Goal: Task Accomplishment & Management: Complete application form

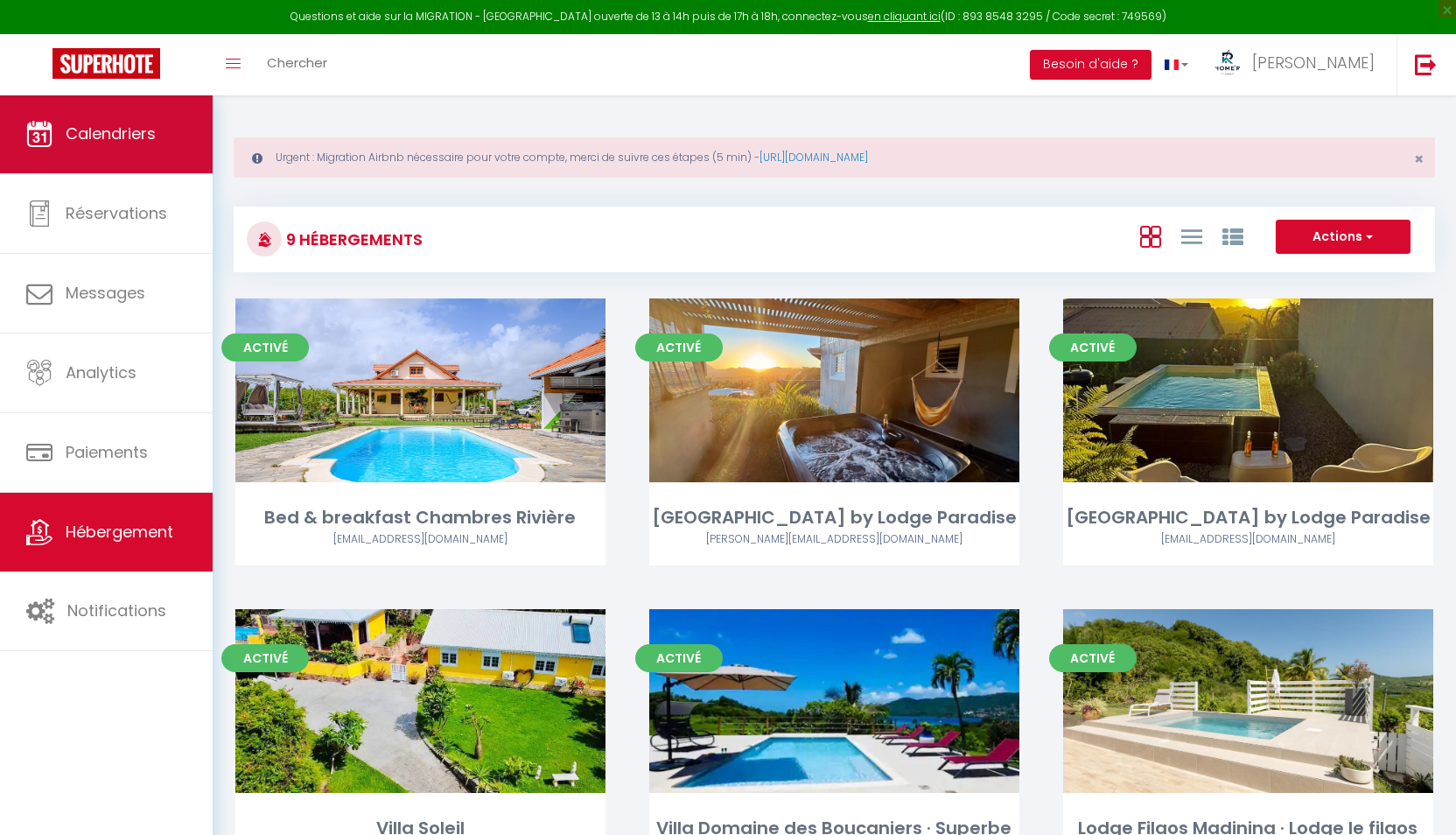
click at [134, 147] on link "Calendriers" at bounding box center [106, 133] width 212 height 79
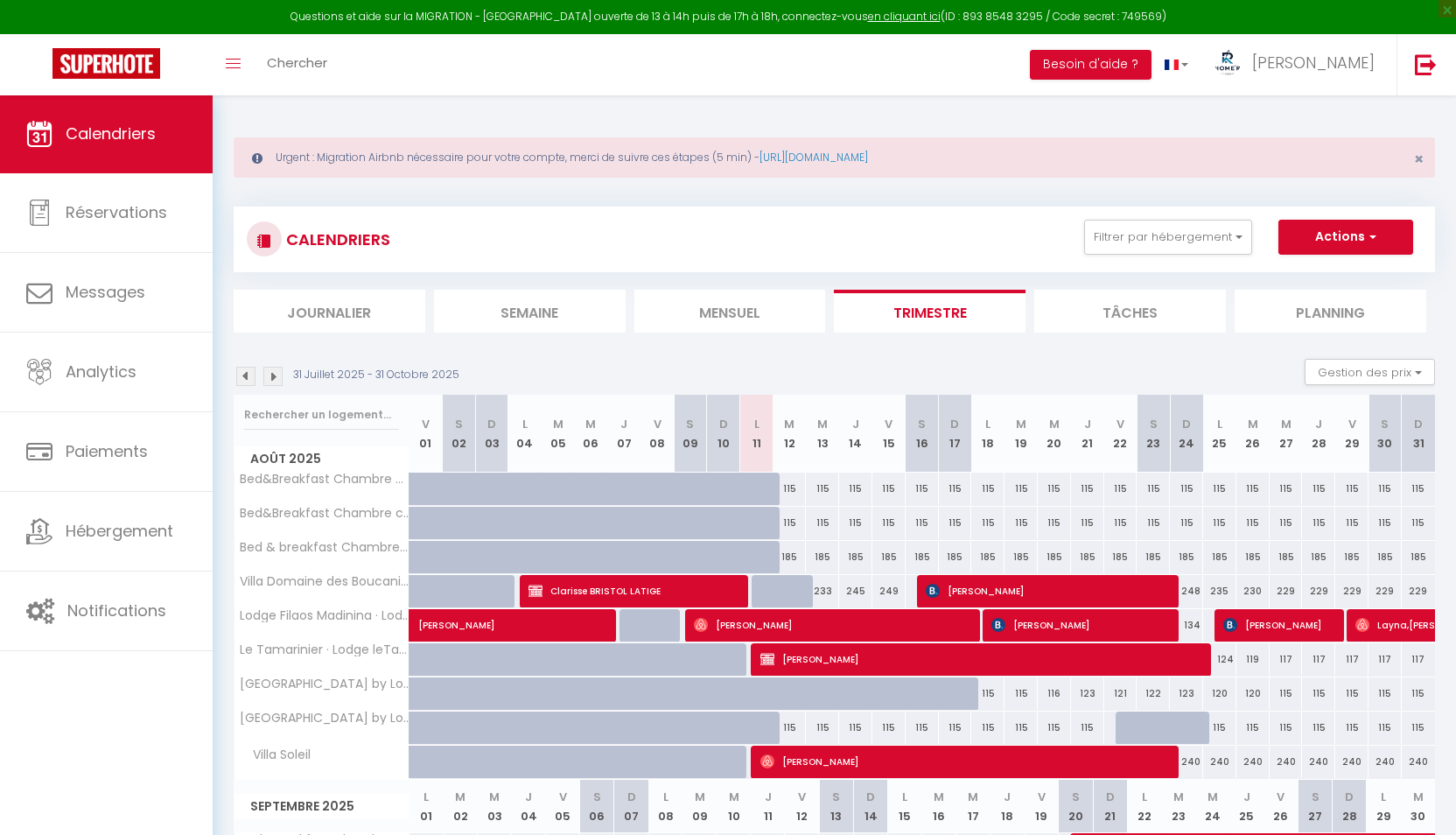
click at [611, 582] on span "Clarisse BRISTOL LATIGE" at bounding box center [633, 591] width 211 height 34
select select "OK"
select select "1"
select select "0"
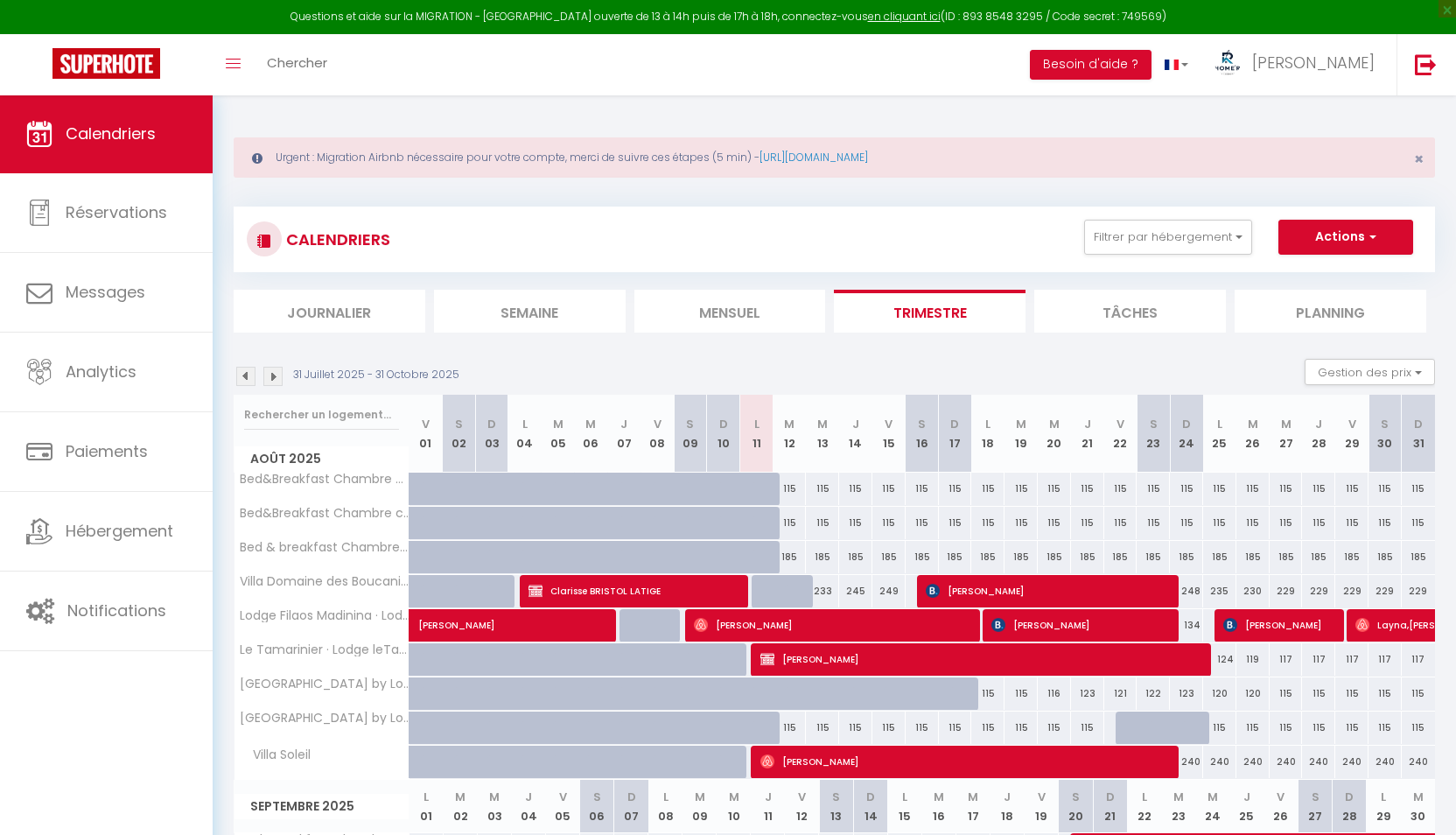
select select "1"
select select
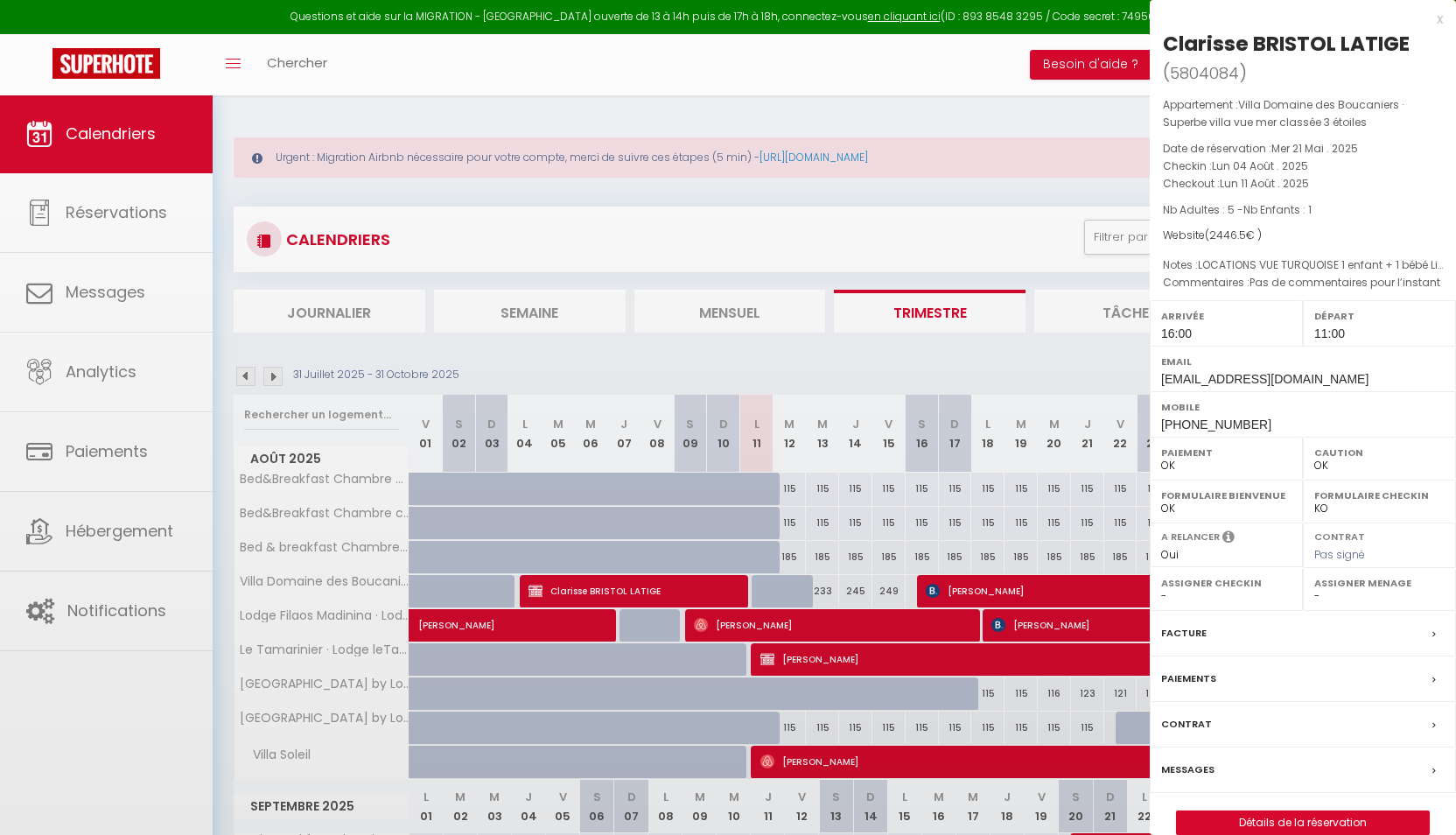
select select "36758"
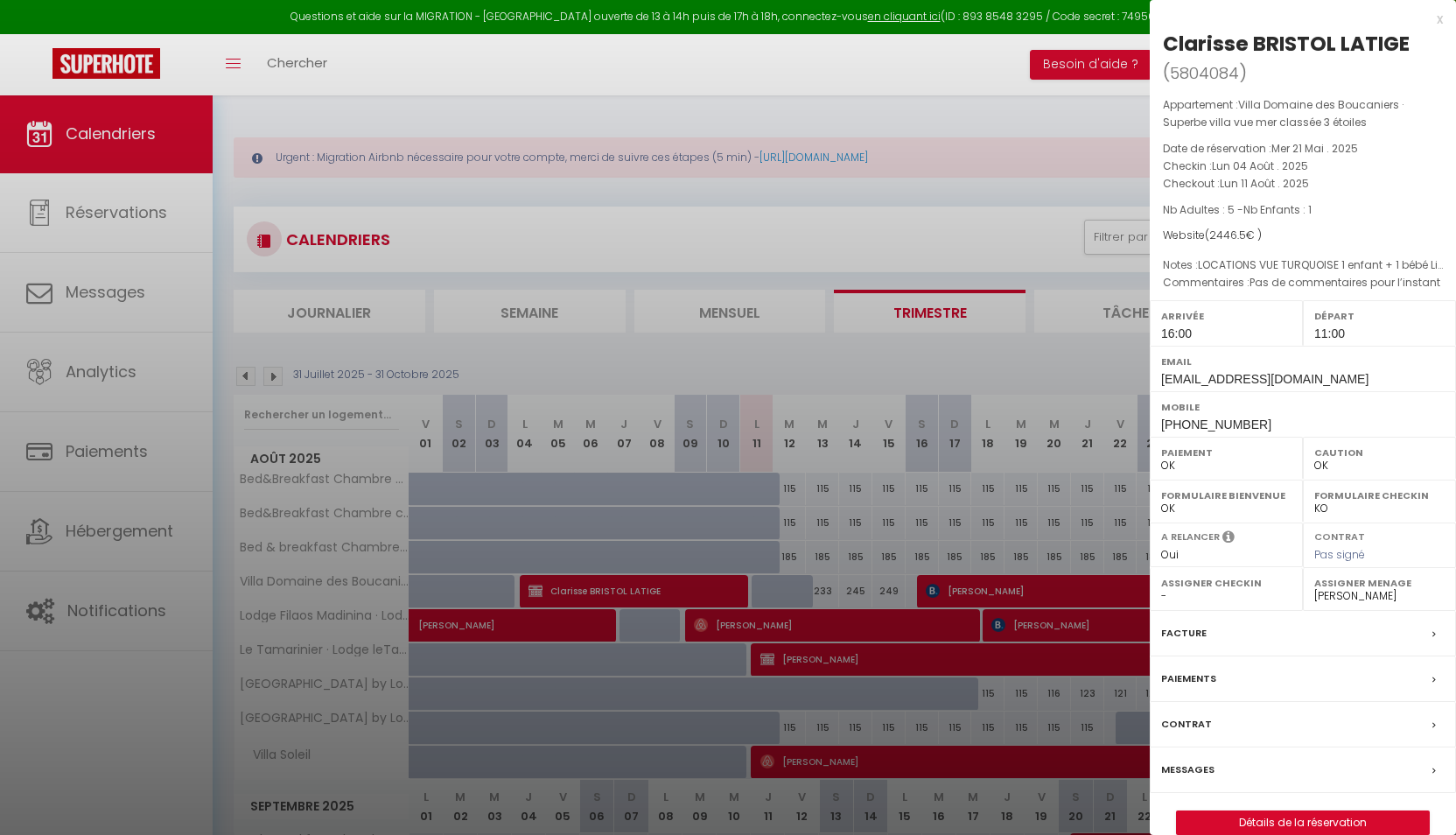
click at [1371, 819] on link "Détails de la réservation" at bounding box center [1302, 823] width 252 height 22
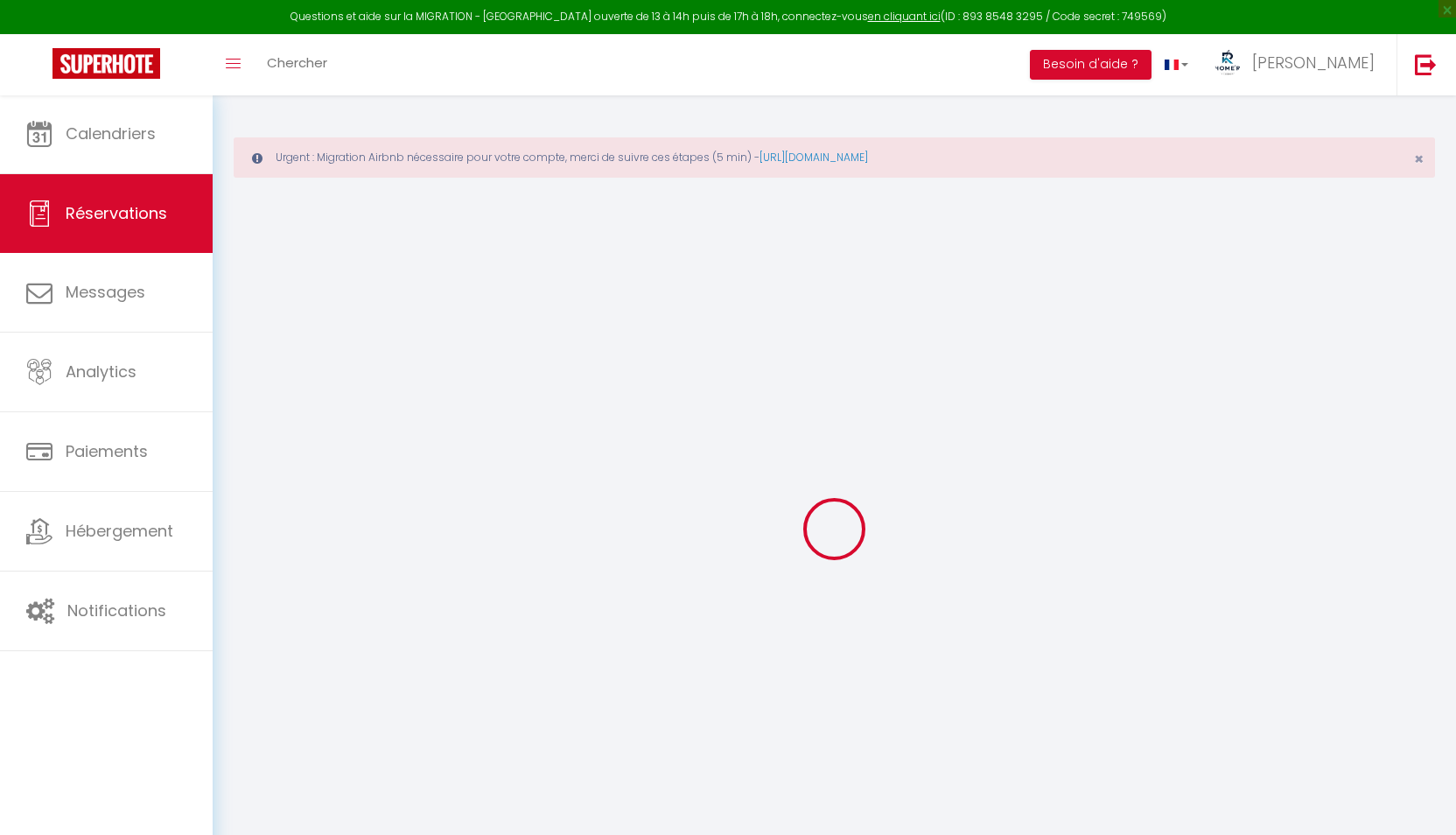
select select
checkbox input "true"
type textarea "Pas de commentaires pour l’instant"
type textarea "LOCATIONS VUE TURQUOISE 1 enfant + 1 bébé Lit bébé proprio à installer Taxe de …"
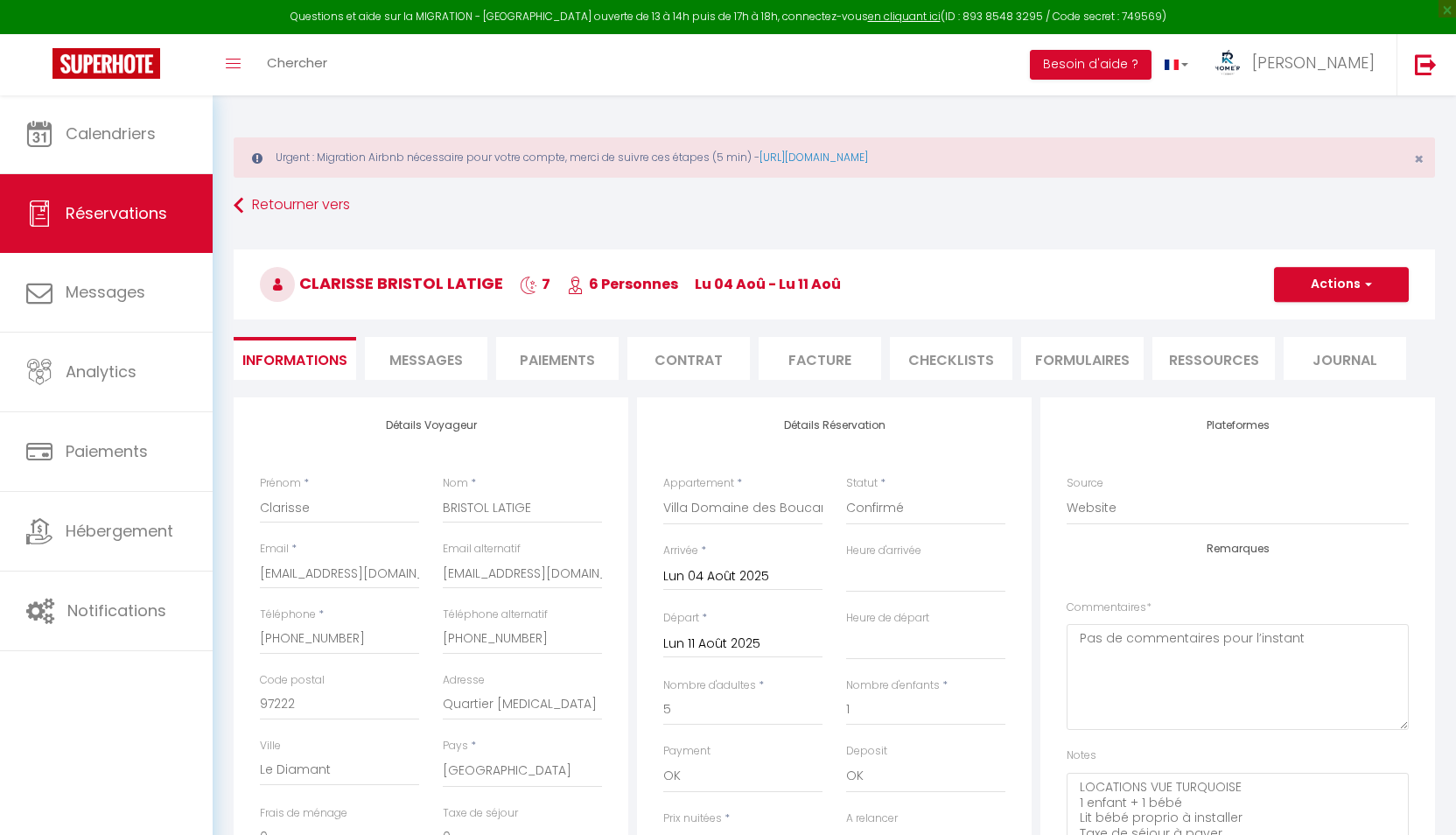
type input "210"
type input "45.5"
select select
checkbox input "true"
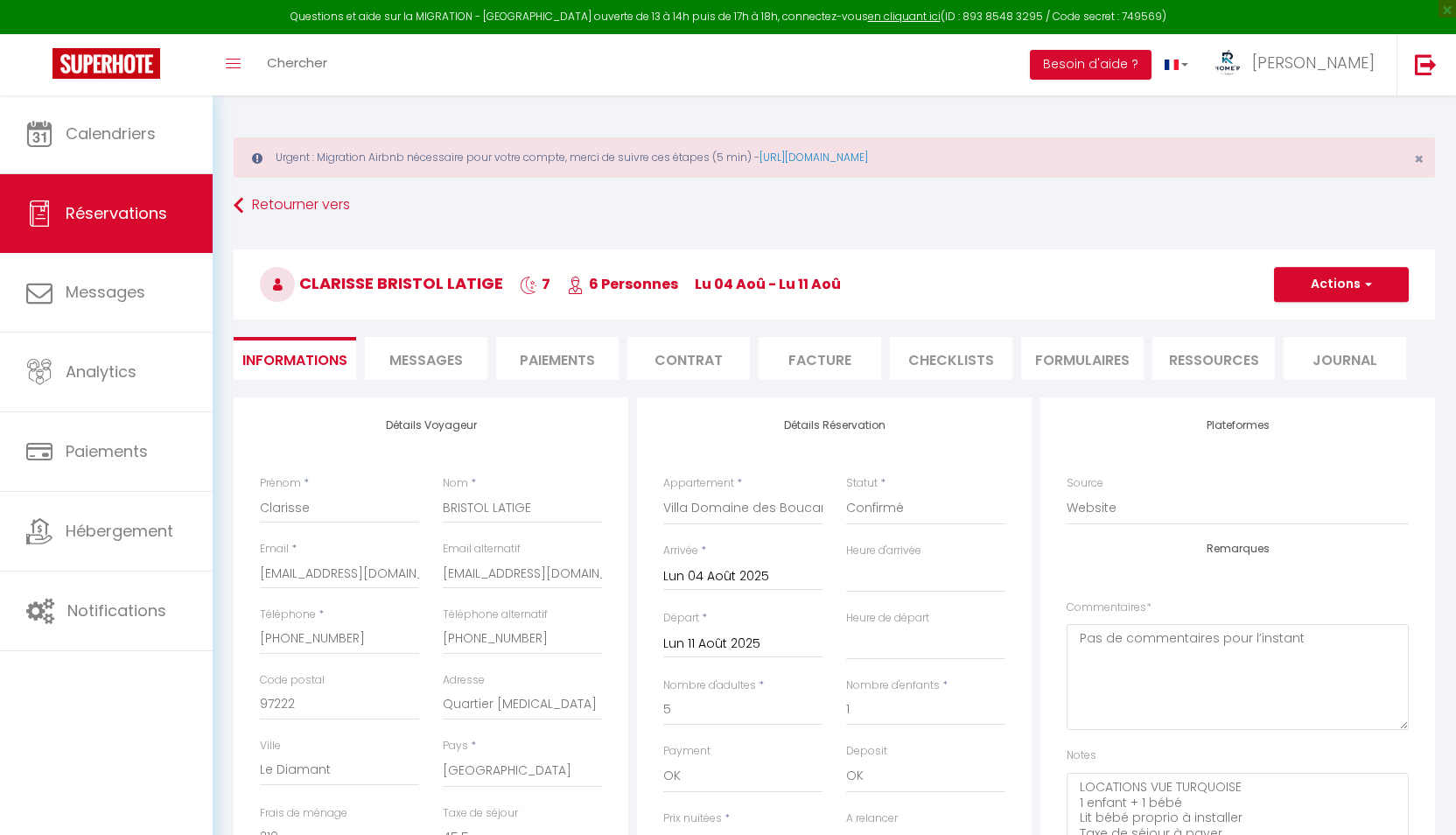
select select "16:00"
select select "11:00"
click at [448, 355] on span "Messages" at bounding box center [426, 361] width 74 height 21
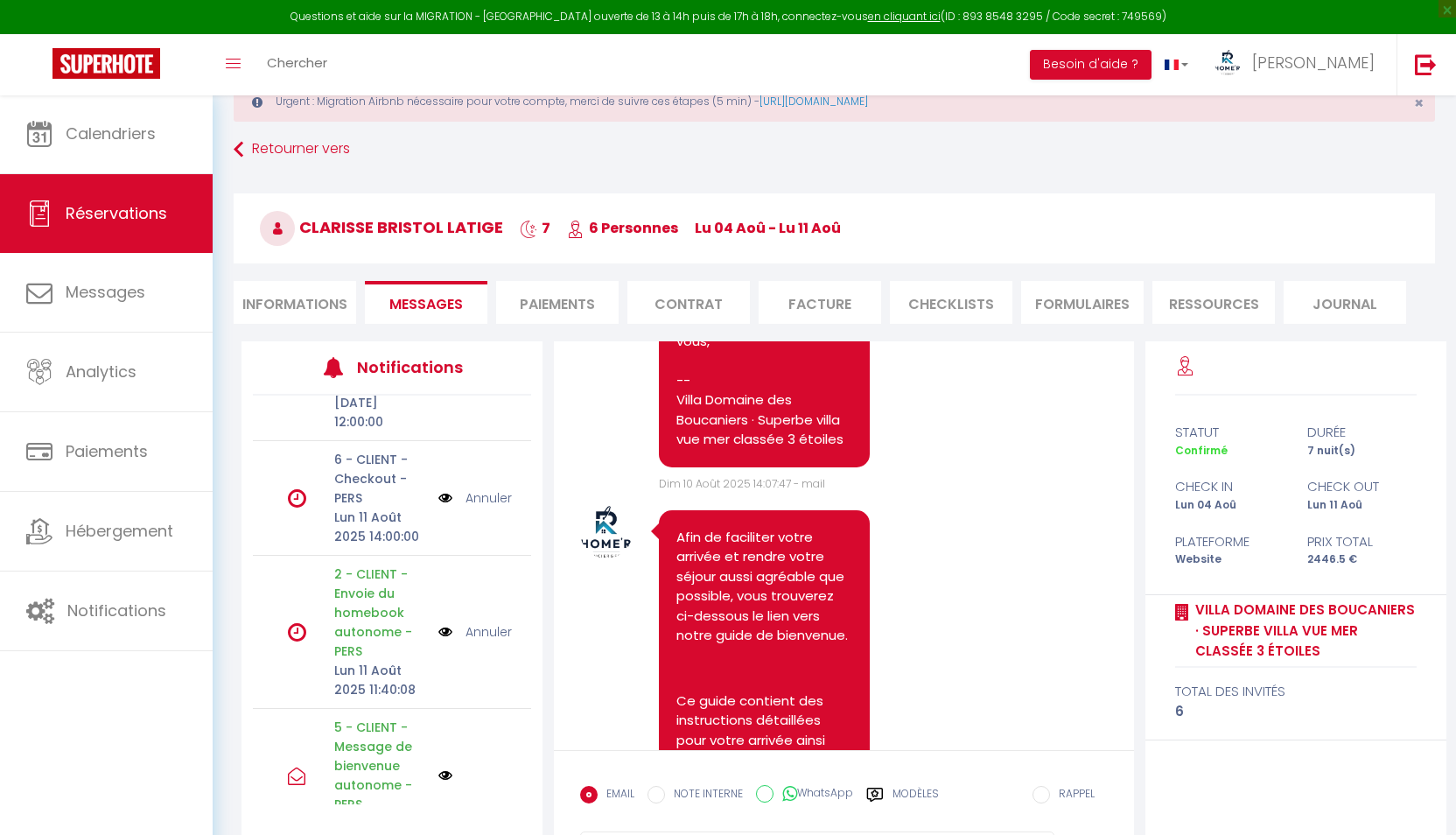
scroll to position [82, 0]
click at [486, 637] on link "Annuler" at bounding box center [489, 637] width 47 height 20
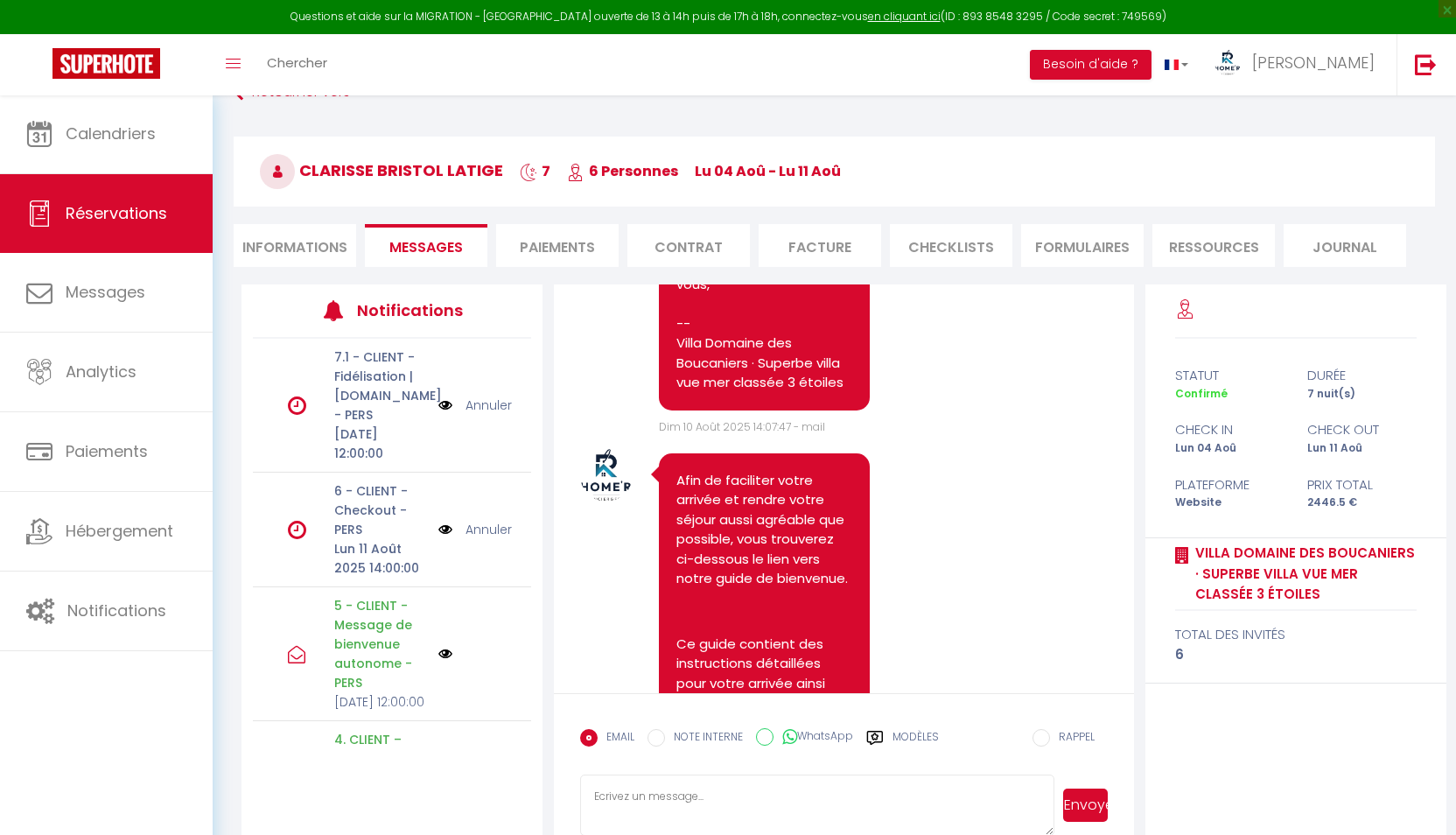
scroll to position [120, 0]
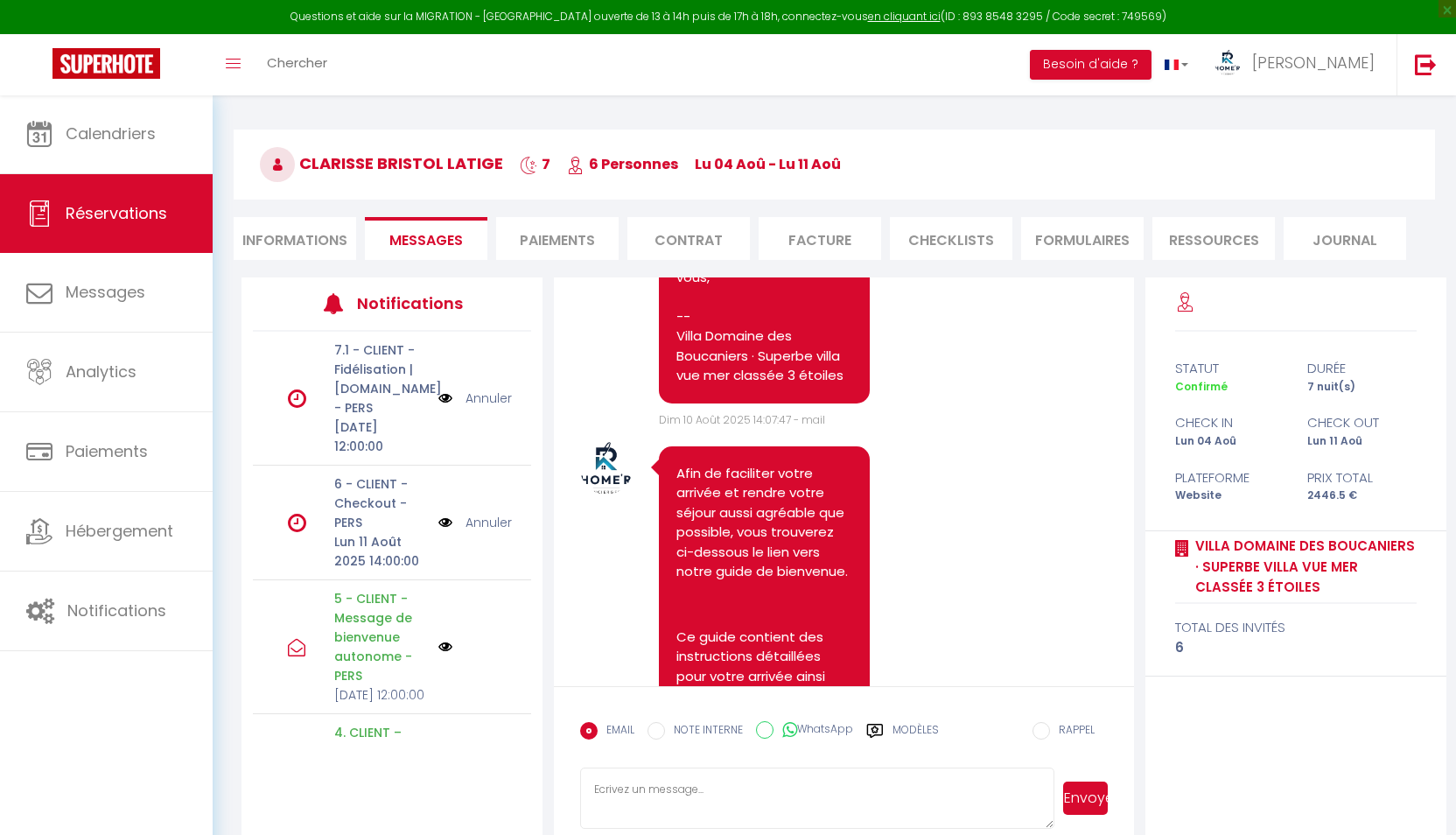
click at [905, 734] on label "Modèles" at bounding box center [916, 737] width 47 height 31
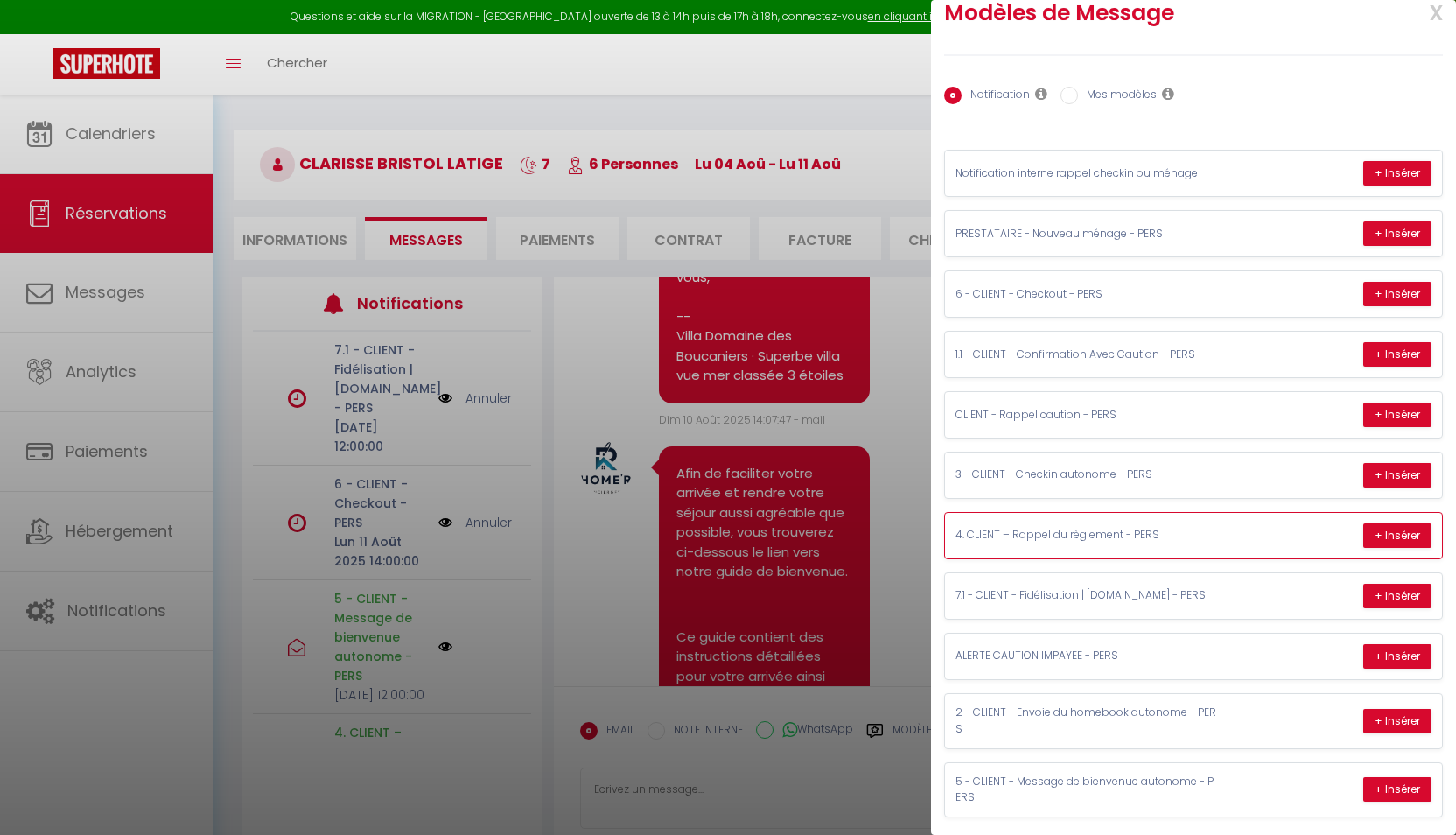
scroll to position [32, 0]
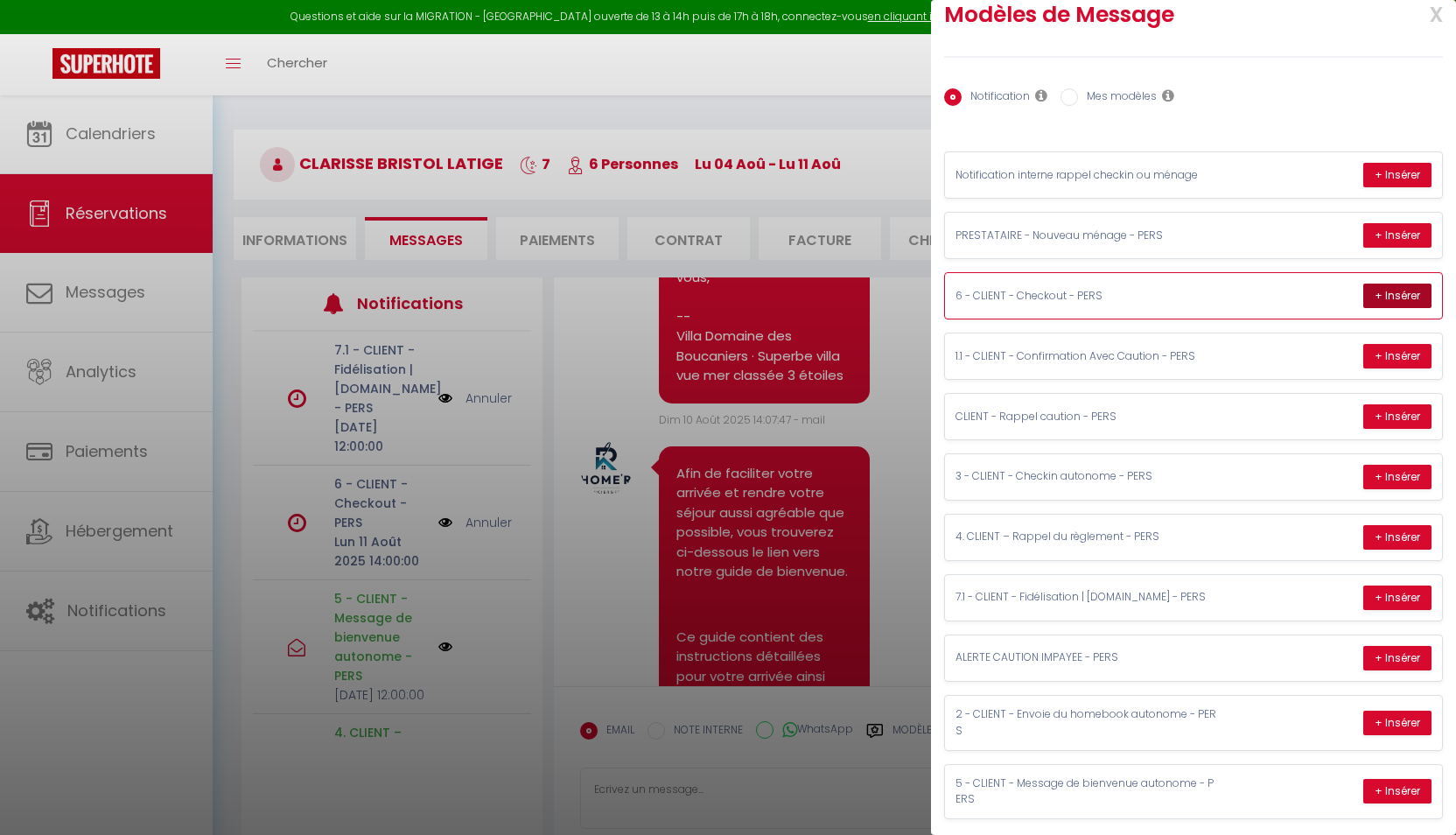
click at [1409, 294] on button "+ Insérer" at bounding box center [1396, 295] width 68 height 24
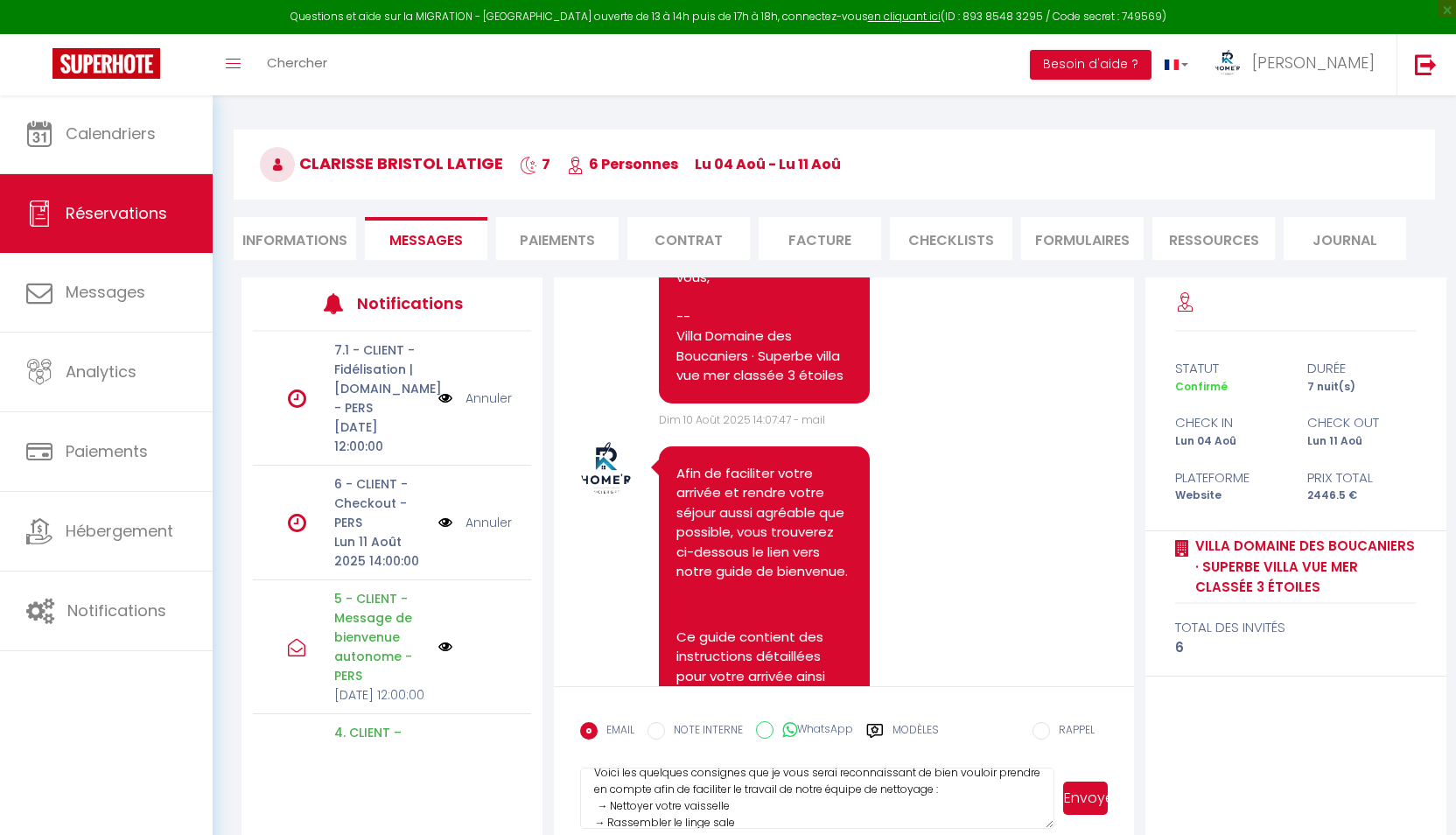
scroll to position [151, 0]
click at [601, 798] on textarea "Bonjour Clarisse, J'espère que vous avez passé un agréable séjour et que tout a…" at bounding box center [817, 799] width 474 height 62
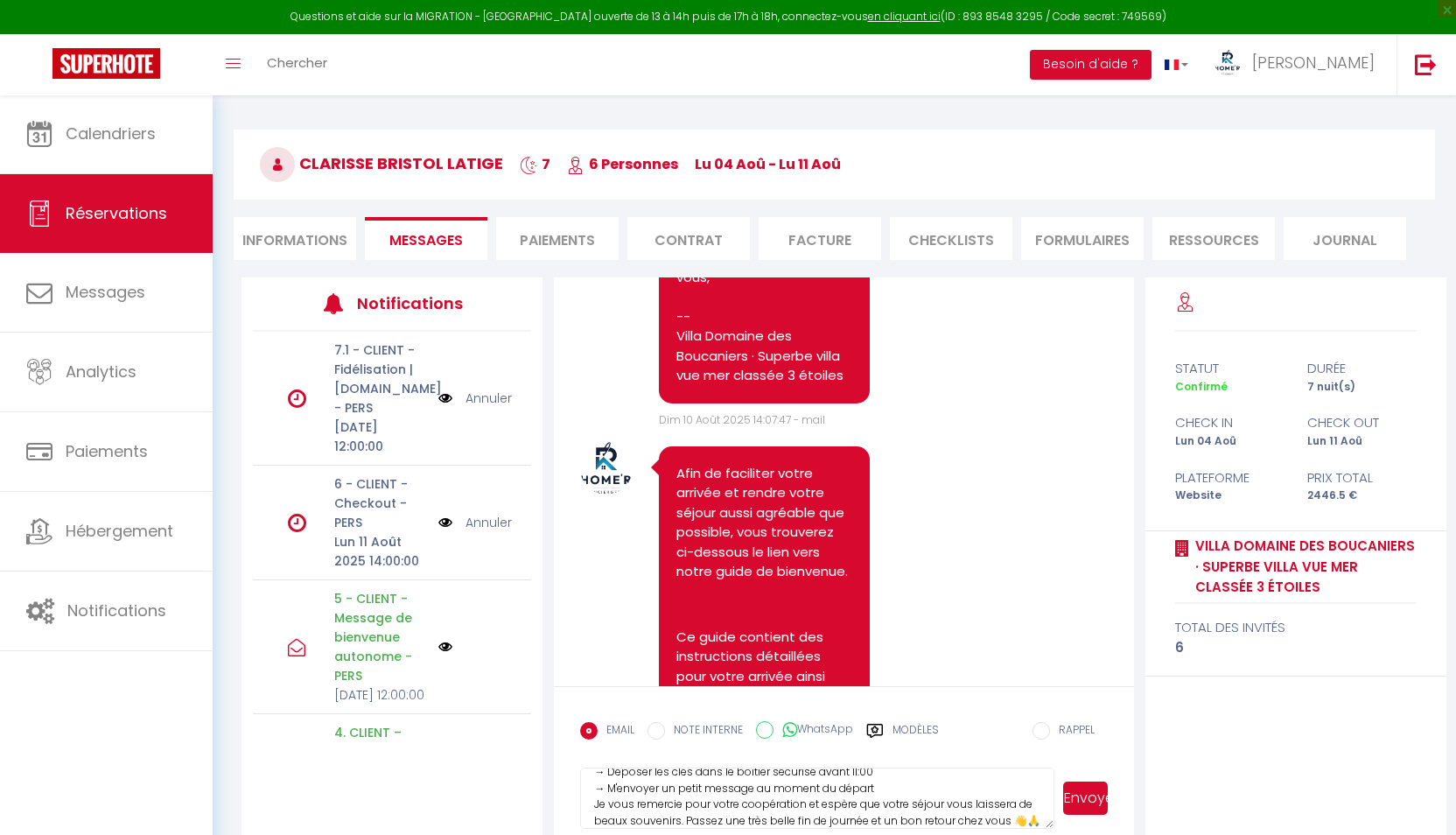
scroll to position [297, 0]
type textarea "Bonjour Clarisse, J'espère que vous avez passé un agréable séjour et que tout a…"
click at [1087, 798] on button "Envoyer" at bounding box center [1085, 799] width 45 height 34
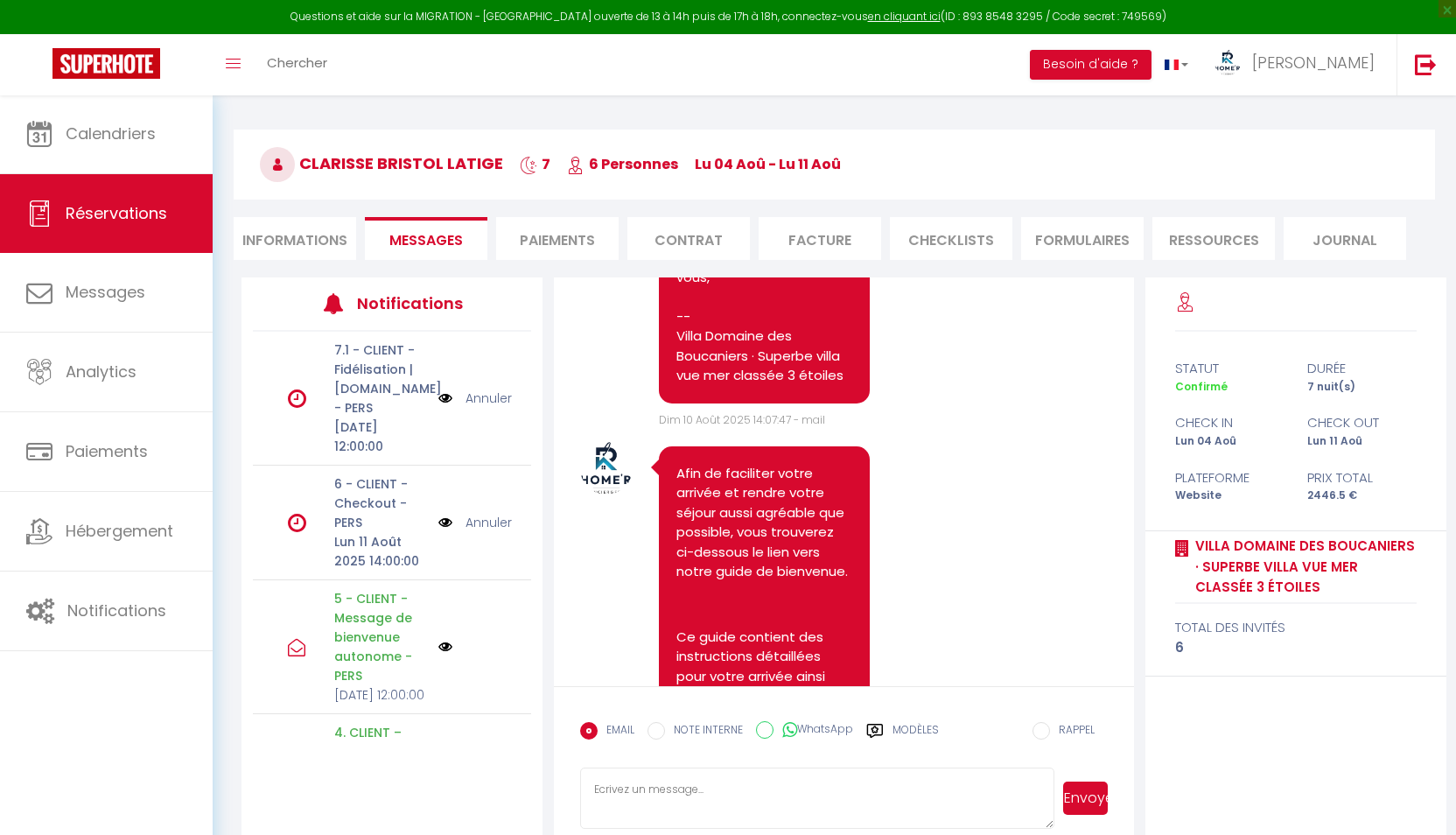
scroll to position [11267, 0]
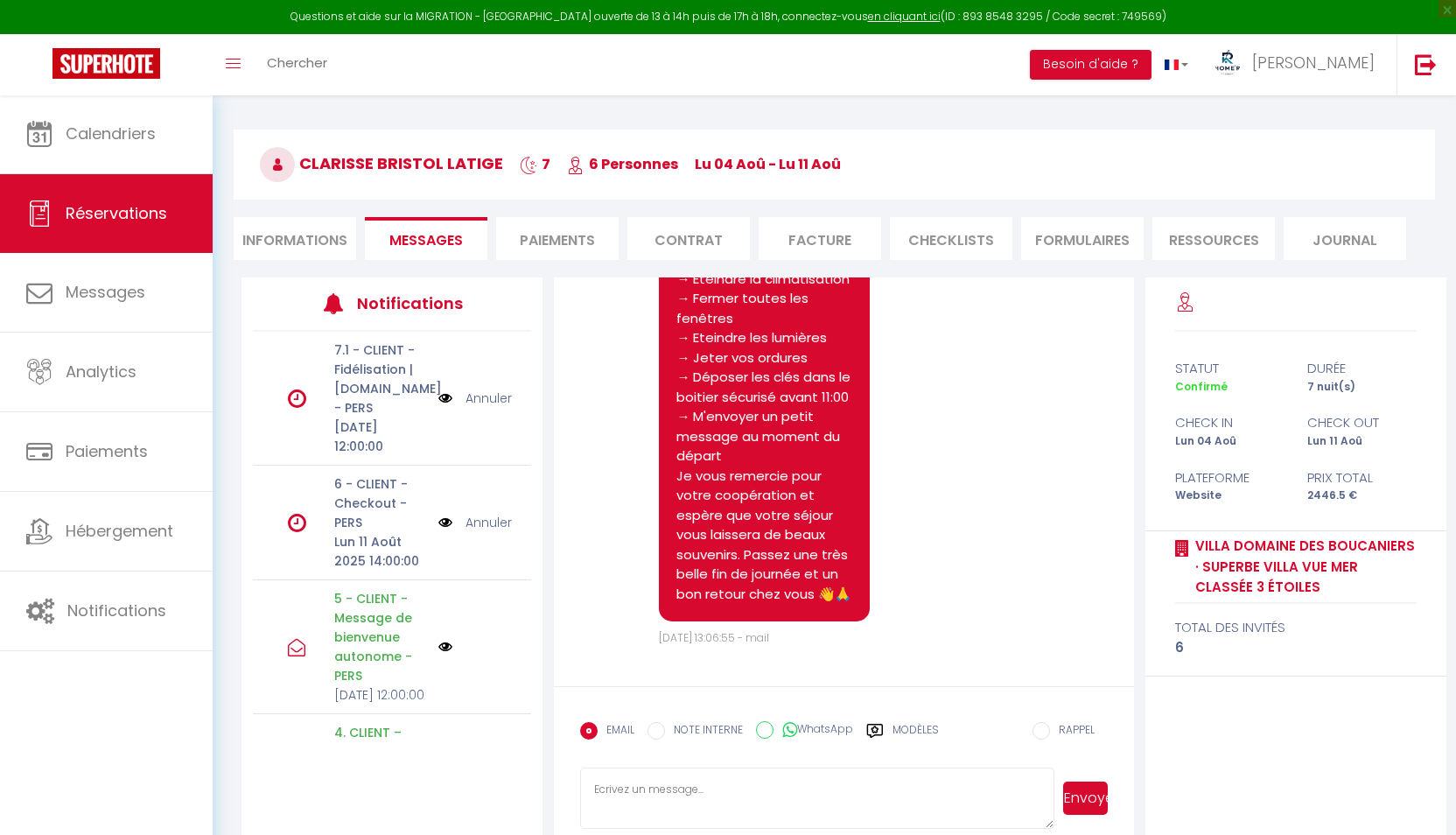
click at [481, 520] on link "Annuler" at bounding box center [489, 522] width 47 height 20
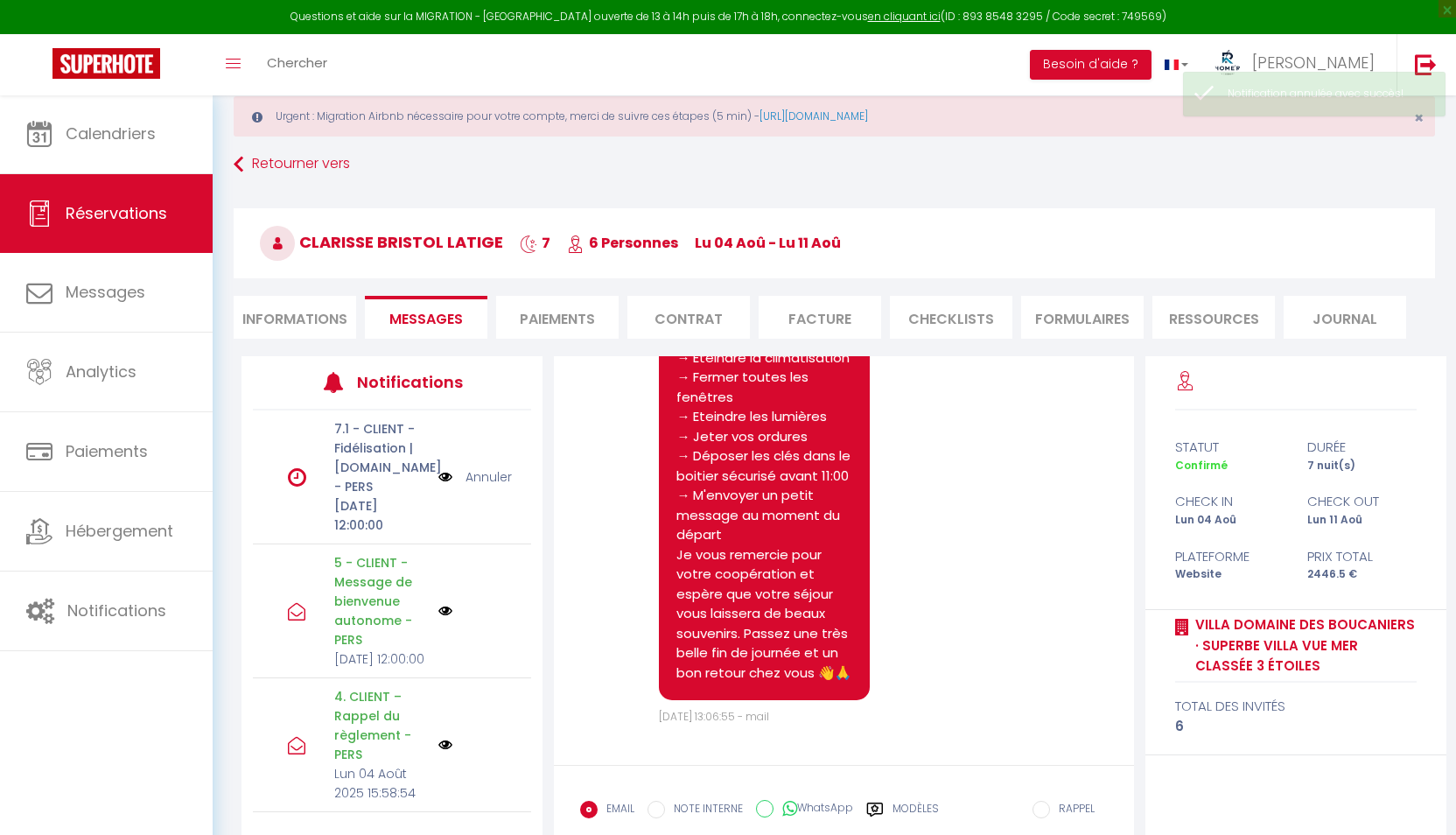
scroll to position [12134, 0]
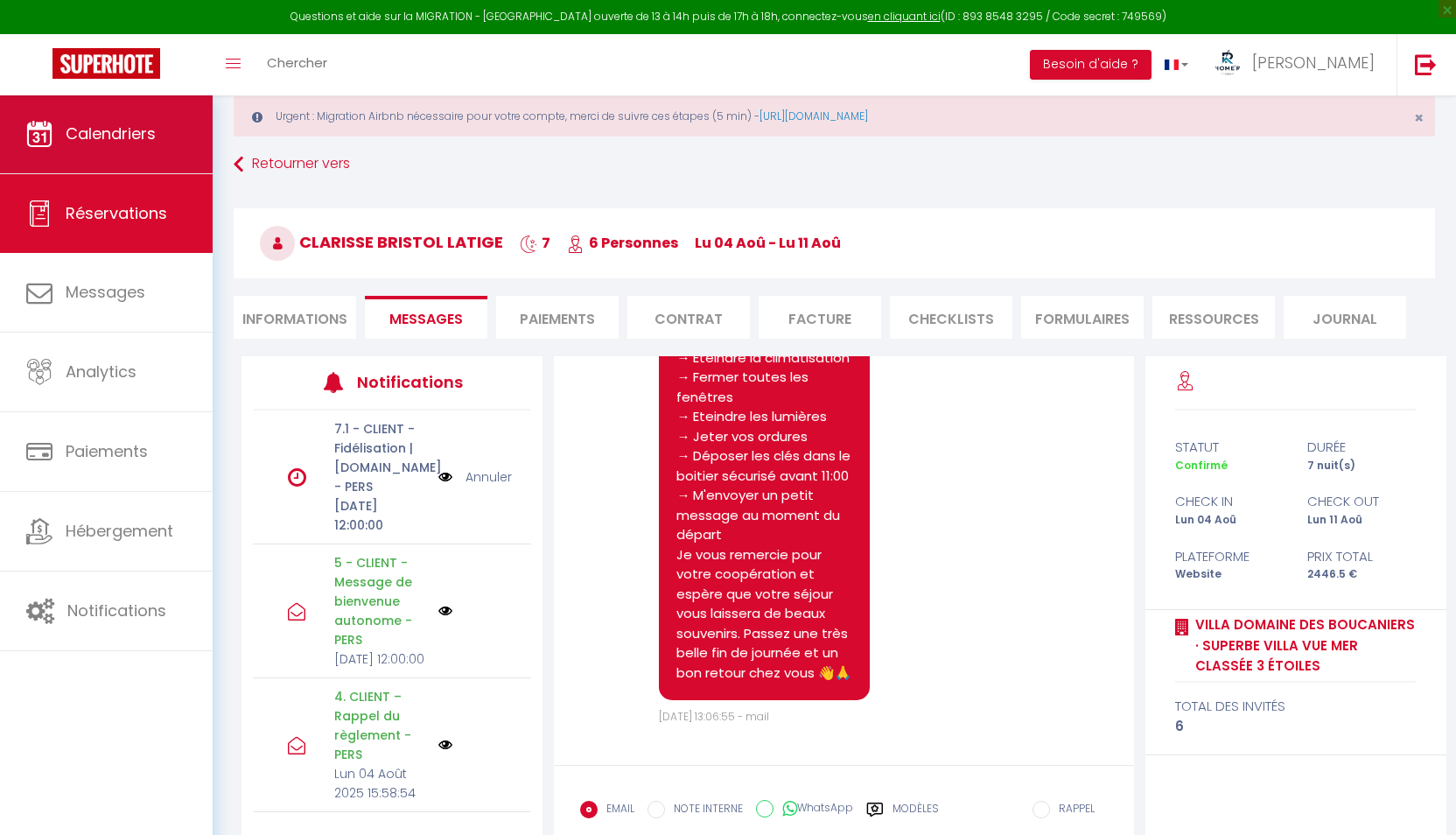
click at [83, 111] on link "Calendriers" at bounding box center [106, 133] width 212 height 79
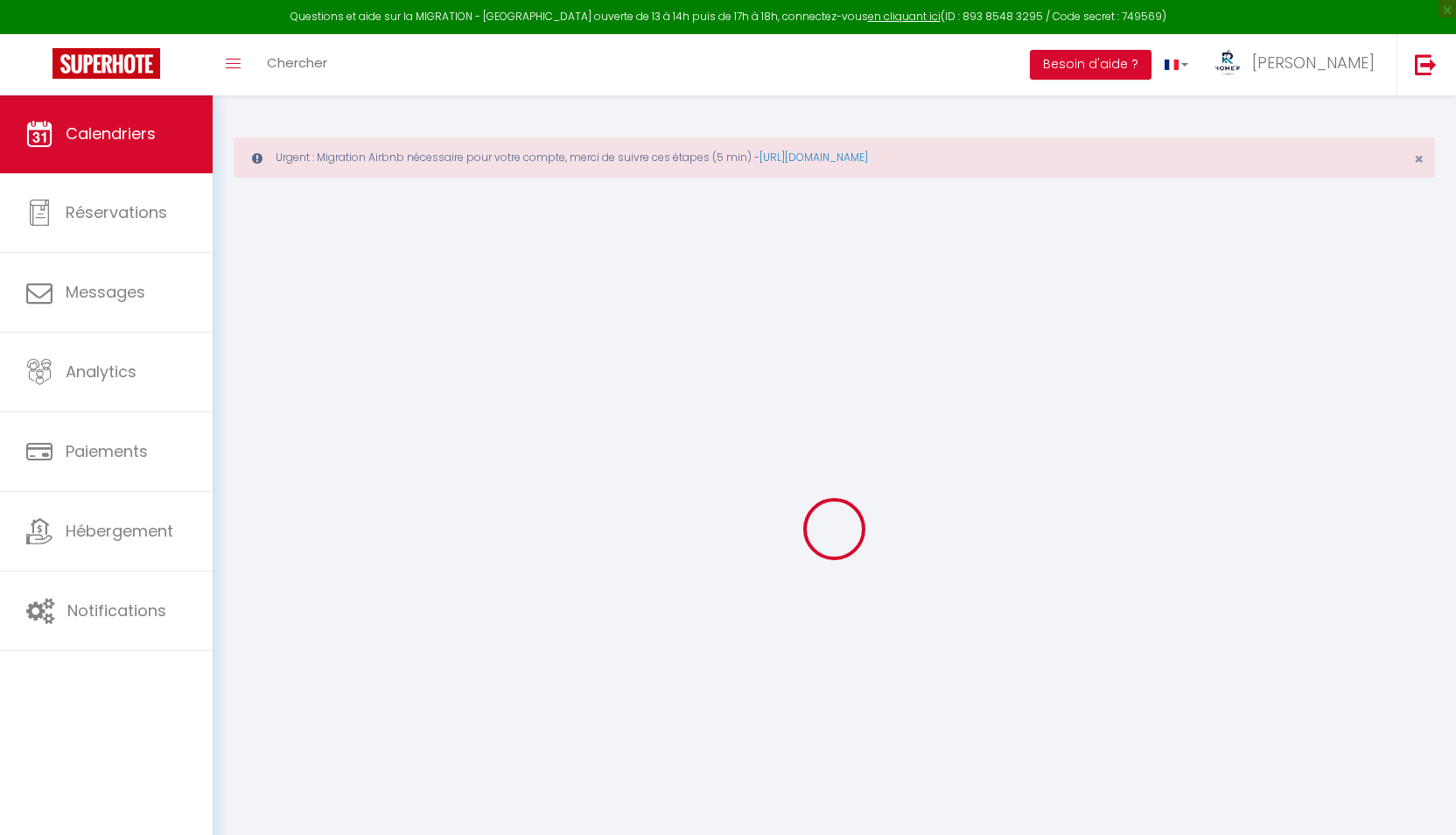
select select
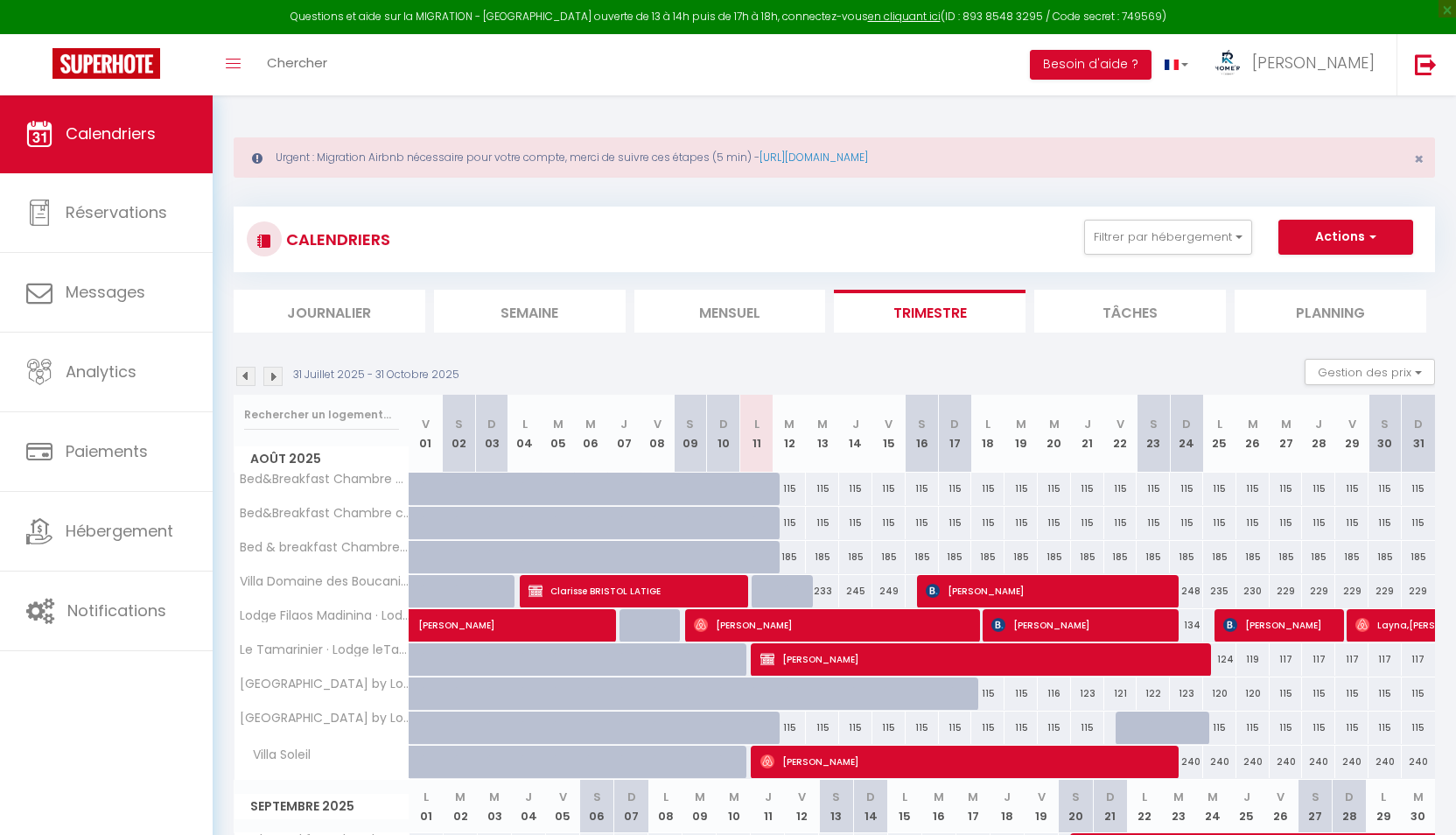
click at [963, 586] on span "[PERSON_NAME]" at bounding box center [1048, 591] width 244 height 34
select select "OK"
select select "KO"
select select "0"
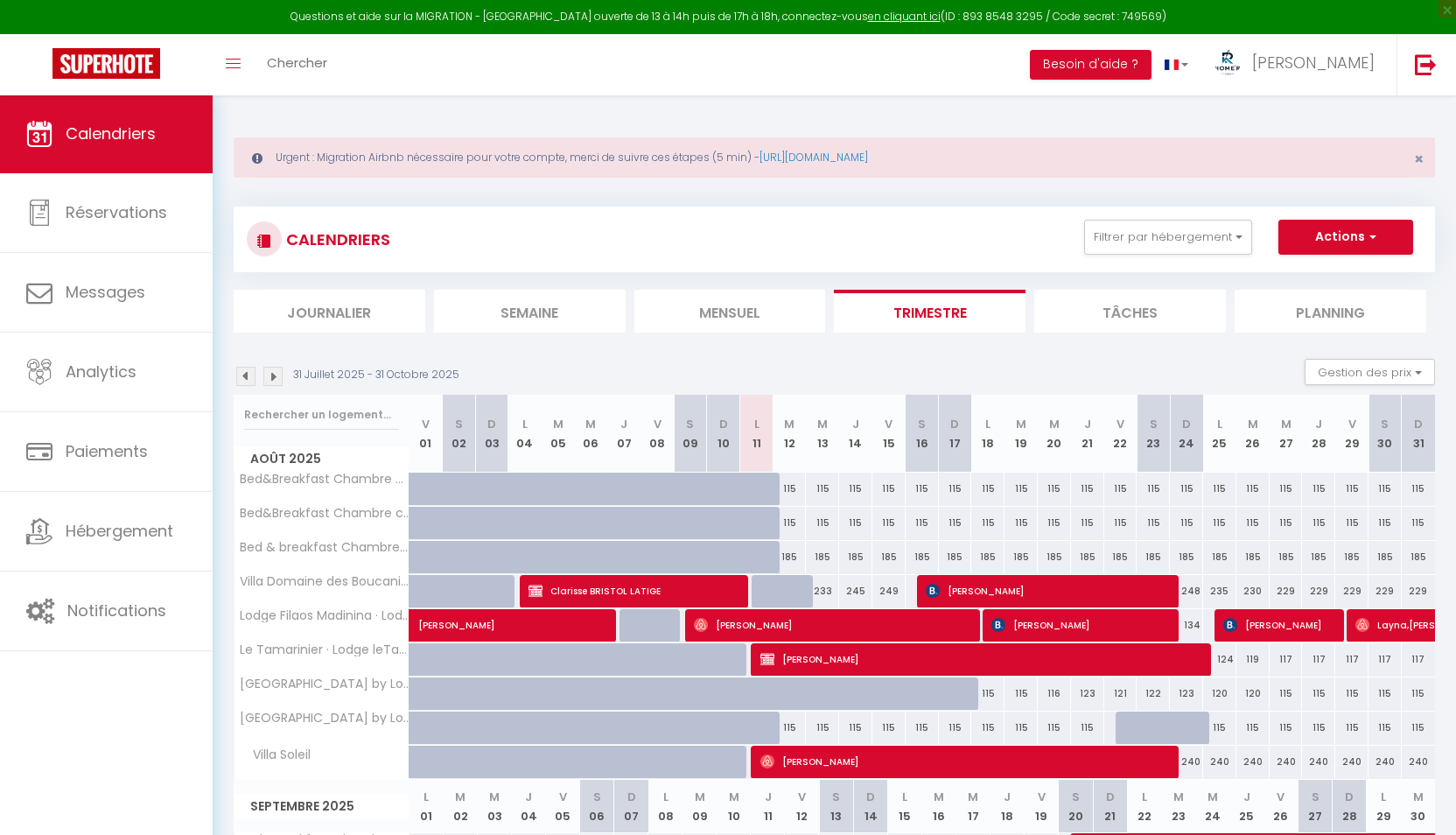
select select "1"
select select
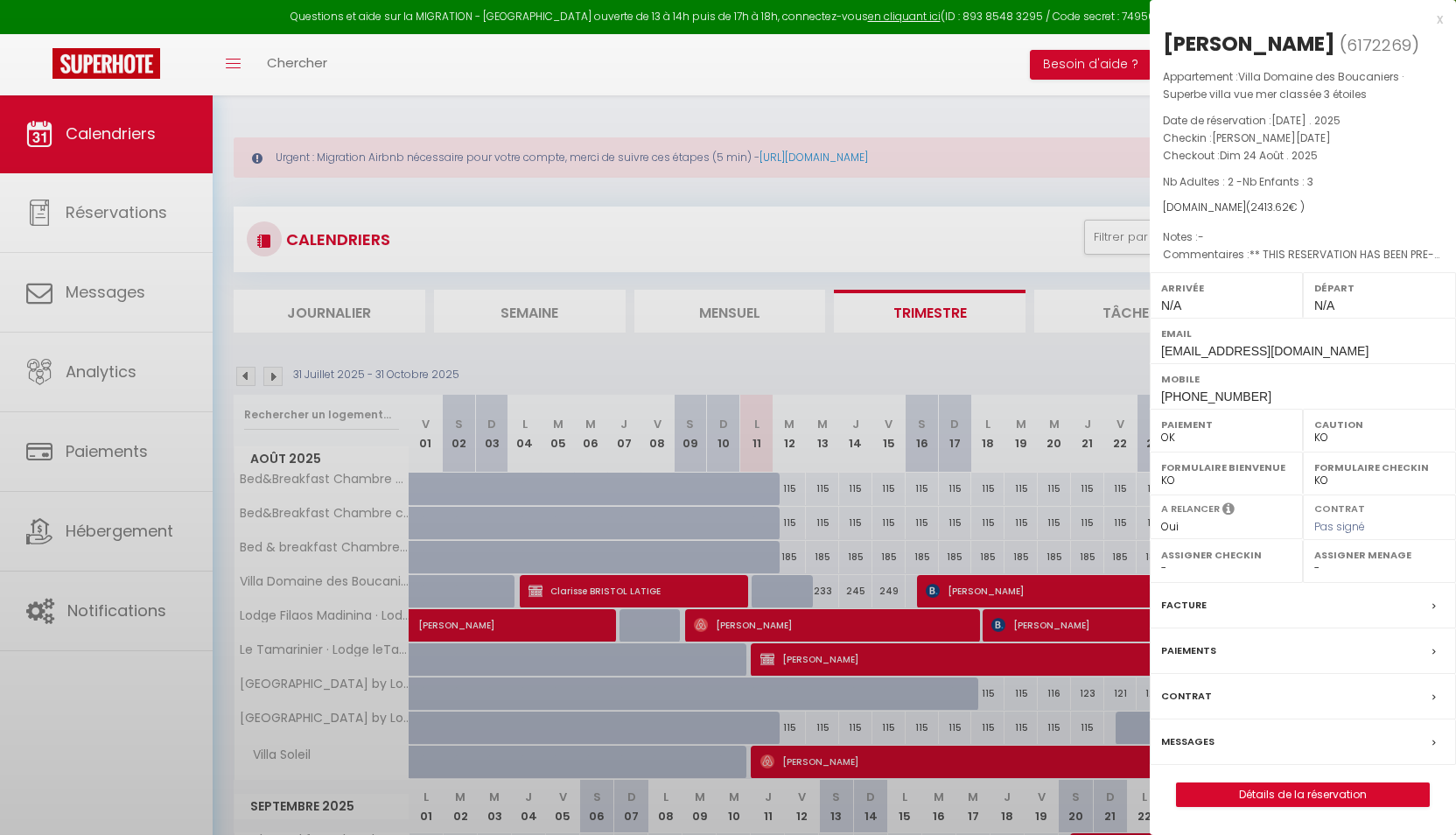
select select "36758"
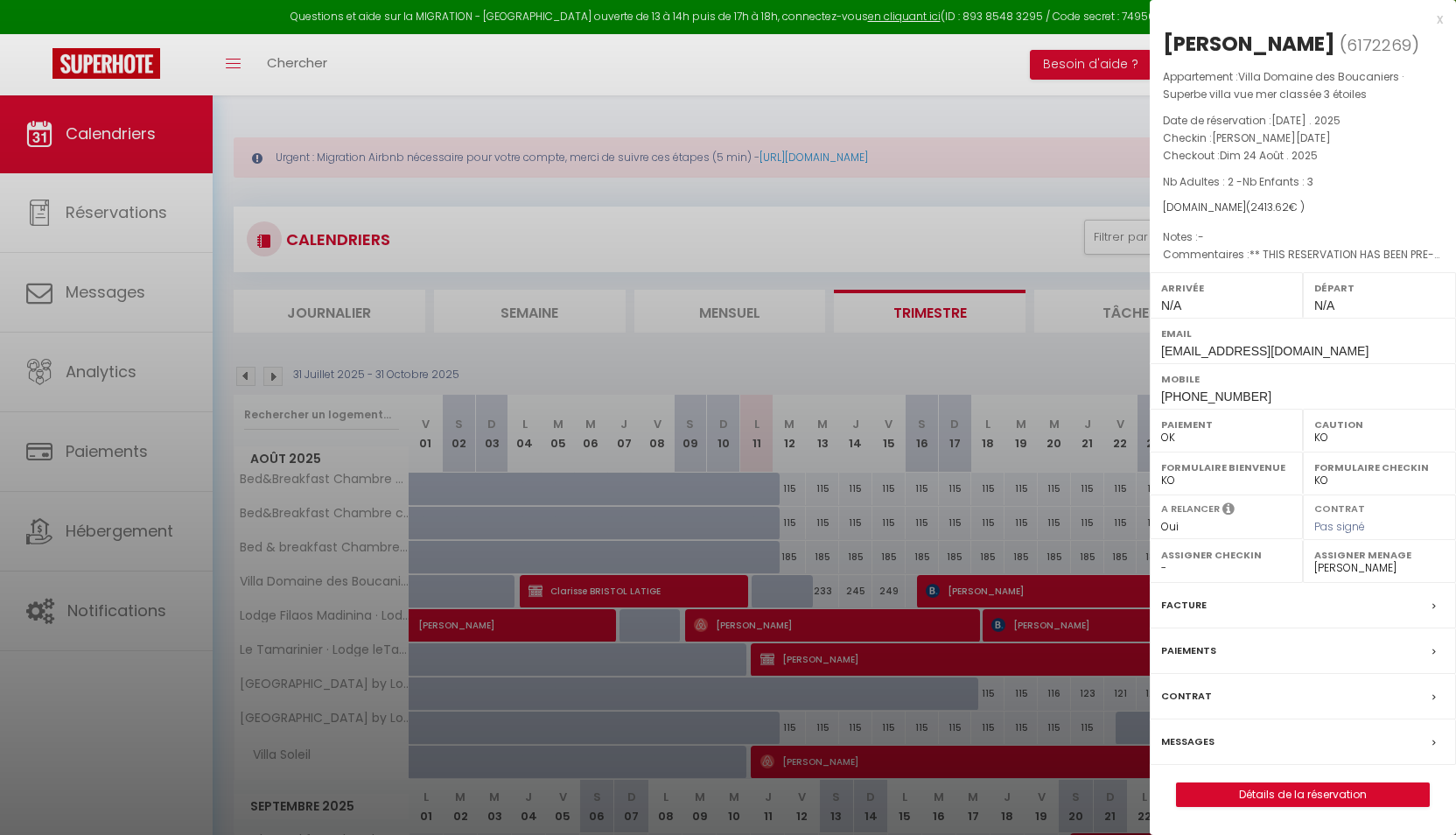
click at [1244, 806] on link "Détails de la réservation" at bounding box center [1302, 795] width 252 height 22
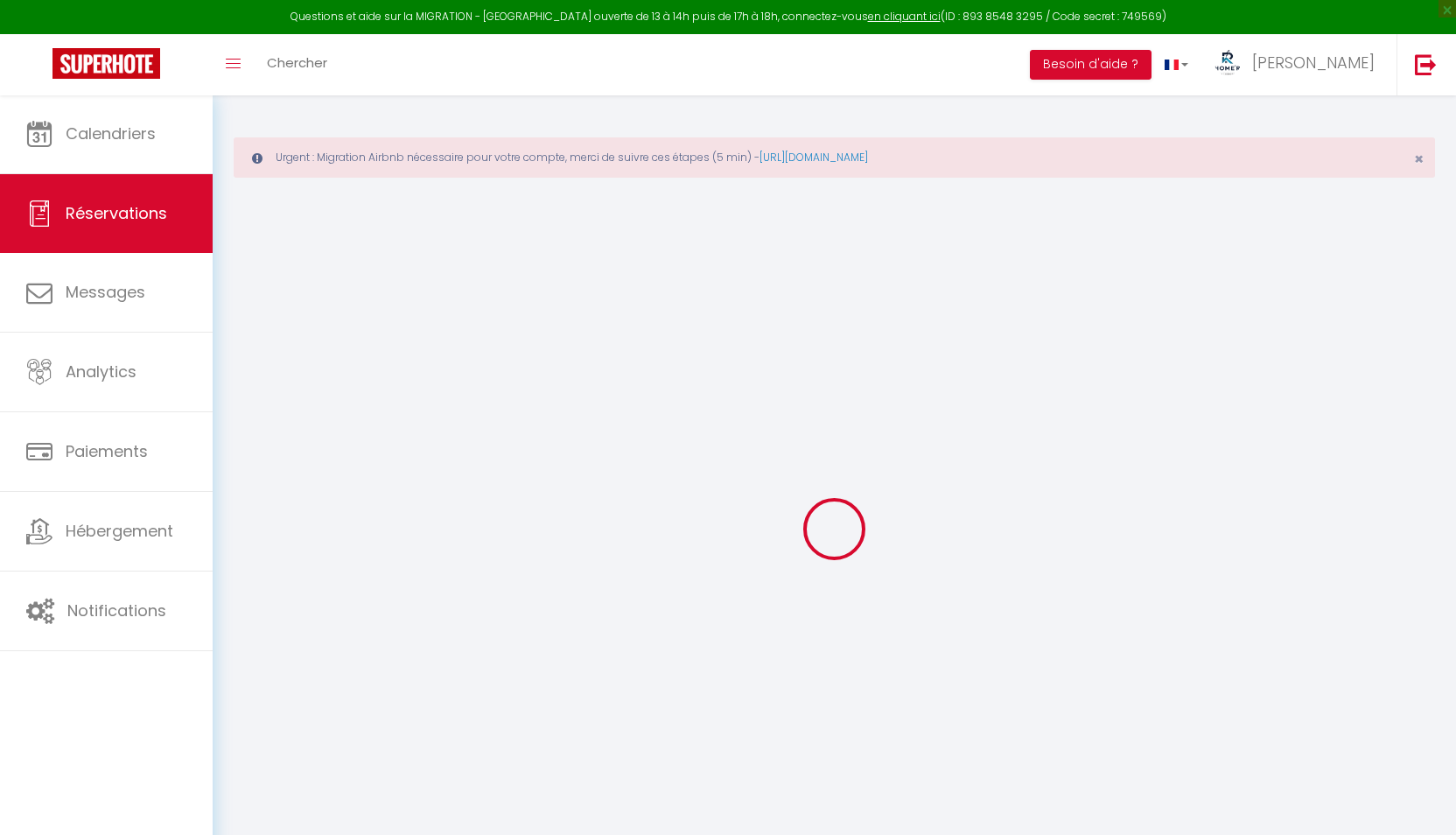
type input "Héloïse"
type input "DE [PERSON_NAME]"
type input "[EMAIL_ADDRESS][DOMAIN_NAME]"
type input "[PHONE_NUMBER]"
type input "75015"
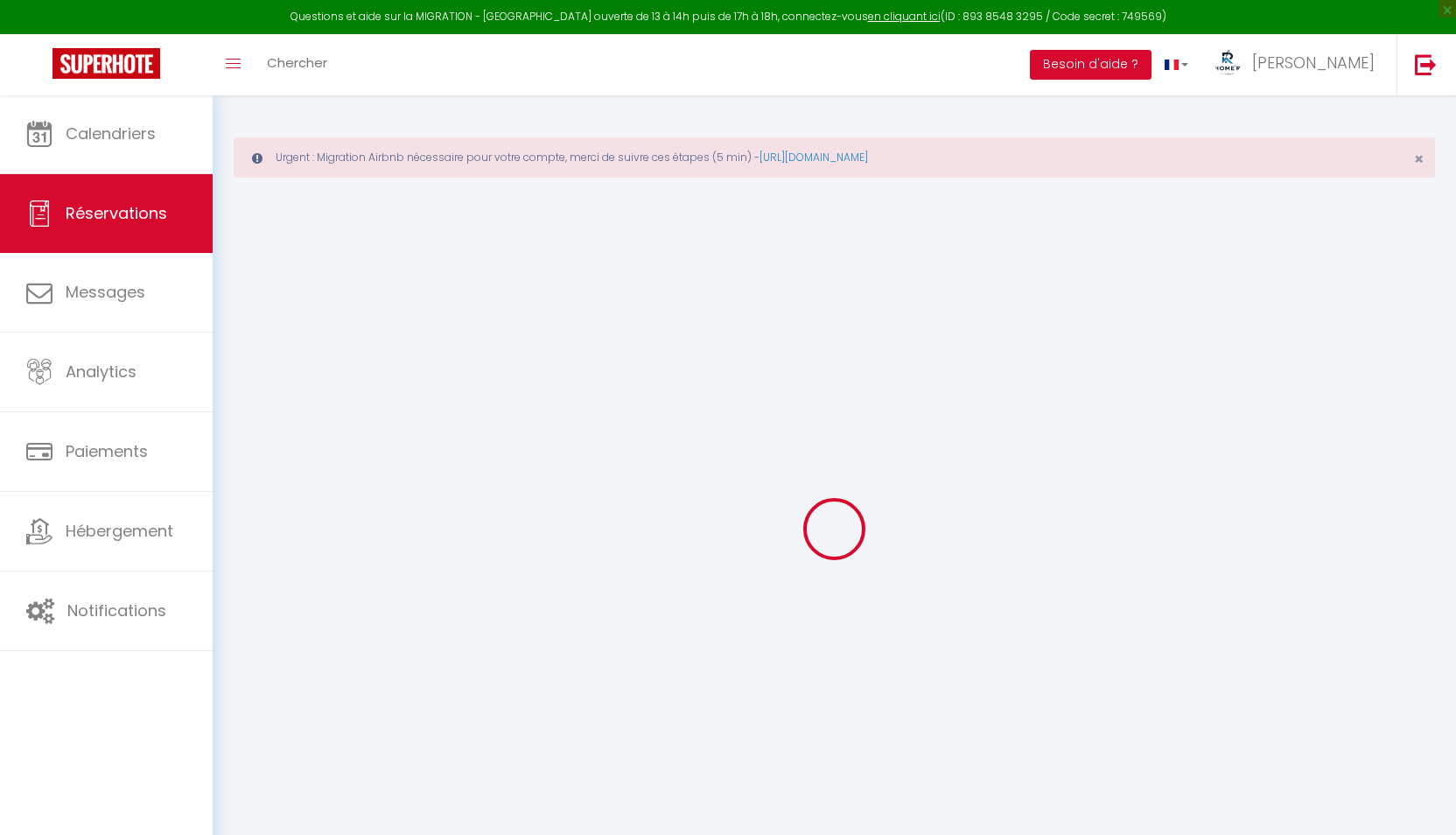
type input "[STREET_ADDRESS]"
type input "[GEOGRAPHIC_DATA]"
select select "FR"
type input "358.88"
type input "24.14"
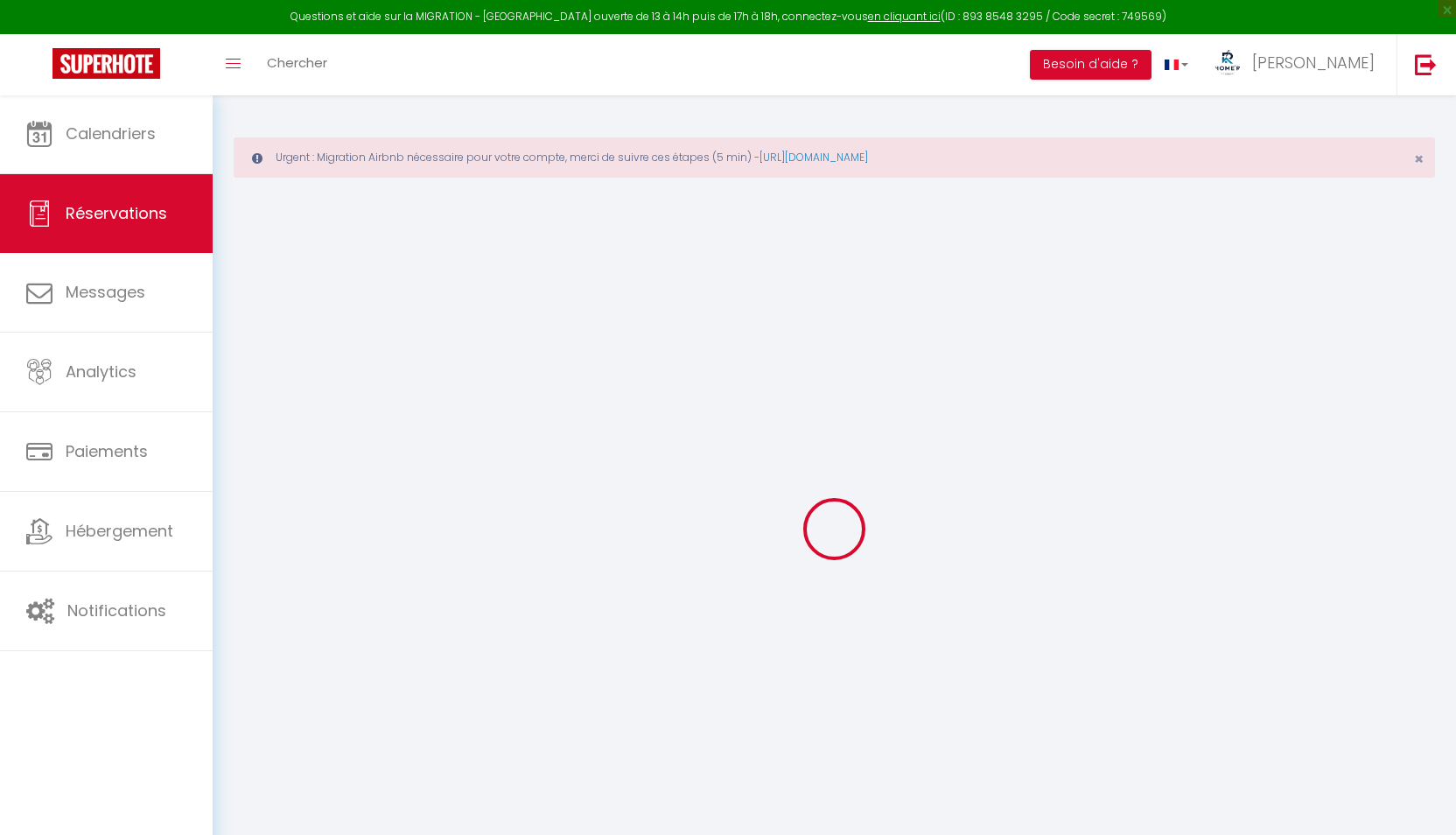
select select "54871"
select select "1"
select select
type input "2"
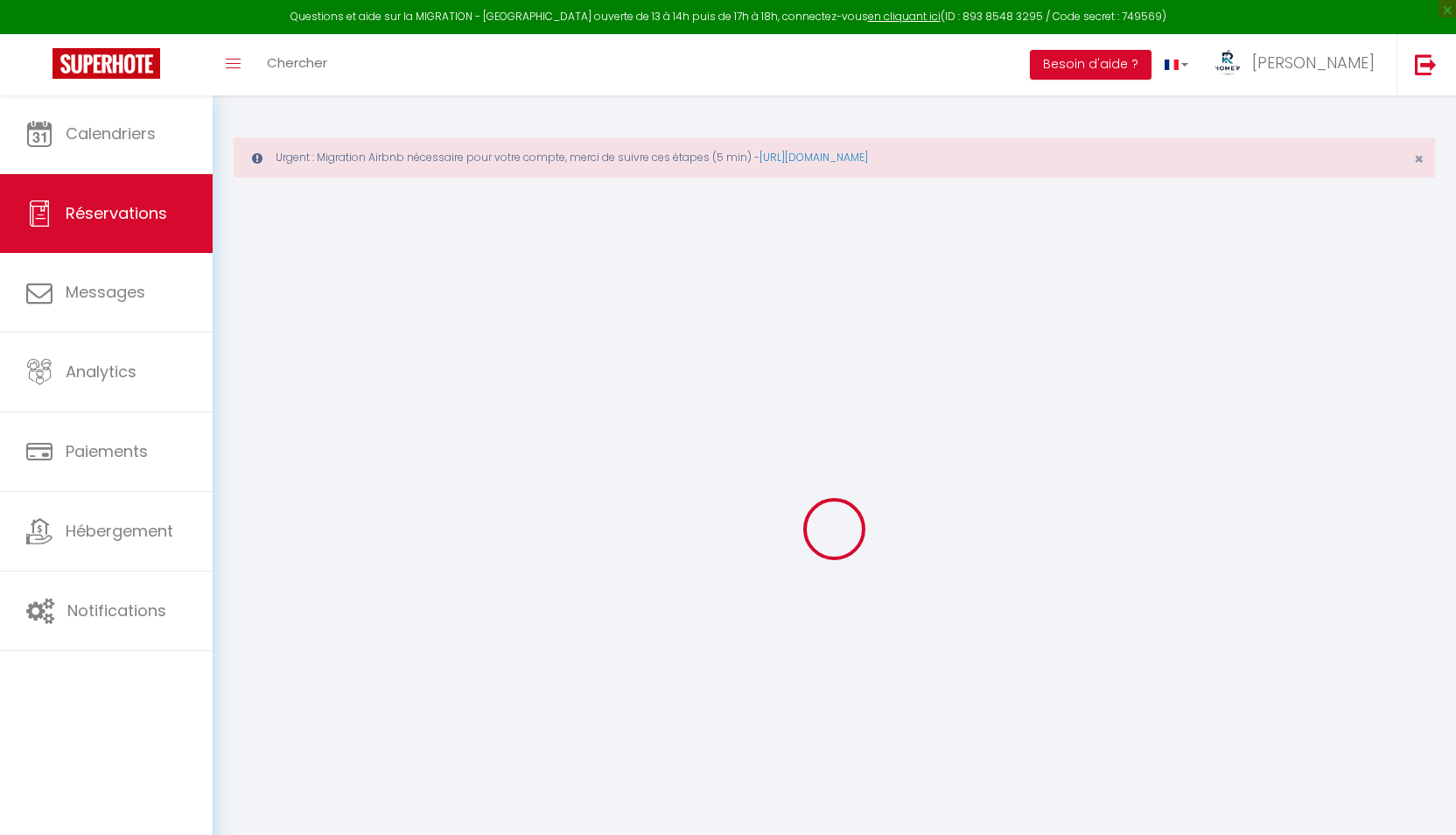
type input "3"
select select "12"
select select
type input "2182.5"
checkbox input "false"
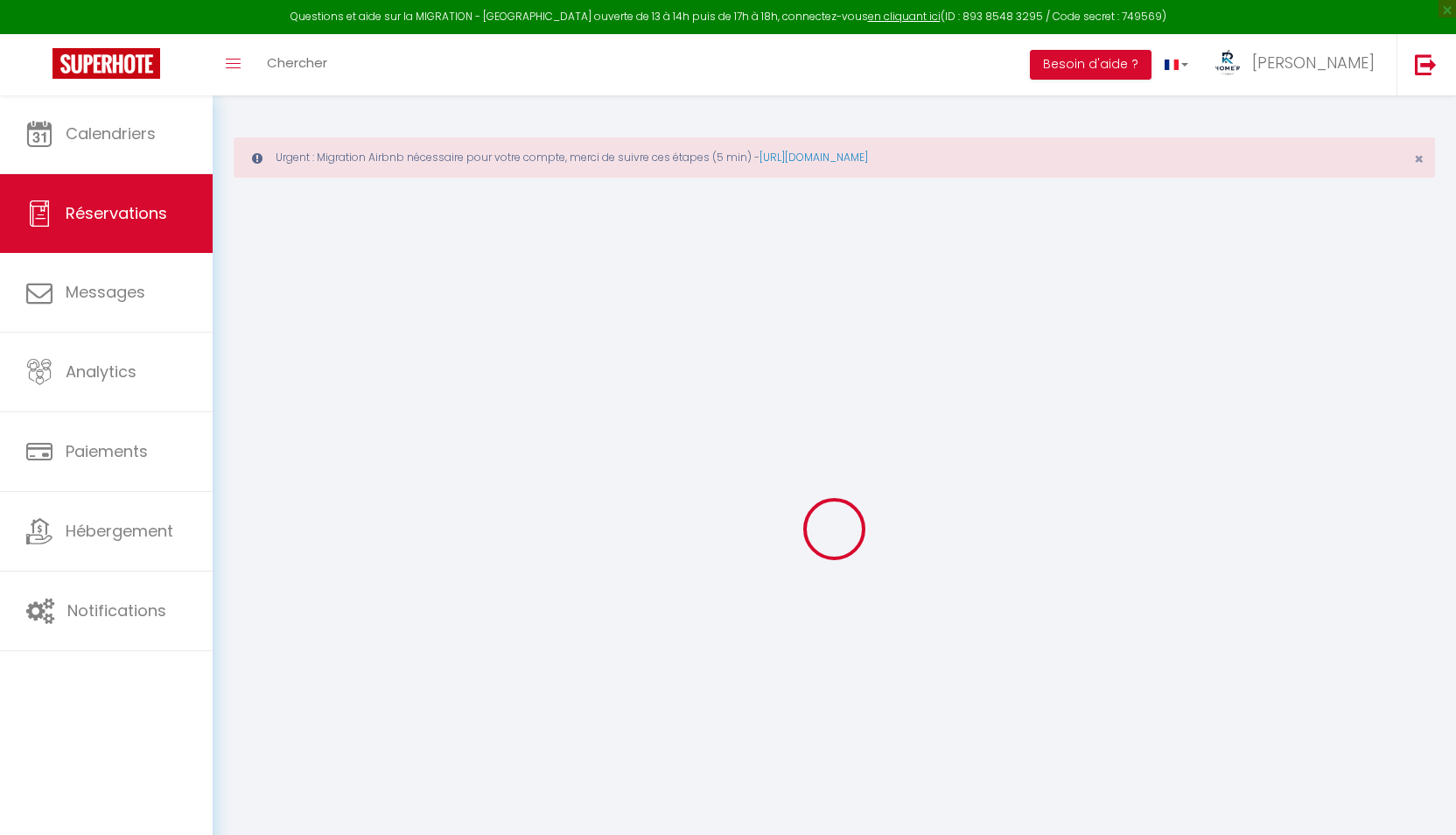
type input "0"
select select "2"
type input "210"
type input "0"
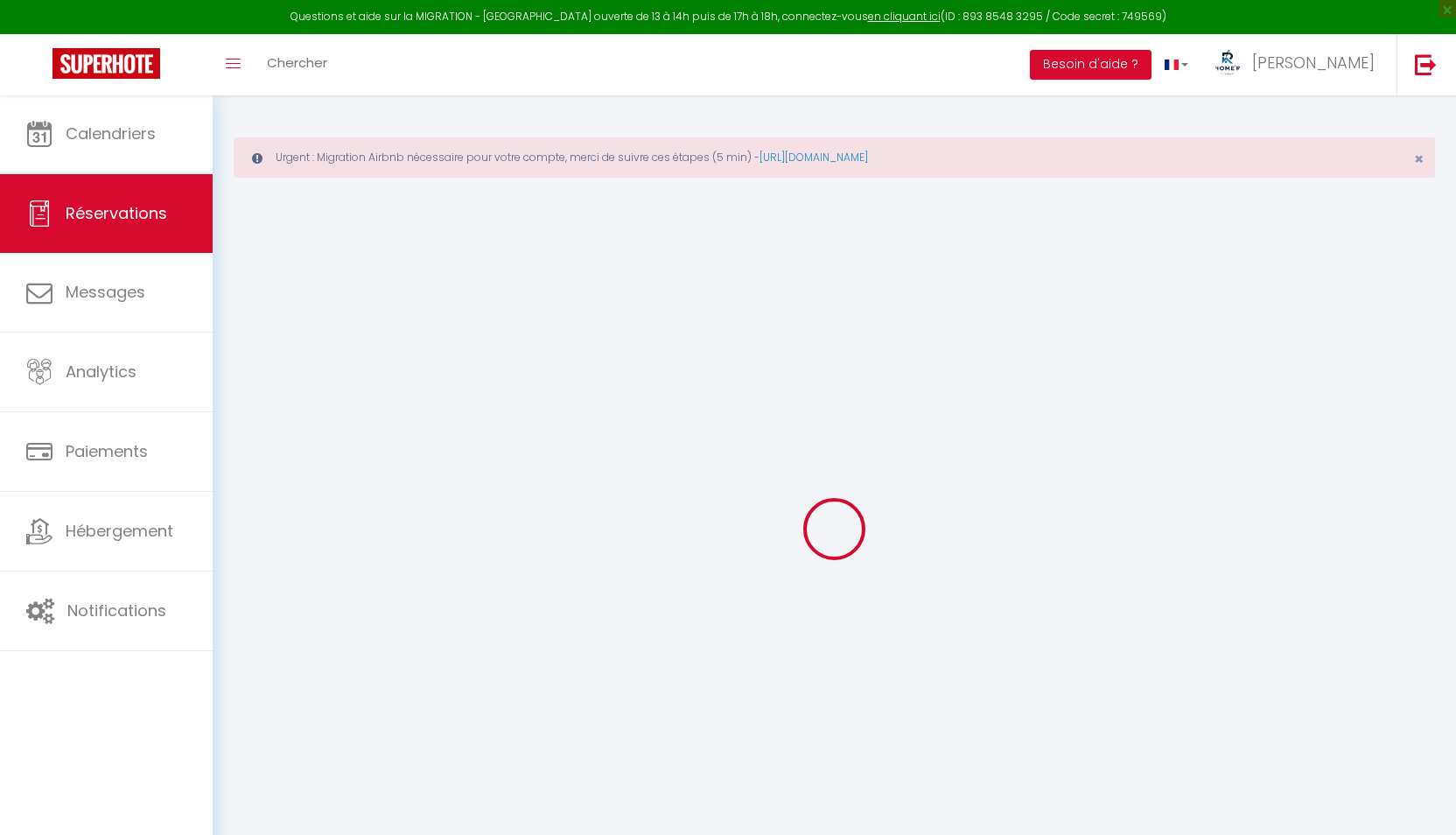
select select
select select "14"
checkbox input "false"
select select
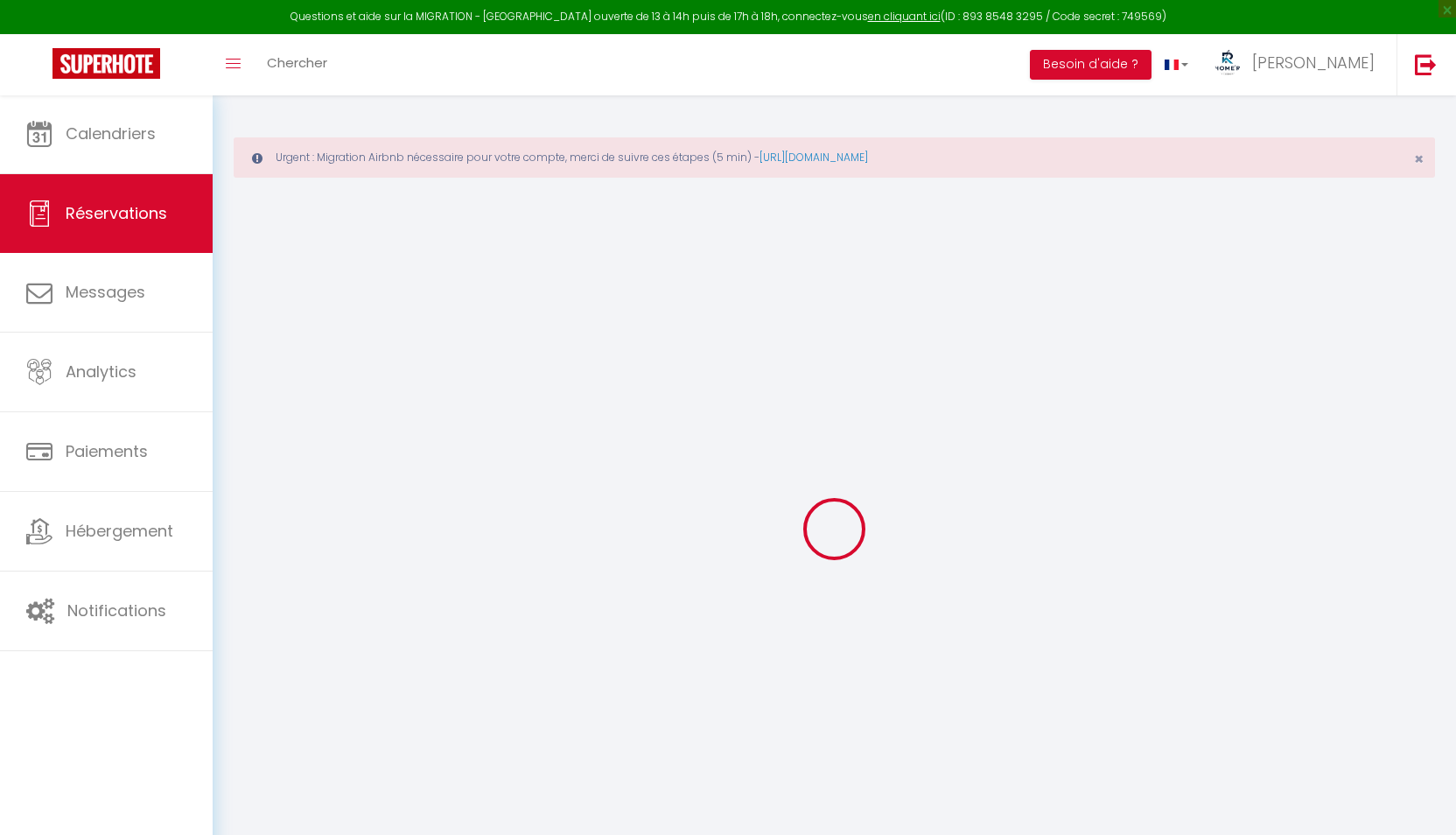
select select
checkbox input "false"
select select
checkbox input "false"
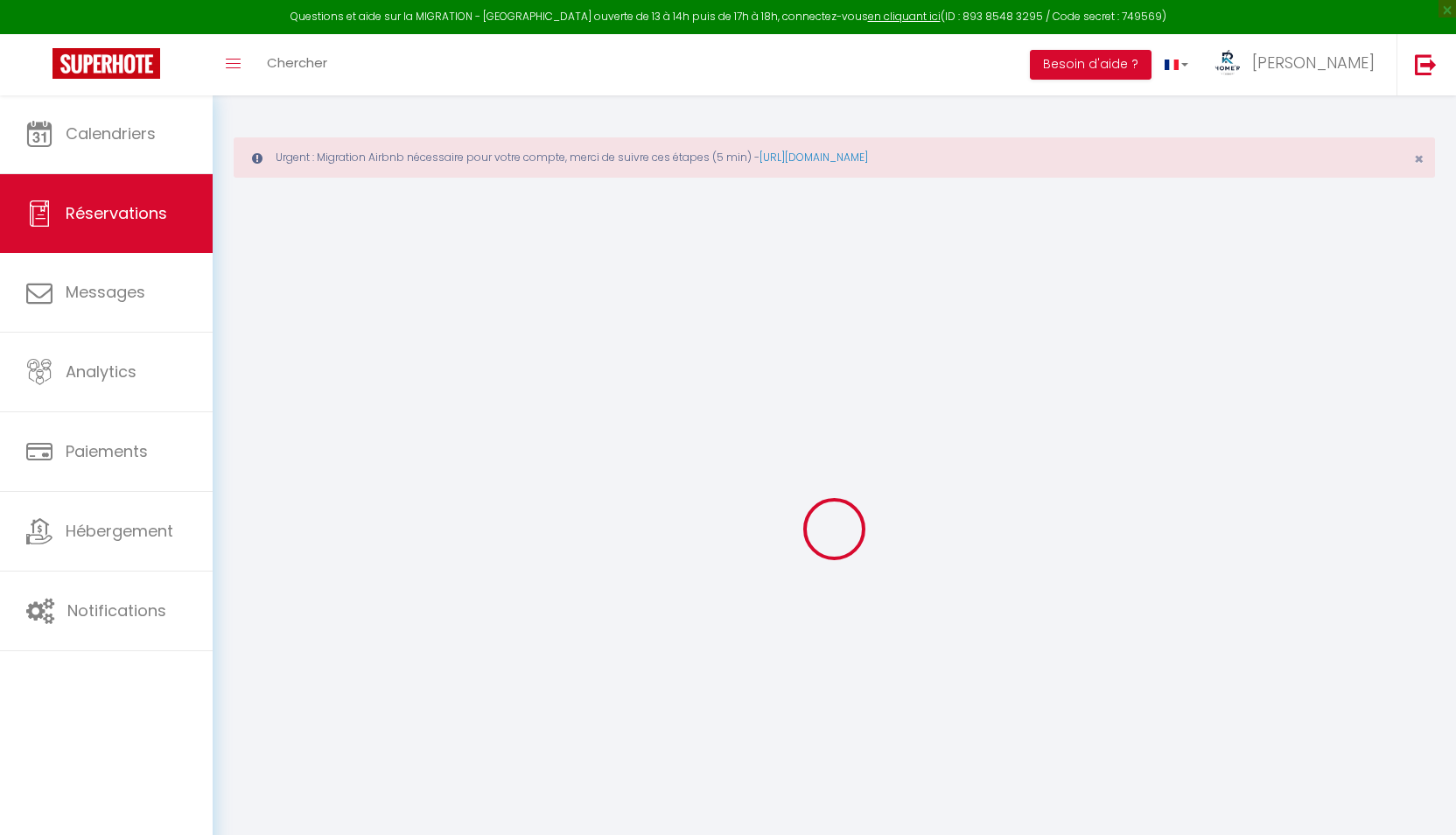
type textarea "** THIS RESERVATION HAS BEEN PRE-PAID ** Reservation has a cancellation grace p…"
select select
checkbox input "false"
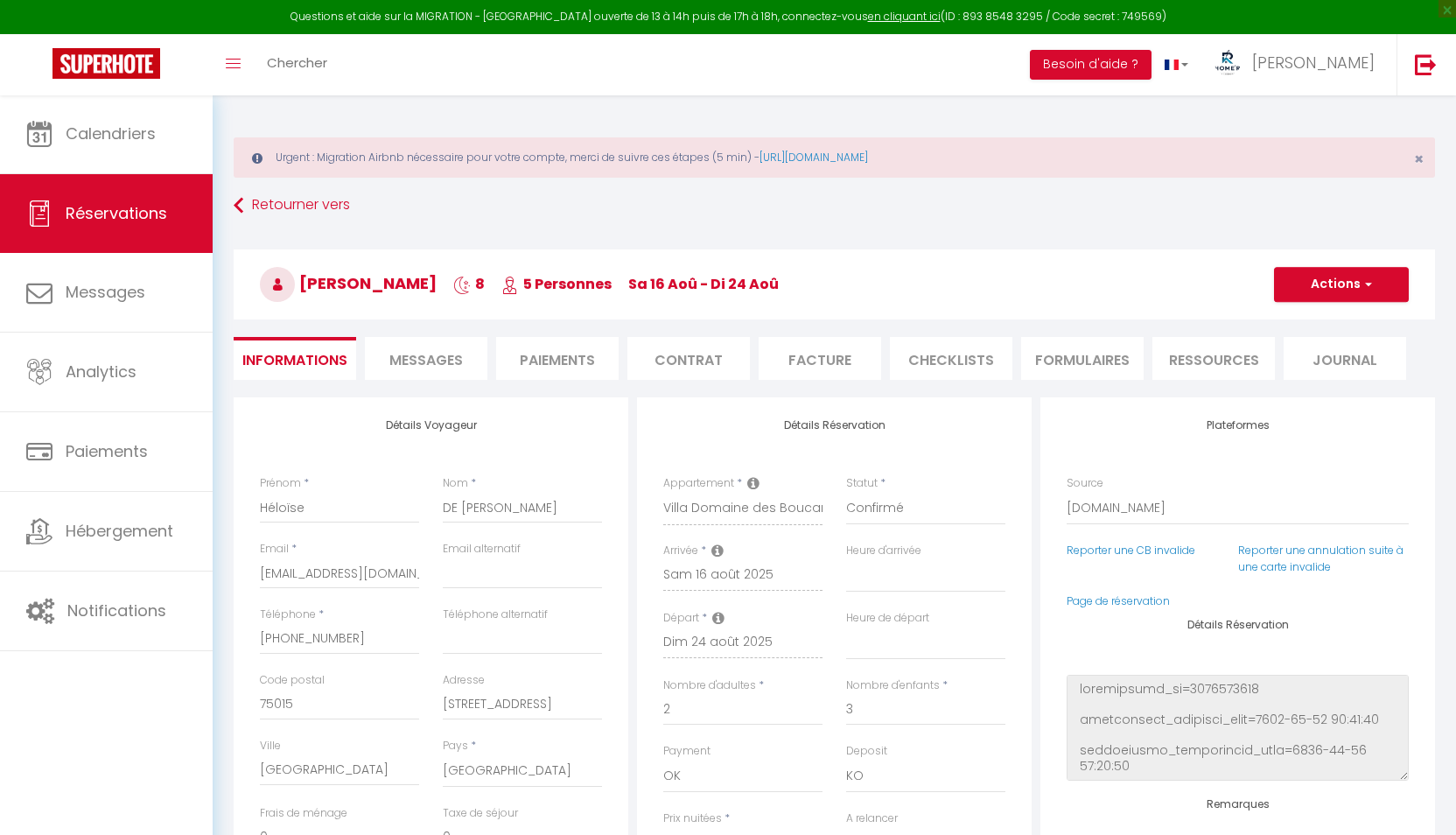
type input "210"
type input "21.12"
select select
checkbox input "false"
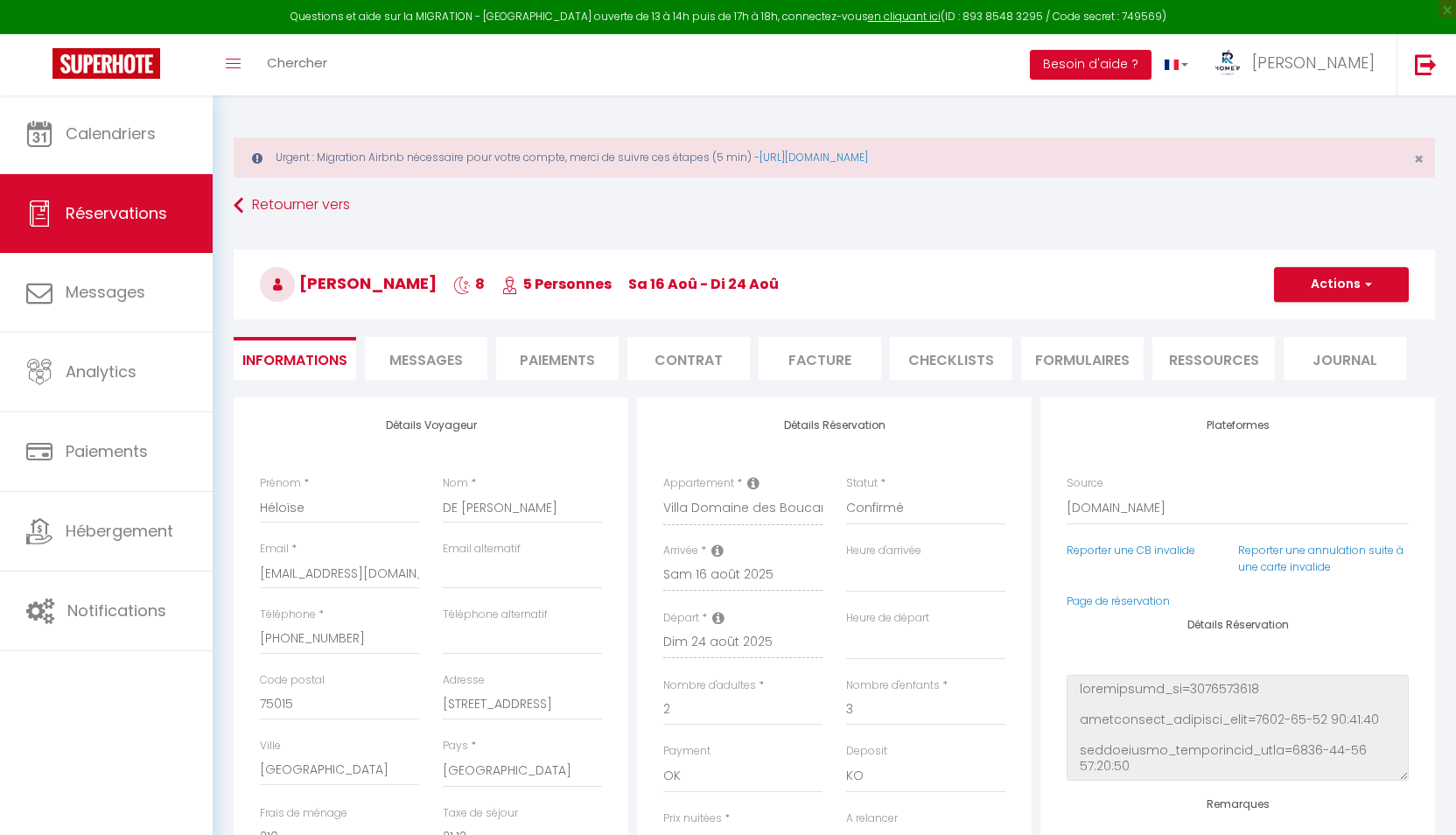
select select
click at [543, 358] on li "Paiements" at bounding box center [557, 359] width 122 height 43
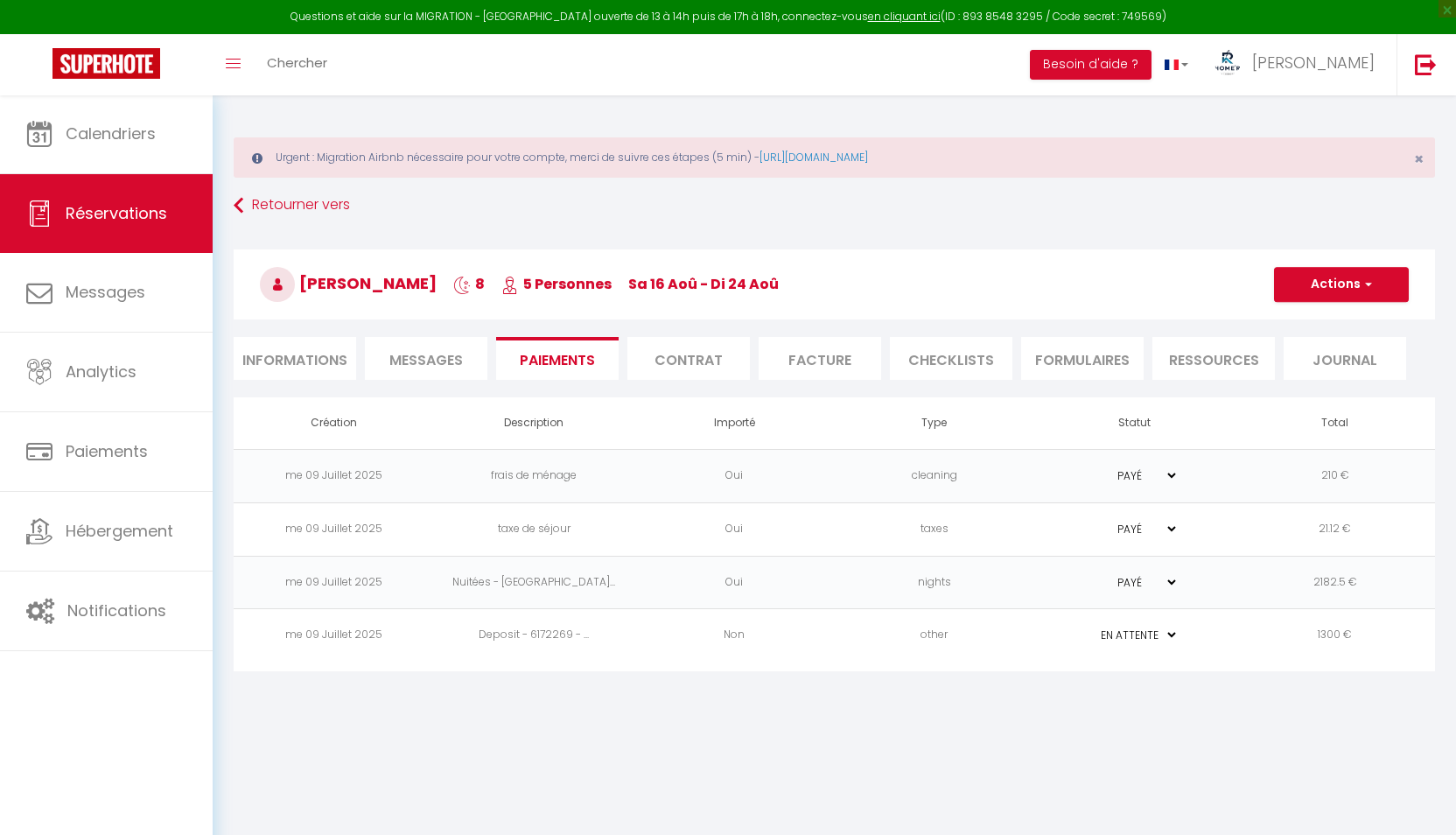
click at [410, 359] on span "Messages" at bounding box center [426, 361] width 74 height 21
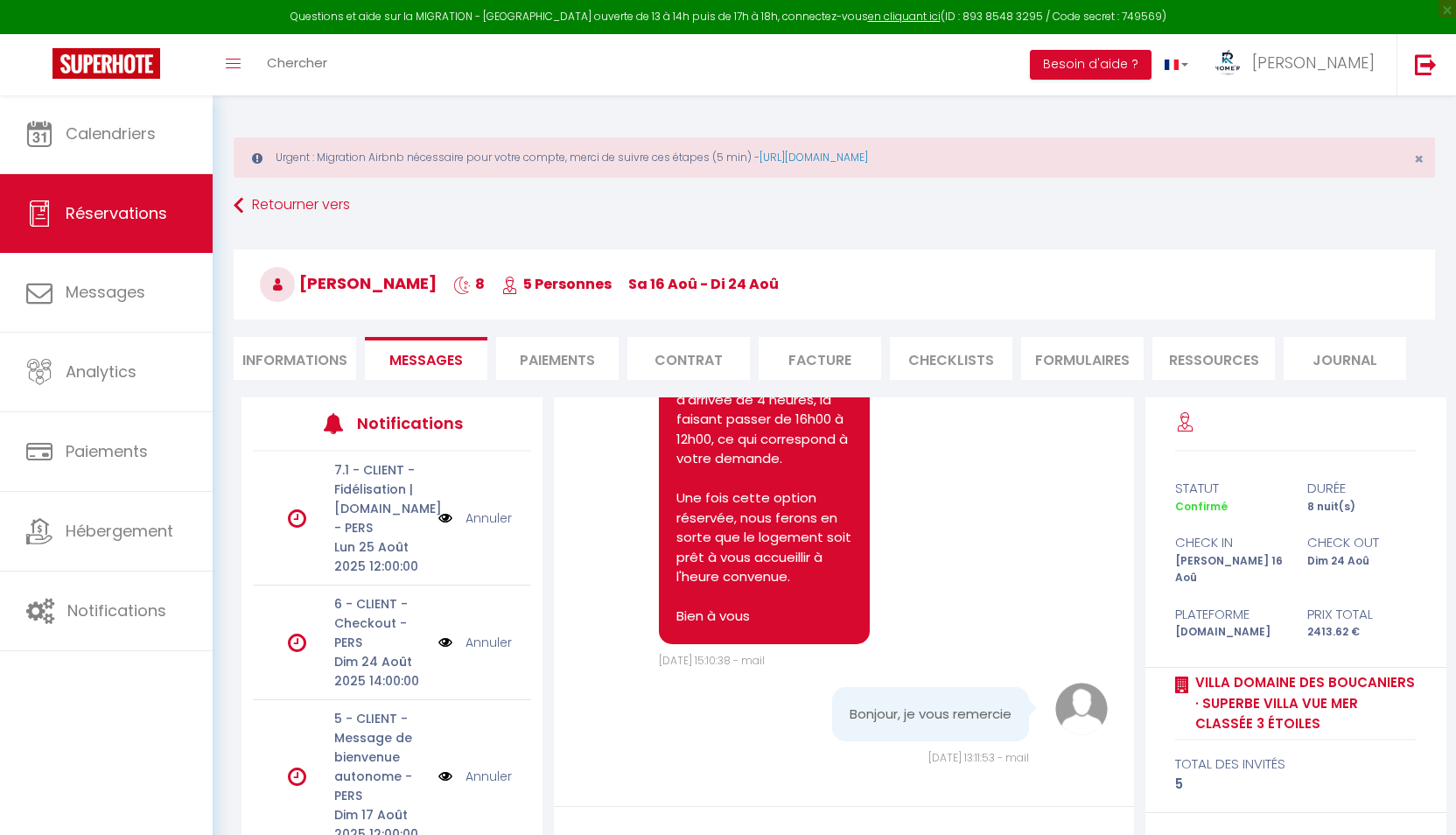
scroll to position [4399, 0]
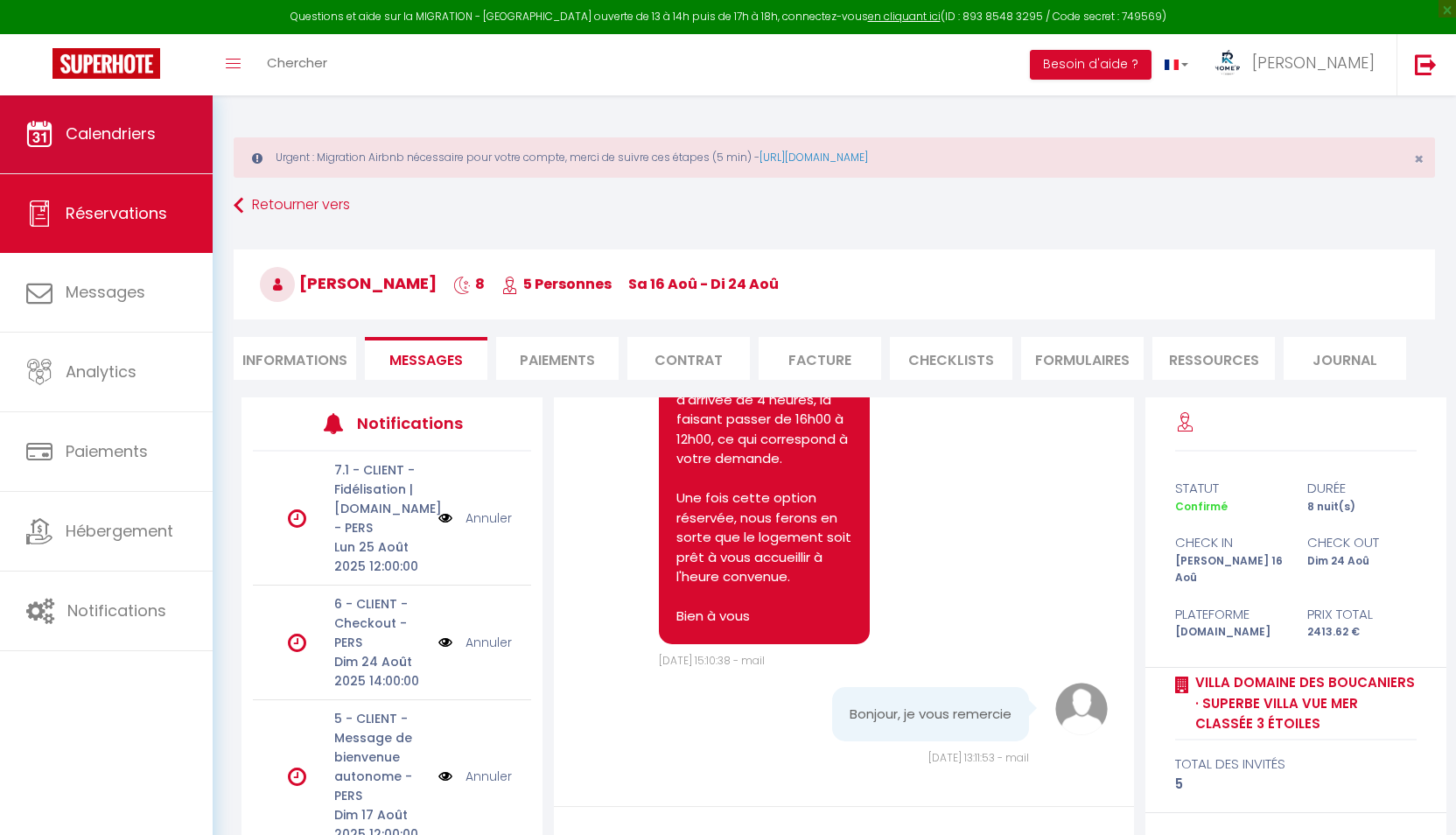
click at [113, 146] on link "Calendriers" at bounding box center [106, 133] width 212 height 79
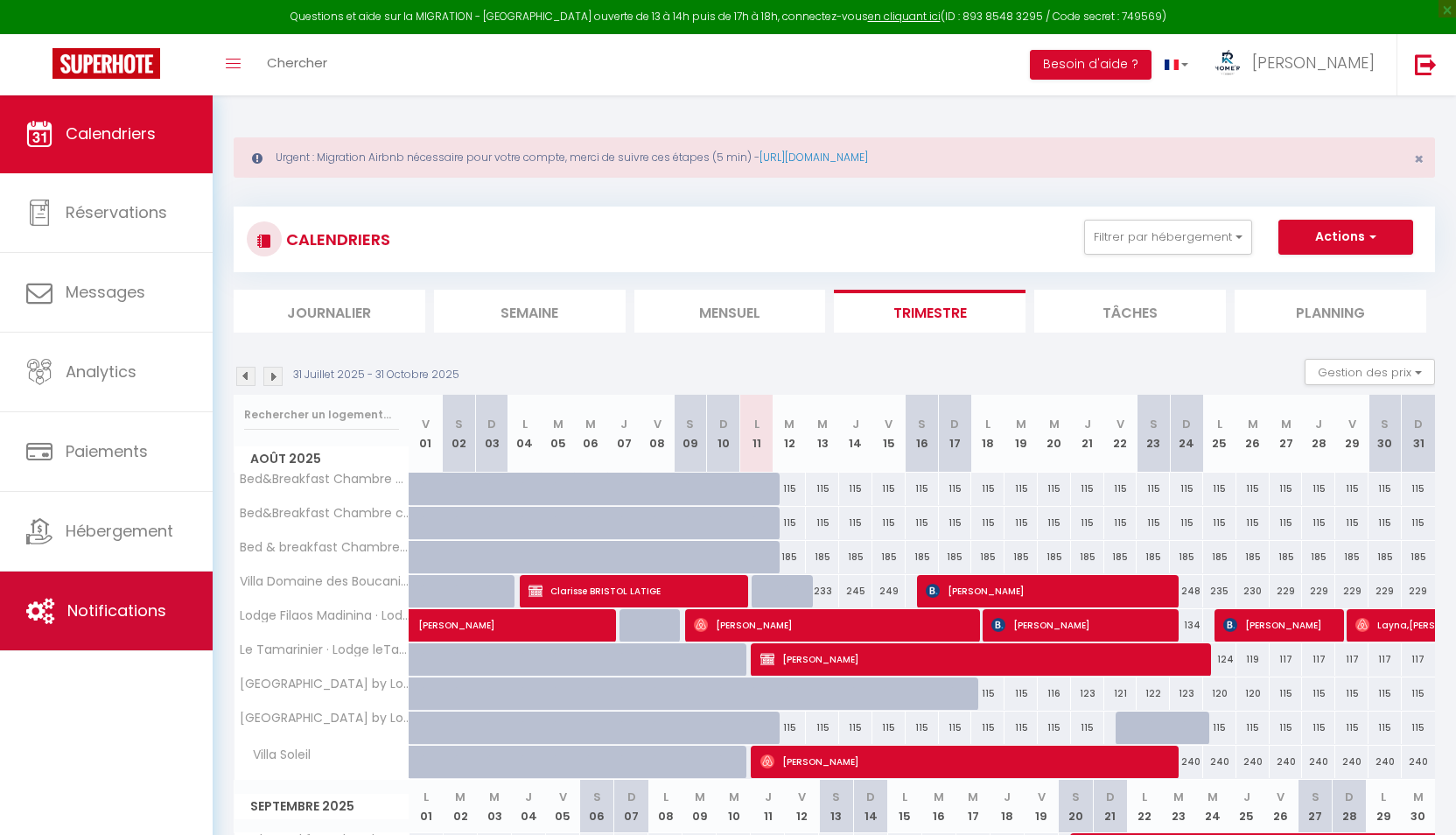
click at [115, 597] on link "Notifications" at bounding box center [106, 610] width 212 height 79
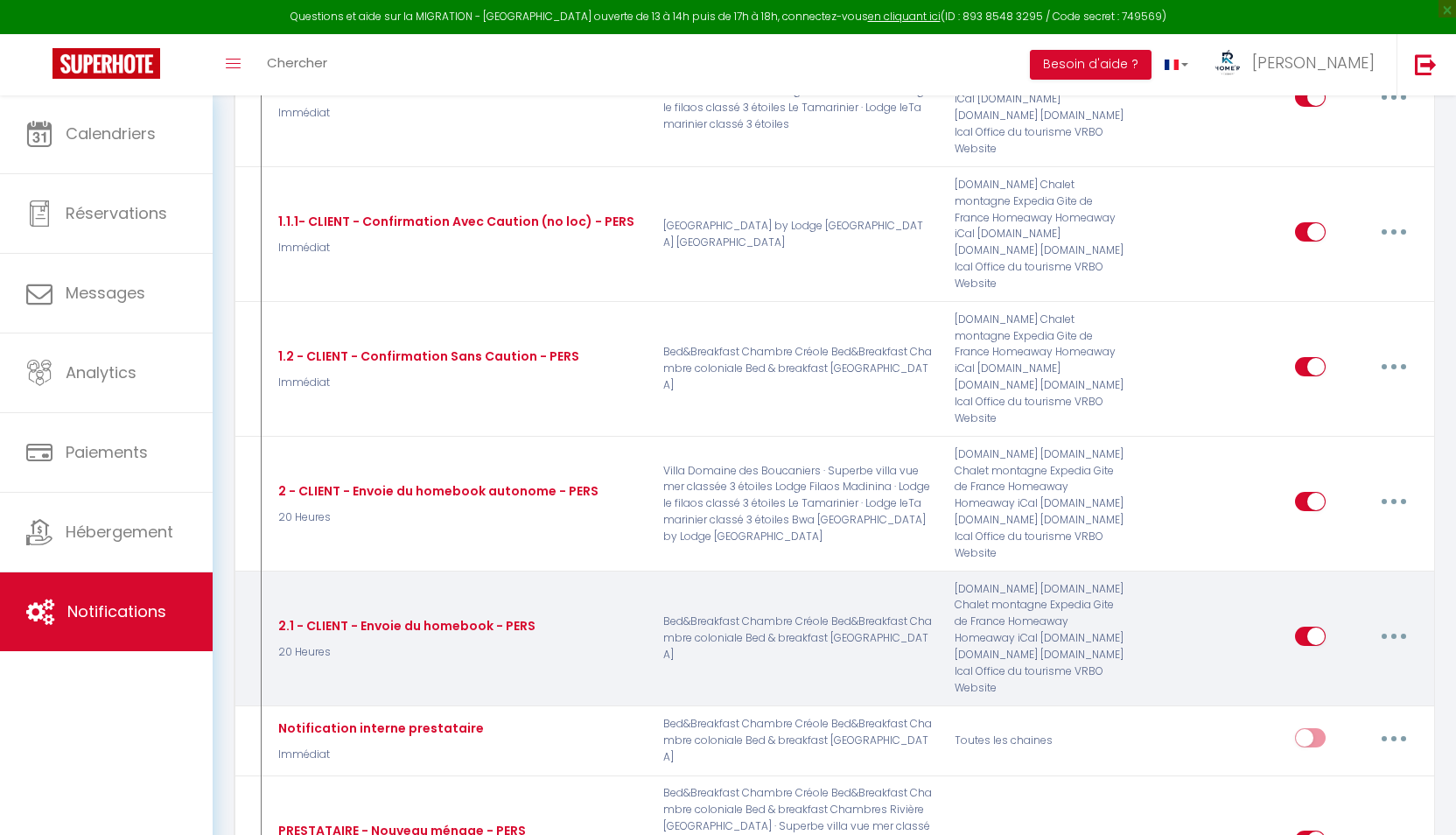
scroll to position [592, 0]
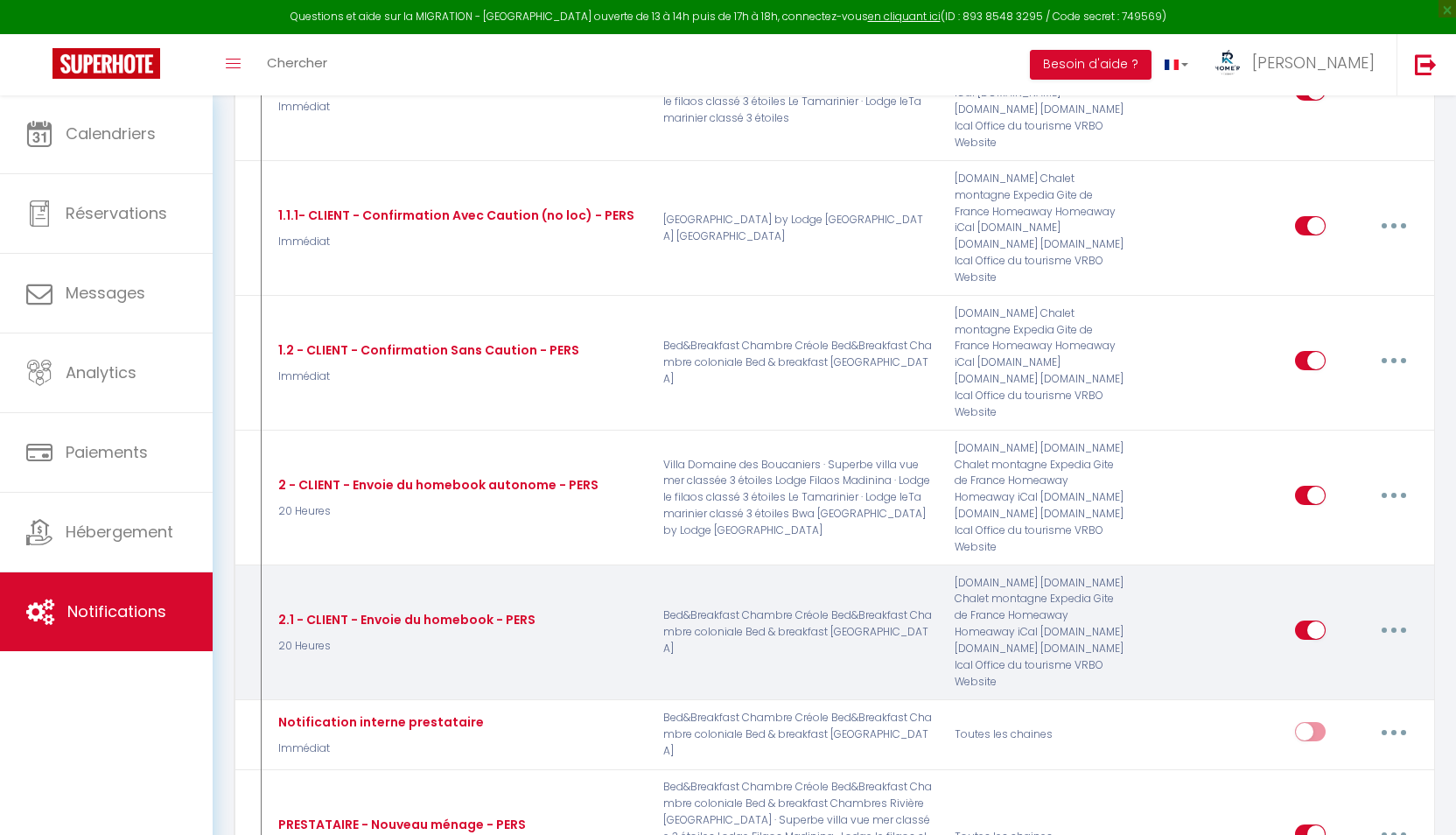
click at [1390, 616] on button "button" at bounding box center [1394, 630] width 49 height 28
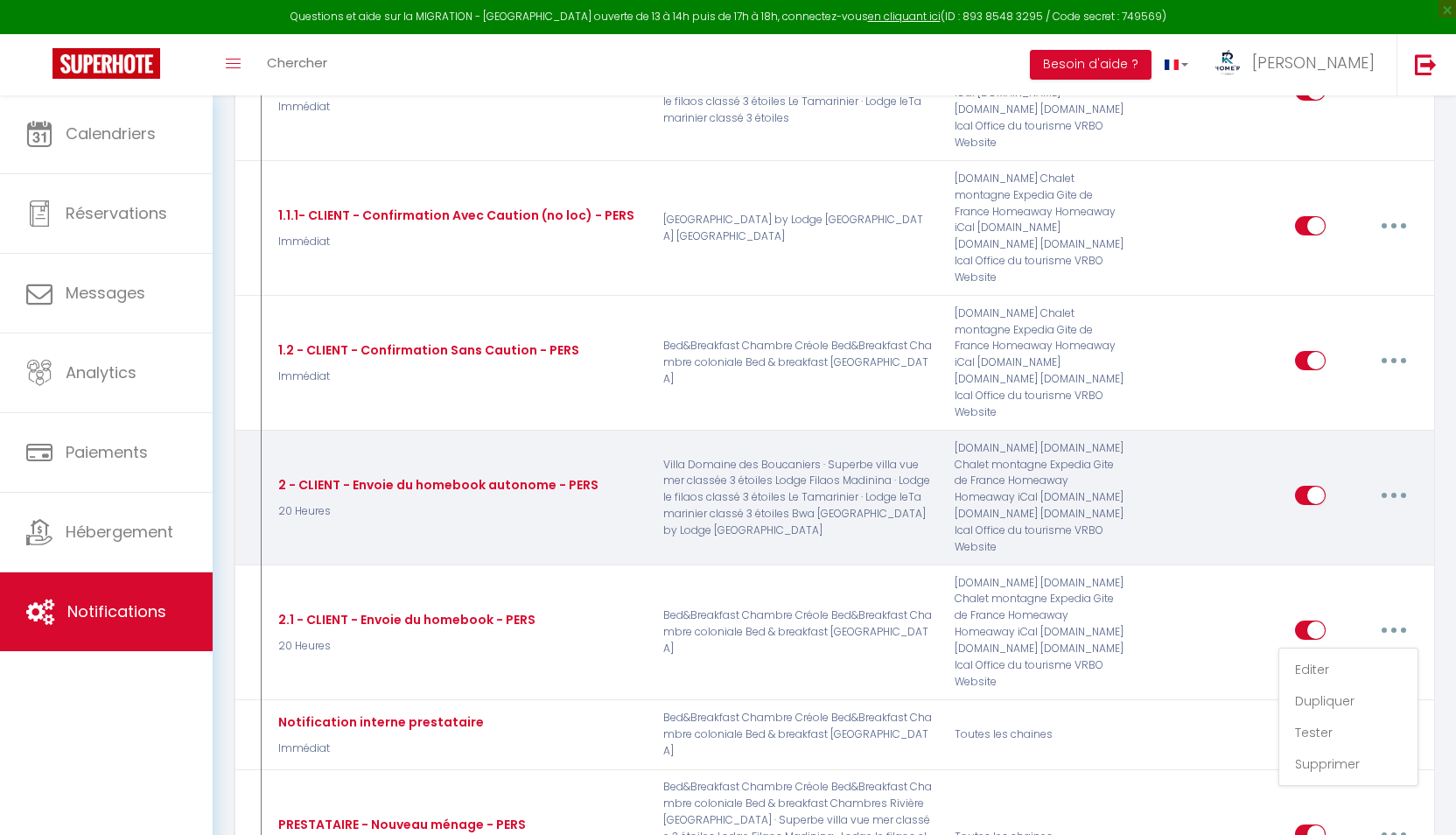
click at [1383, 482] on button "button" at bounding box center [1394, 496] width 49 height 28
click at [1327, 520] on link "Editer" at bounding box center [1348, 535] width 129 height 30
type input "2 - CLIENT - Envoie du homebook autonome - PERS"
select select "20 Heures"
select select "if_booking_is_paid"
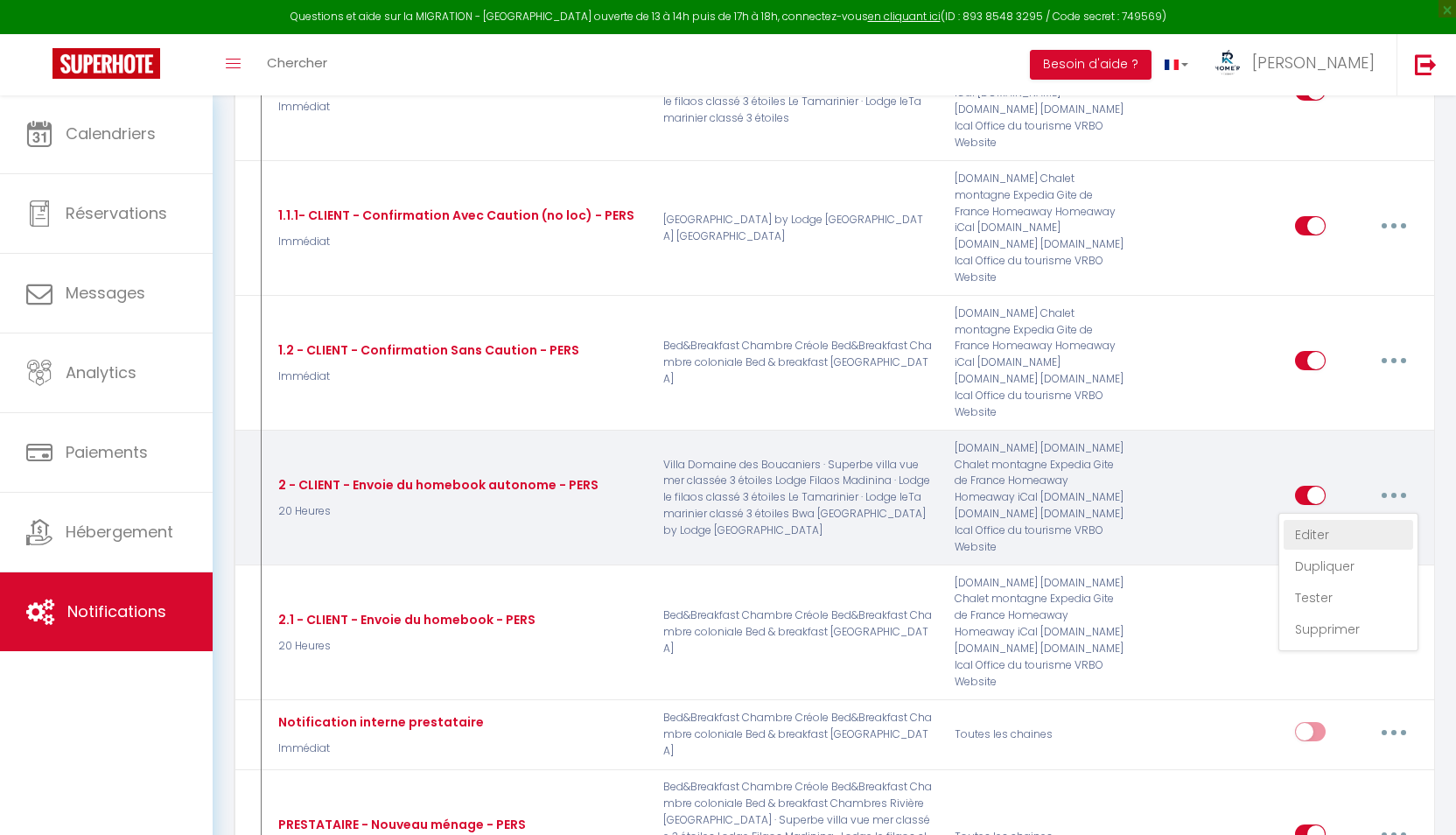
checkbox input "true"
checkbox input "false"
radio input "true"
type input "[RENTAL:NAME] - Votre livret d'accueil"
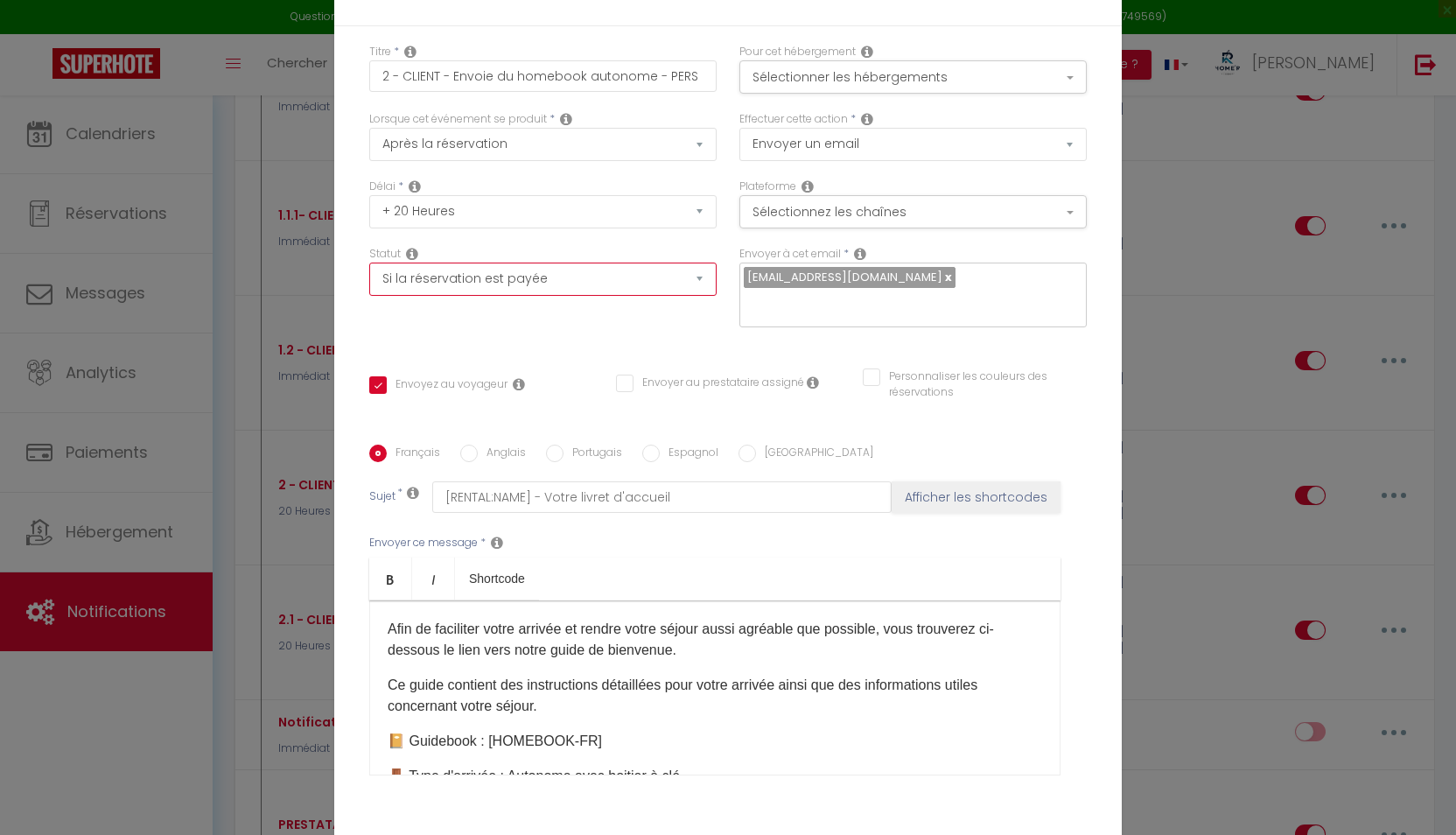
select select
checkbox input "true"
checkbox input "false"
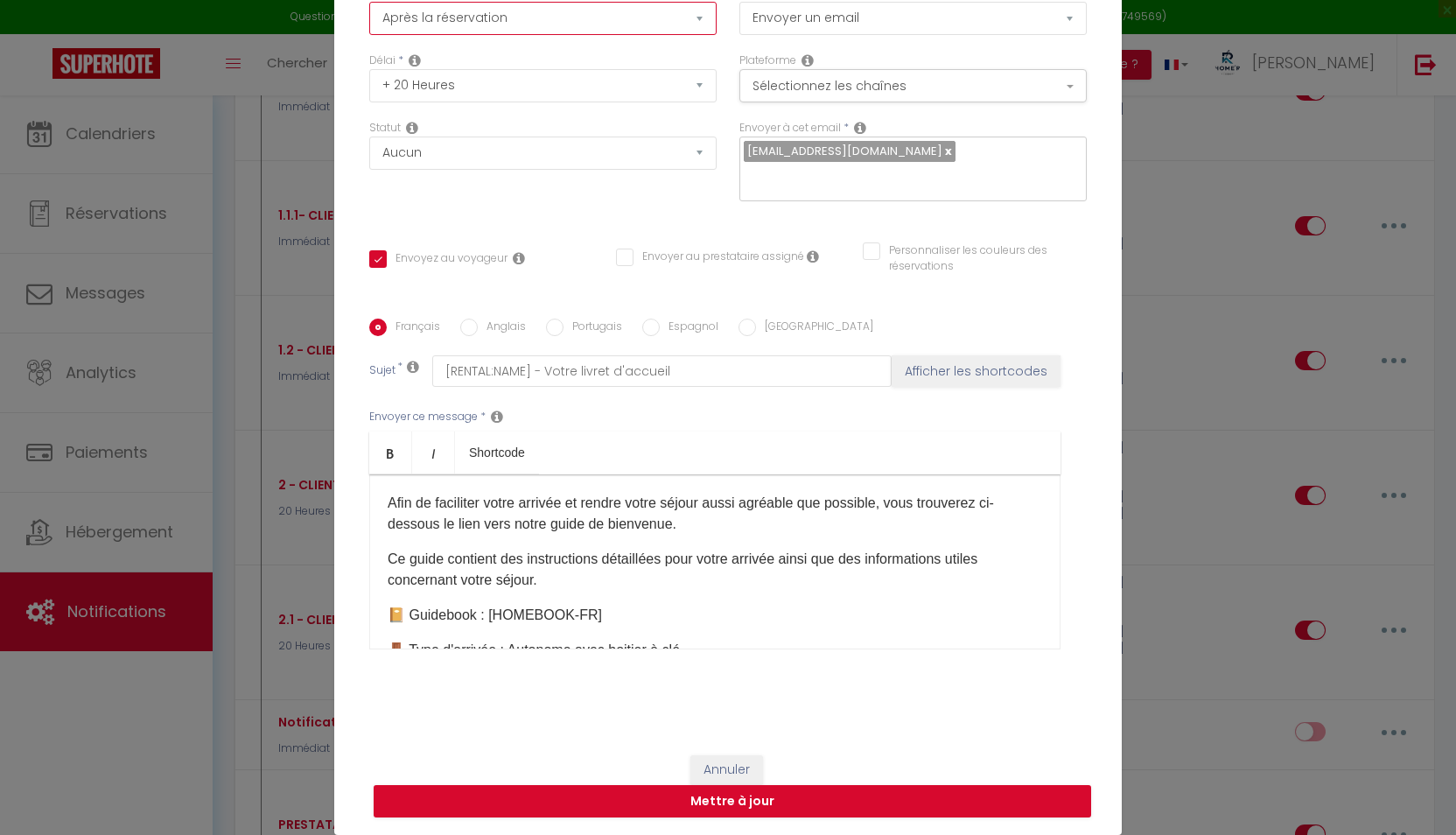
scroll to position [0, 0]
click at [710, 763] on button "Annuler" at bounding box center [727, 771] width 73 height 30
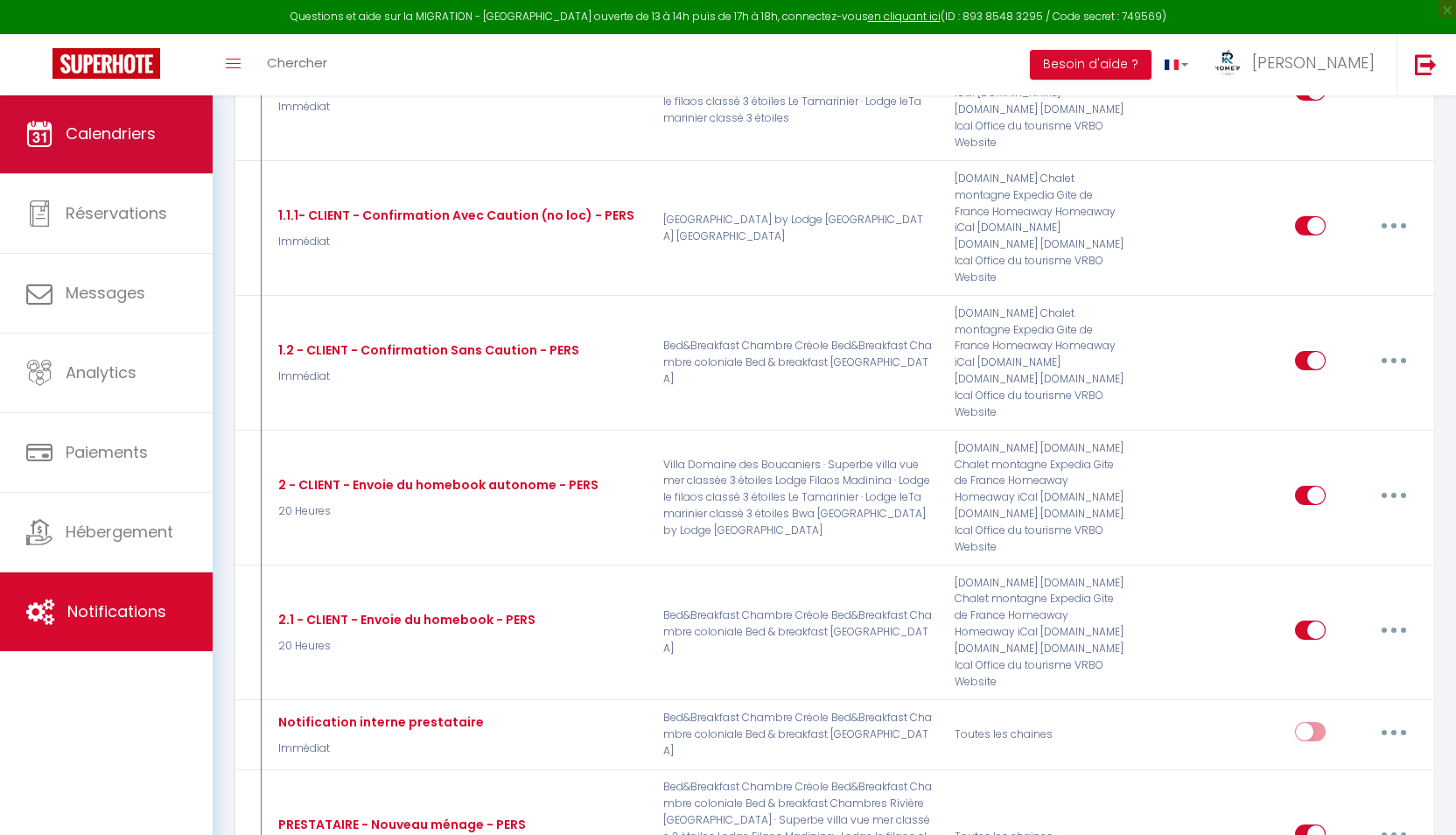
click at [144, 140] on span "Calendriers" at bounding box center [110, 132] width 90 height 21
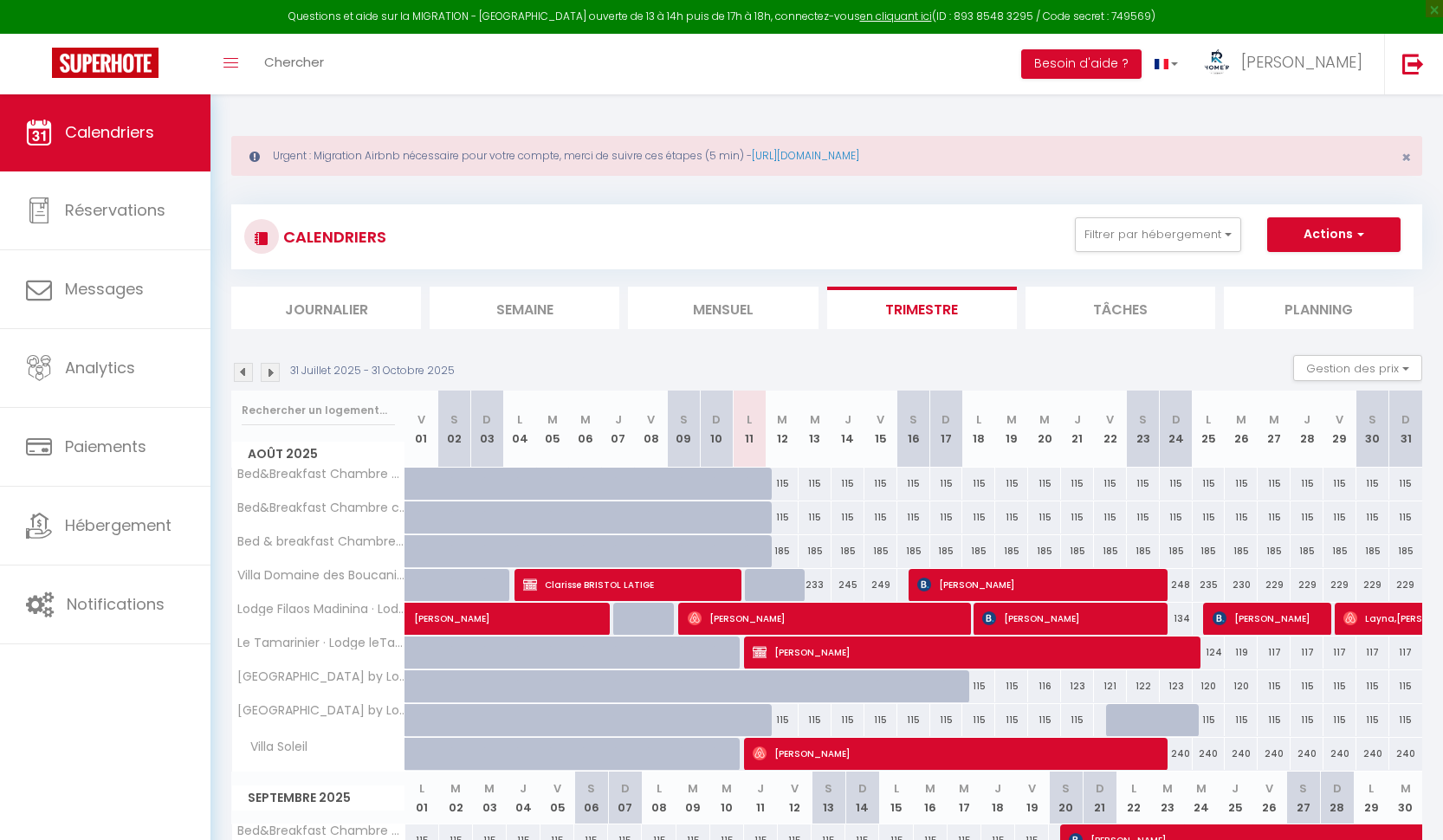
click at [776, 647] on span "[PERSON_NAME]" at bounding box center [972, 652] width 439 height 33
select select "OK"
select select "1"
select select "0"
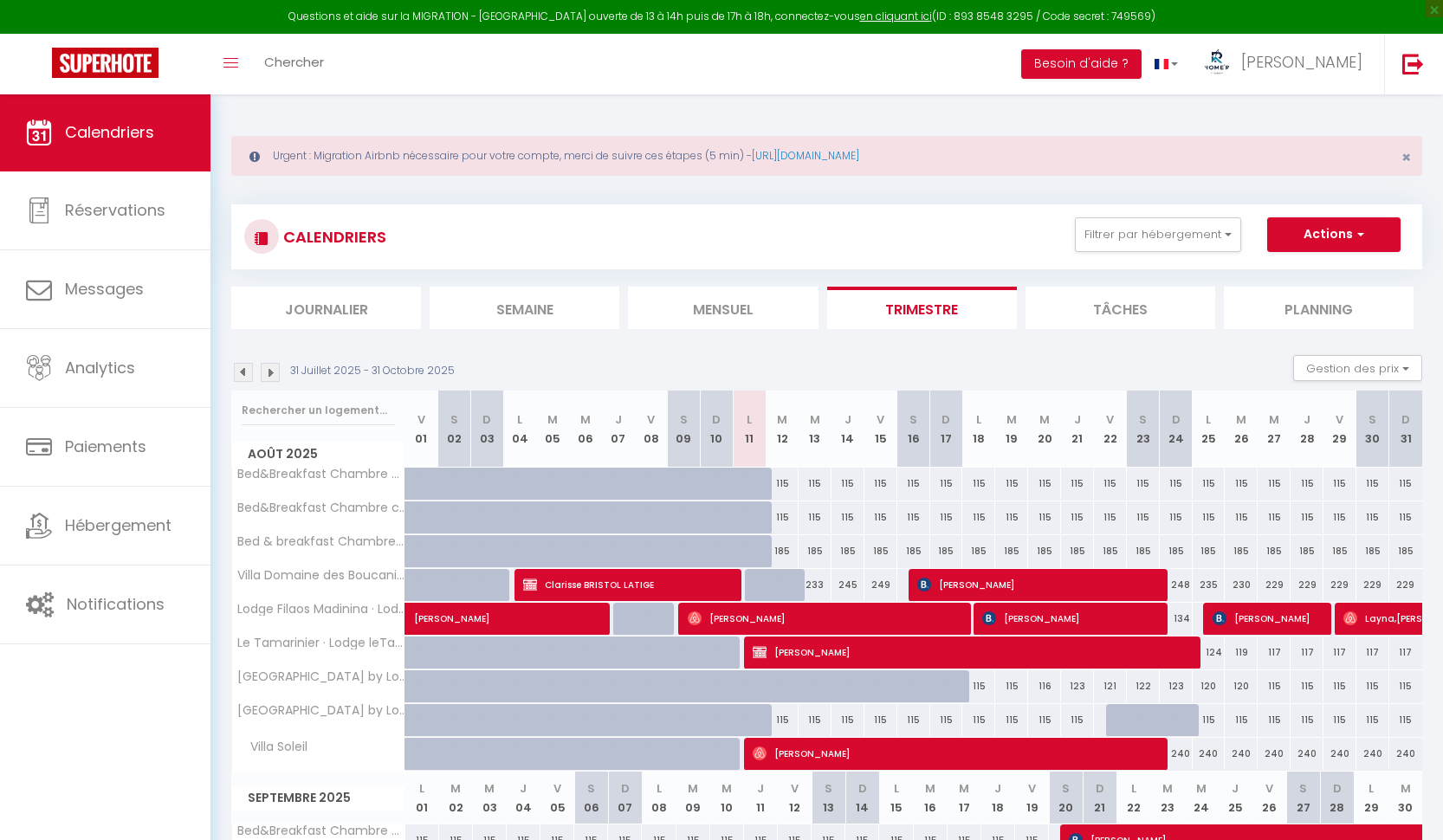
select select "1"
select select
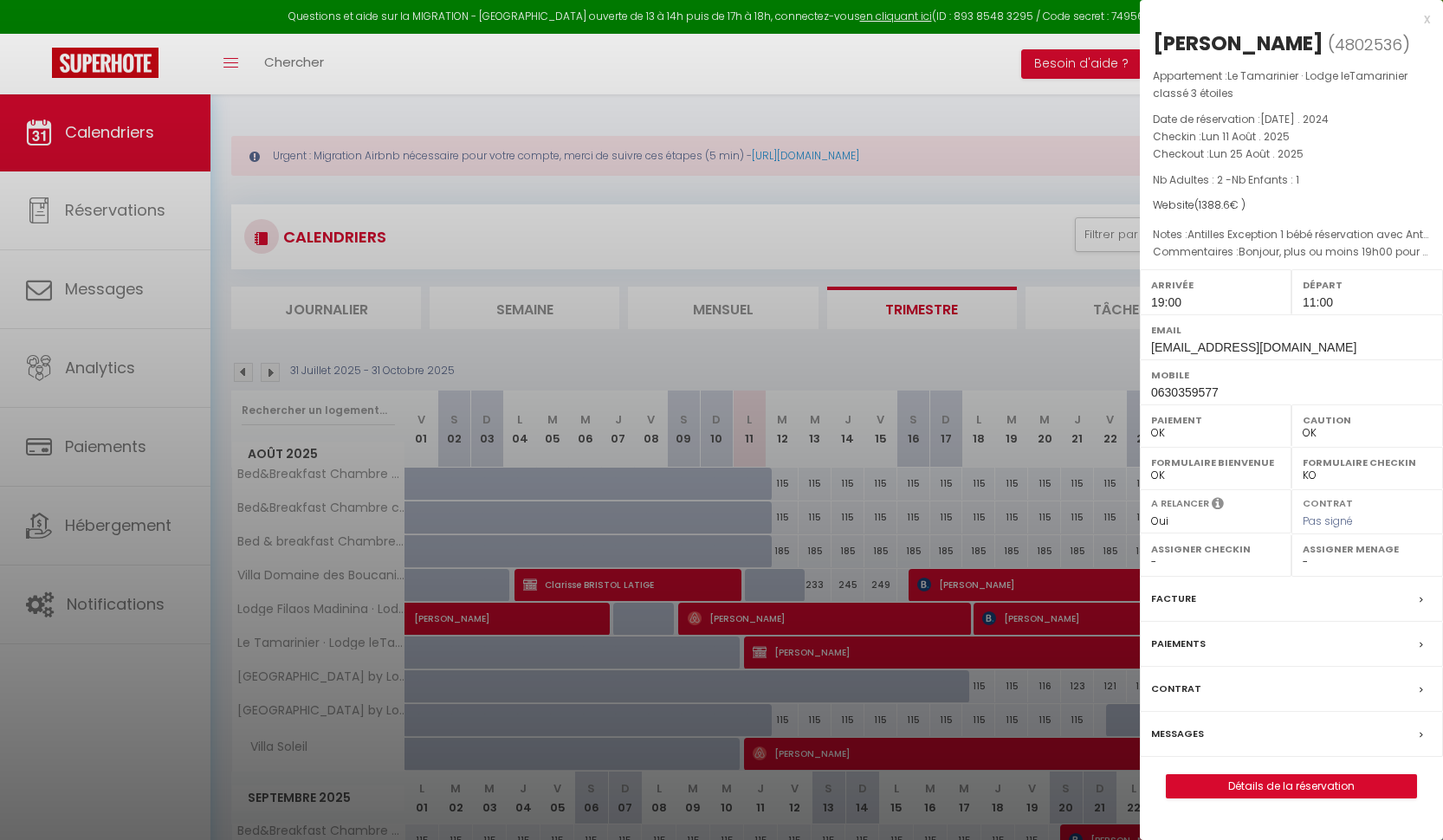
select select "36758"
click at [1243, 785] on link "Détails de la réservation" at bounding box center [1291, 787] width 249 height 22
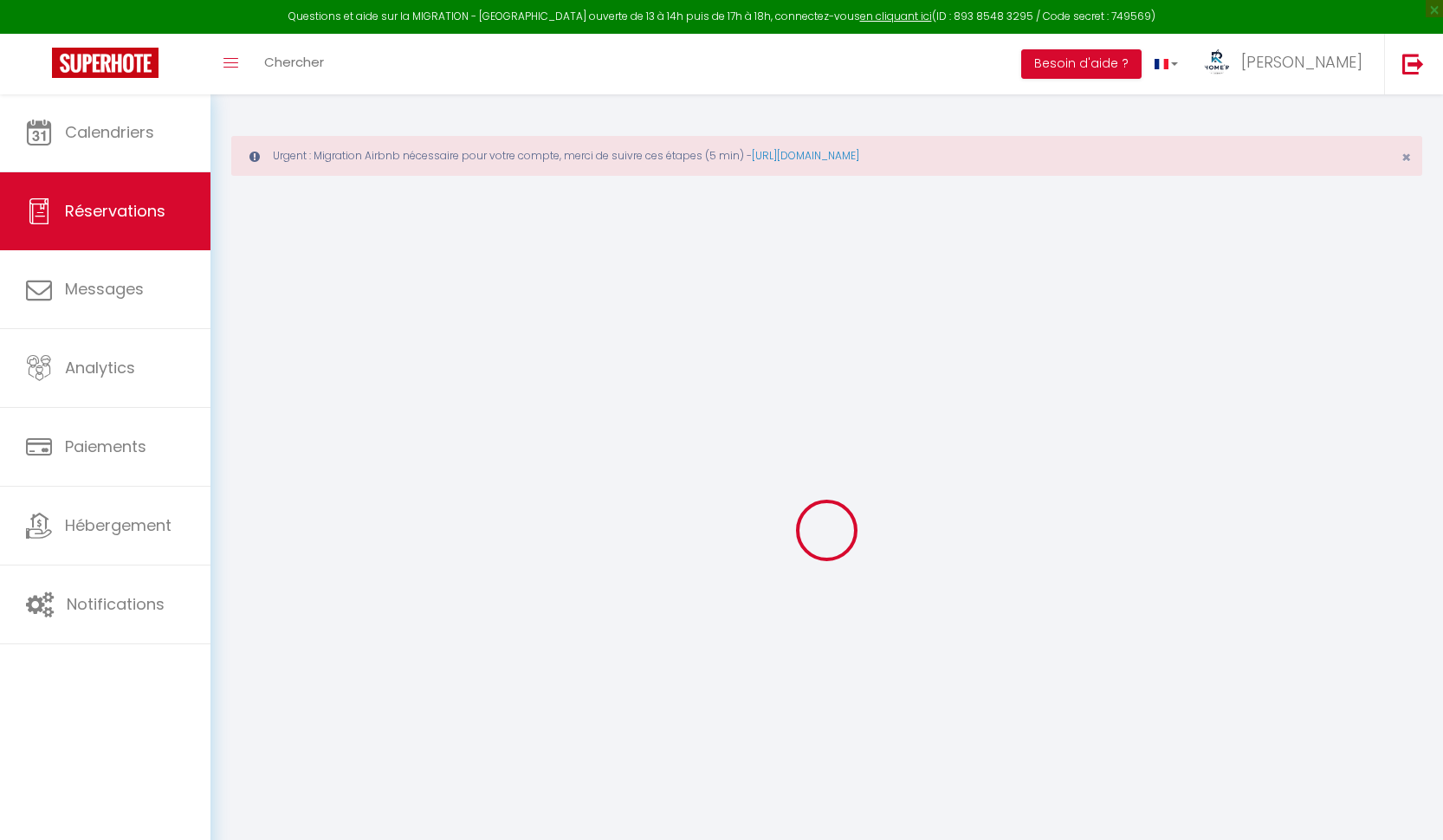
type input "[PERSON_NAME]"
type input "[EMAIL_ADDRESS][DOMAIN_NAME]"
type input "0630359577"
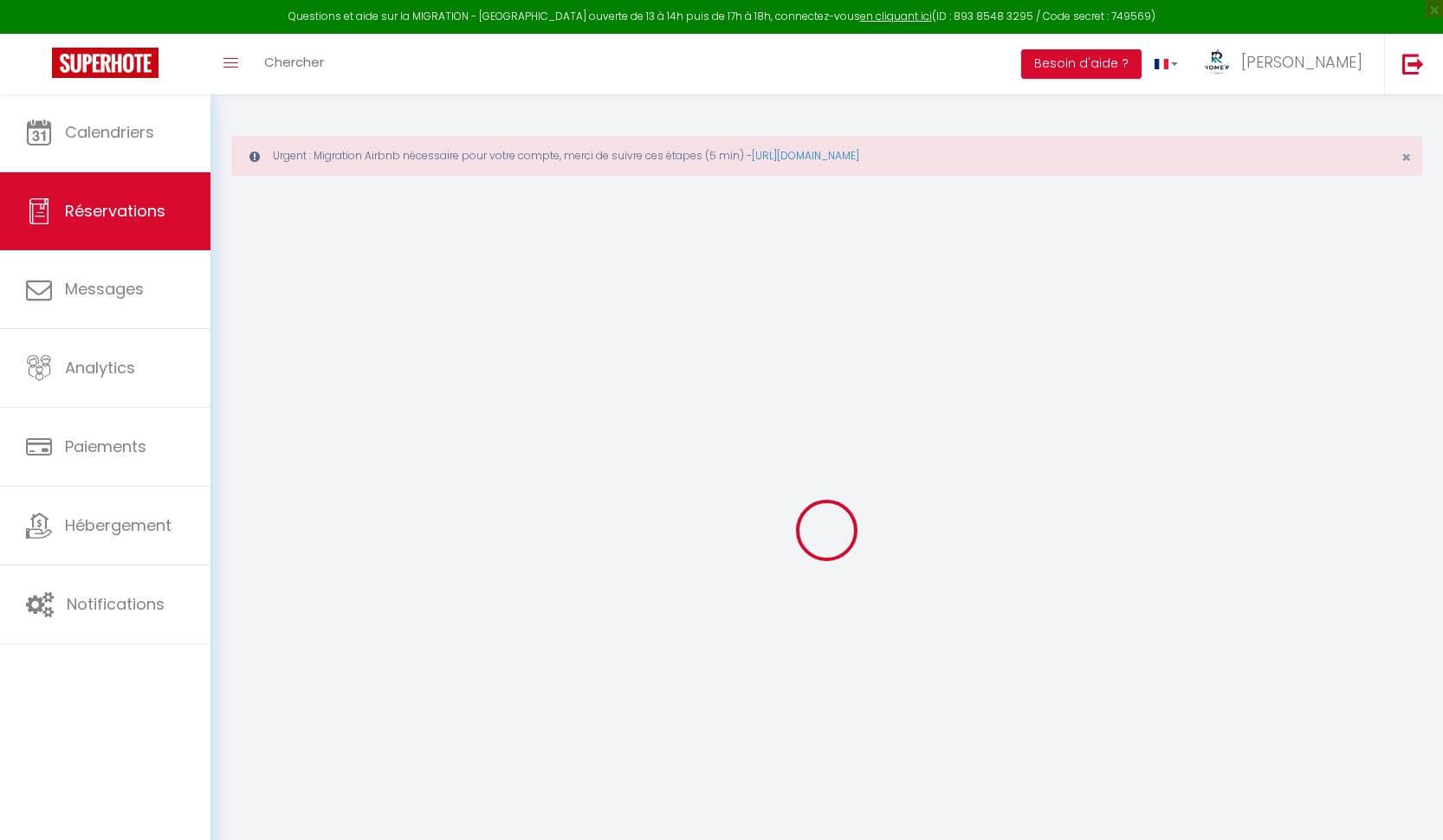
type input "0630359577"
type input "75000"
type input "[GEOGRAPHIC_DATA]"
select select "FR"
select select "54873"
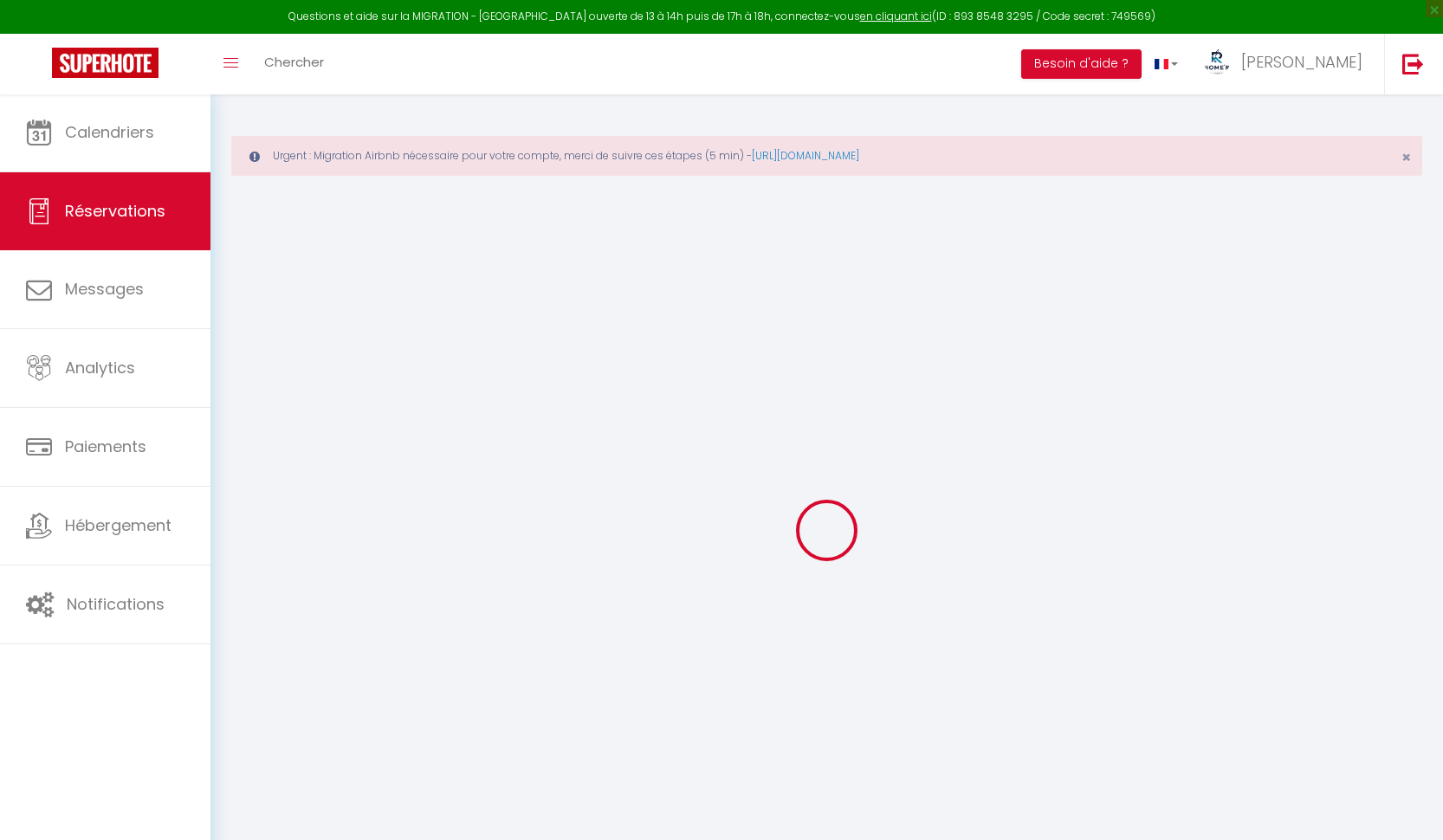
select select "1"
type input "Lun 11 Août 2025"
select select
type input "Lun 25 Août 2025"
select select
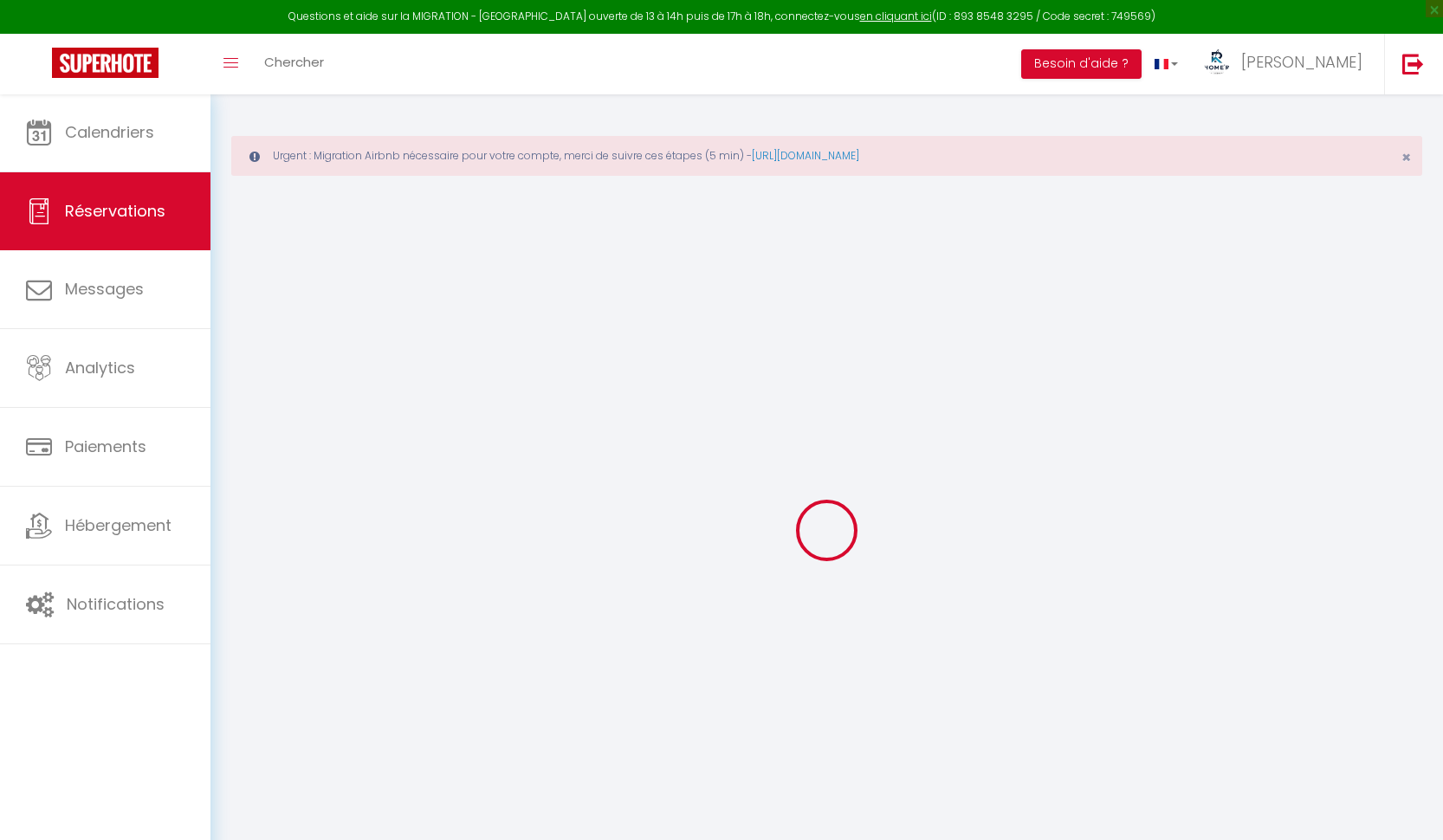
type input "2"
type input "1"
select select "12"
select select "15"
type input "1260"
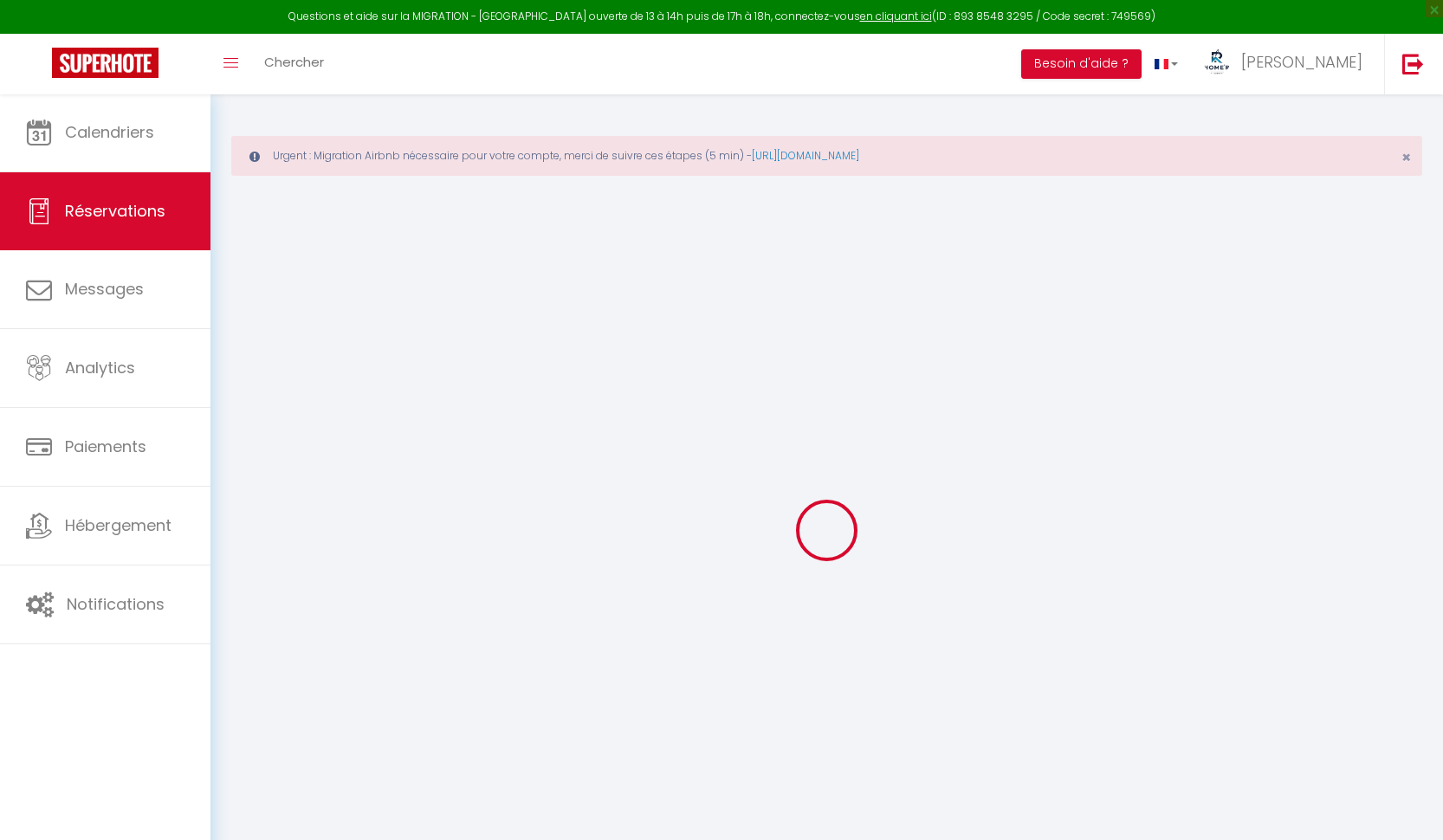
checkbox input "true"
type input "0"
select select "69"
type input "95"
type input "0"
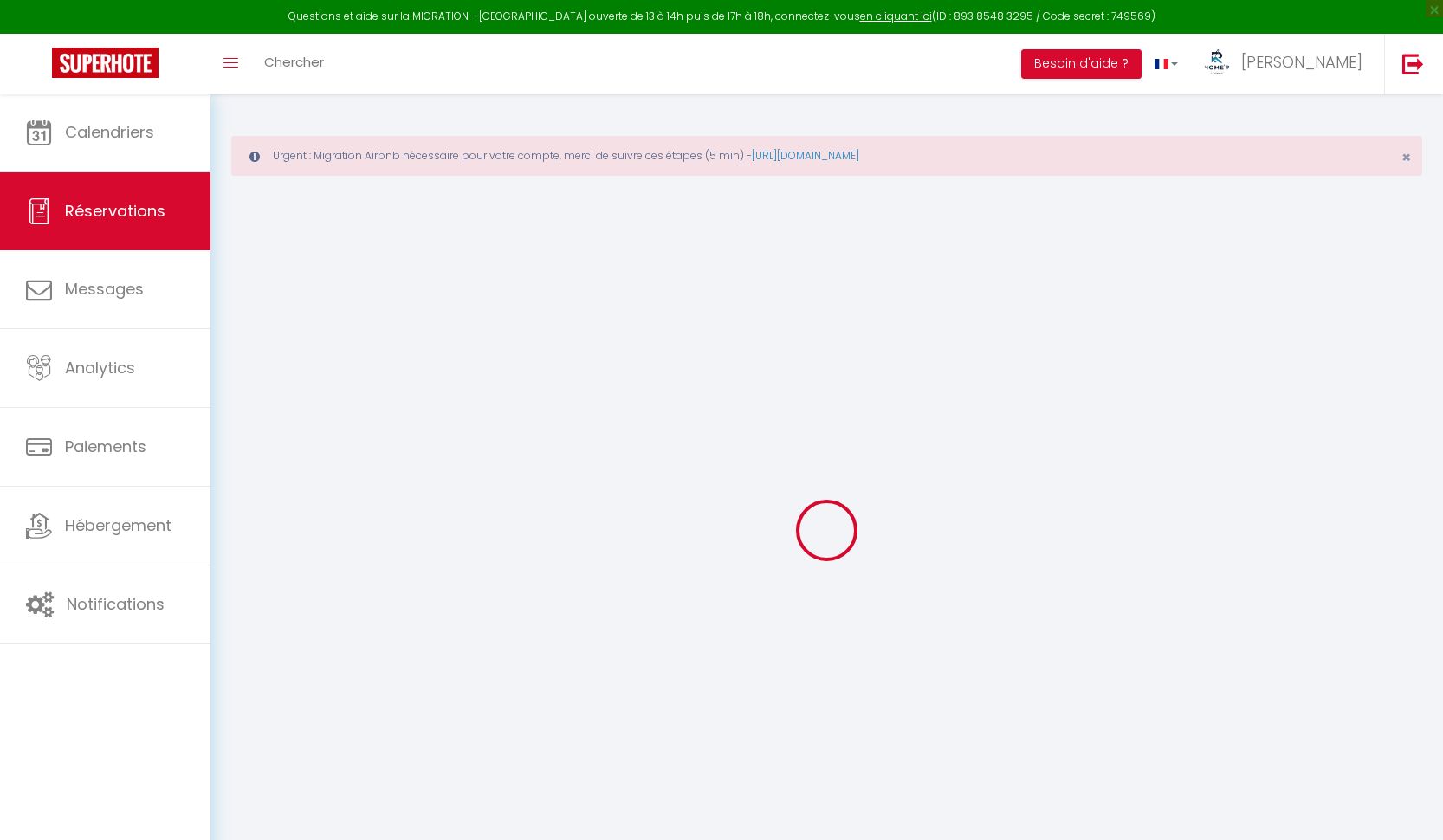
type input "0"
select select
checkbox input "true"
select select
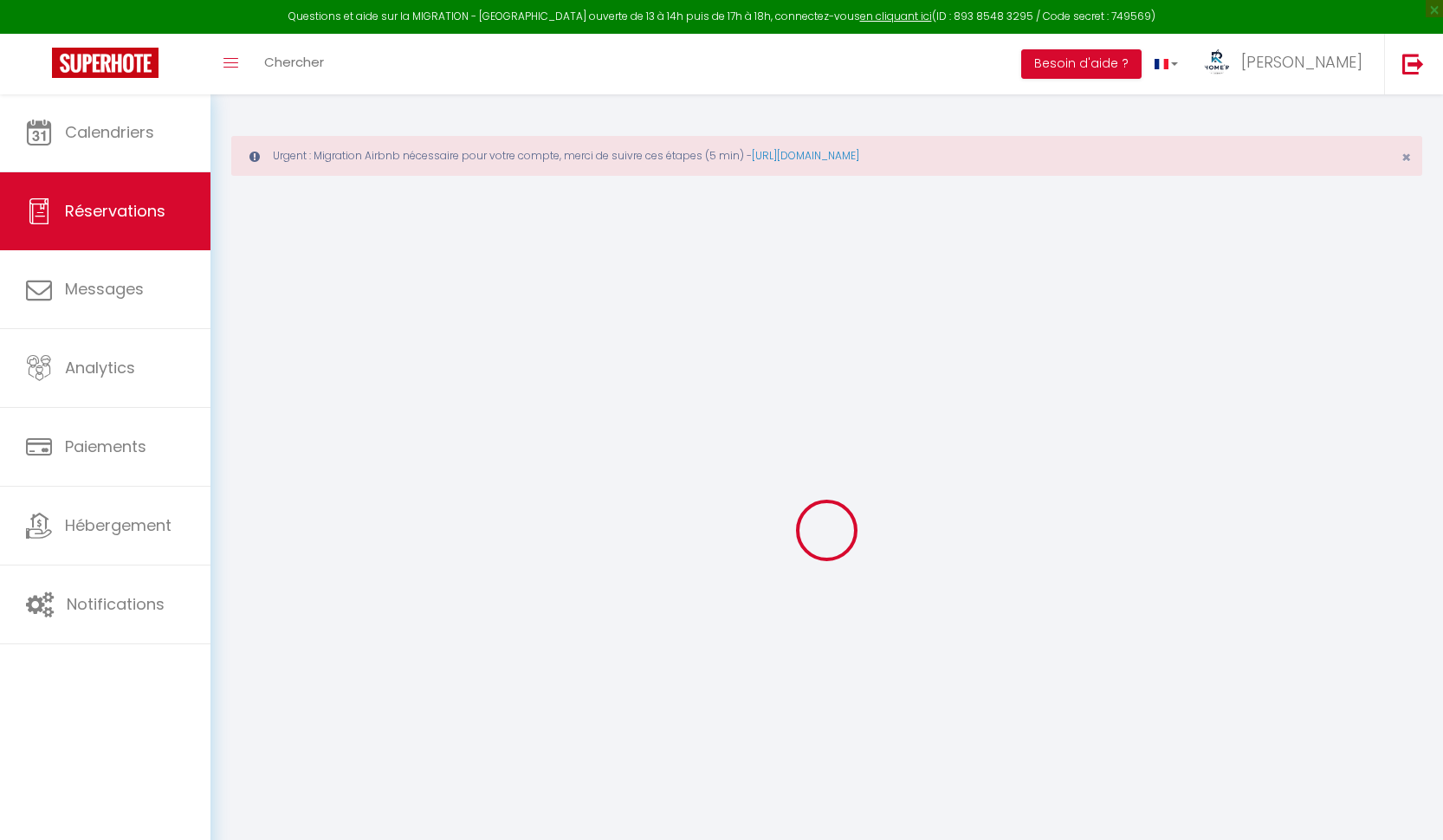
select select
checkbox input "true"
select select
checkbox input "true"
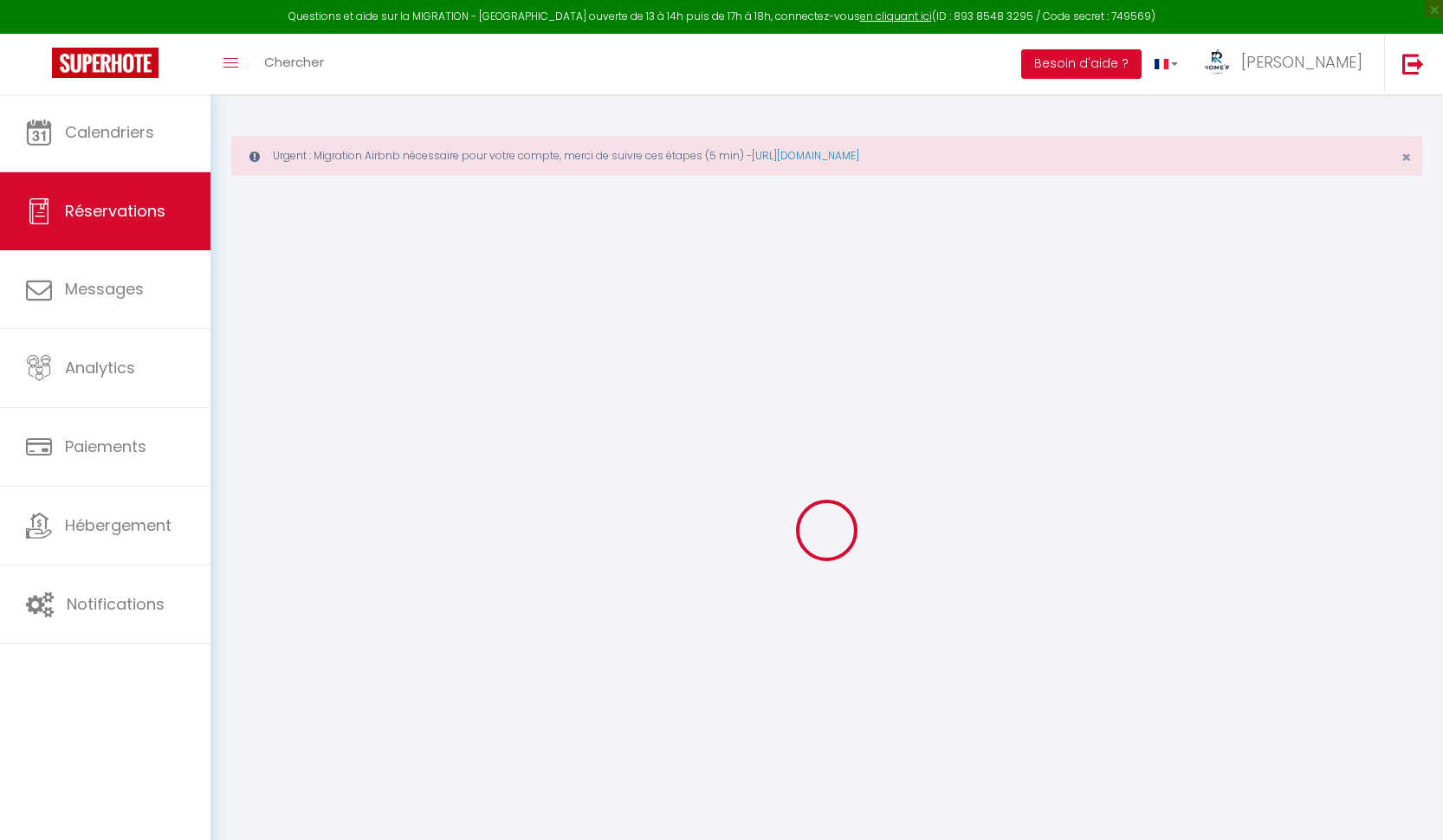
type textarea "Bonjour, plus ou moins 19h00 pour heure approximative d'arrivée suivant d'évent…"
type textarea "Antilles Exception 1 bébé réservation avec Antilles exception MQSA45"
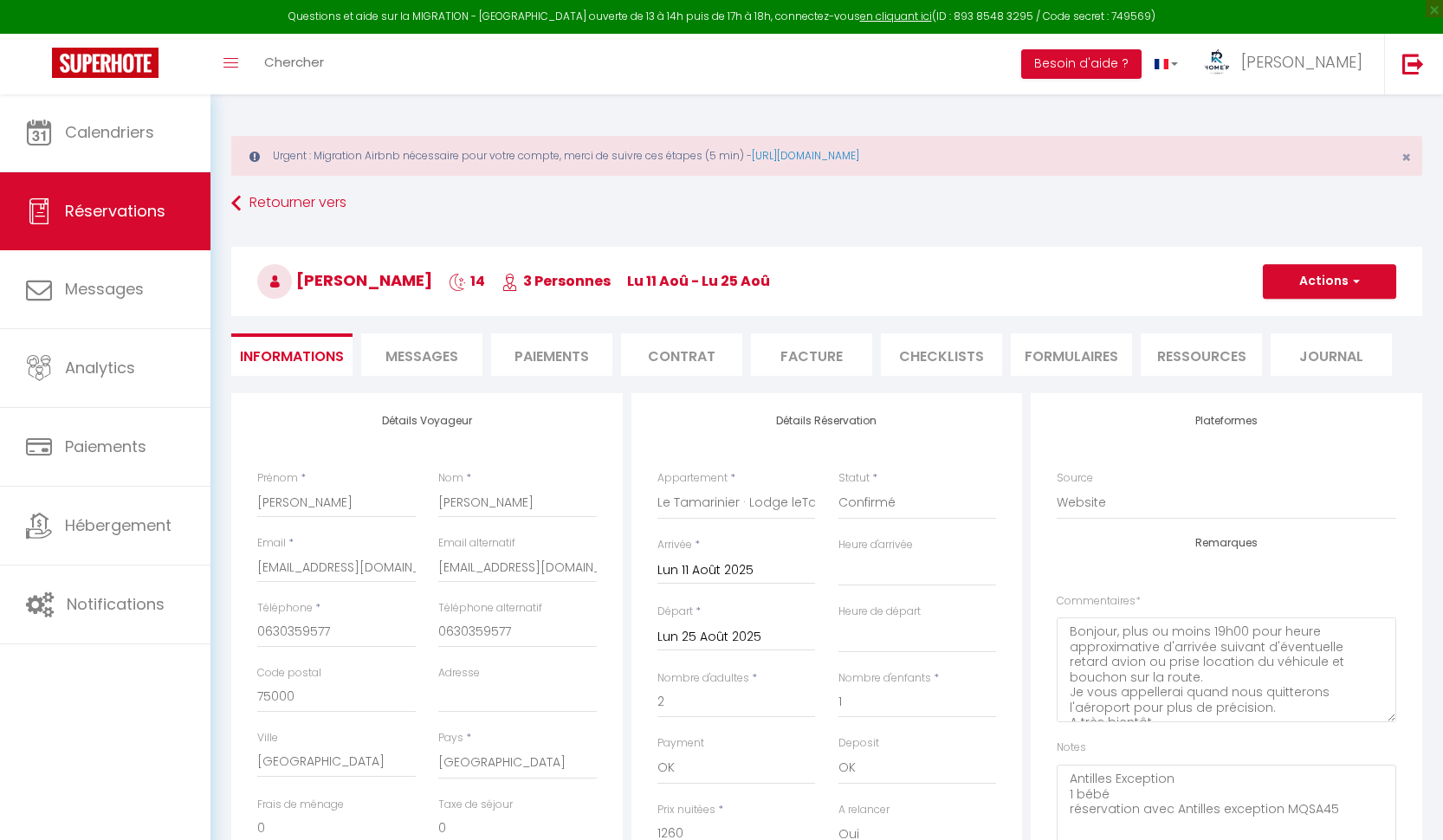
type input "95"
type input "33.6"
select select
checkbox input "true"
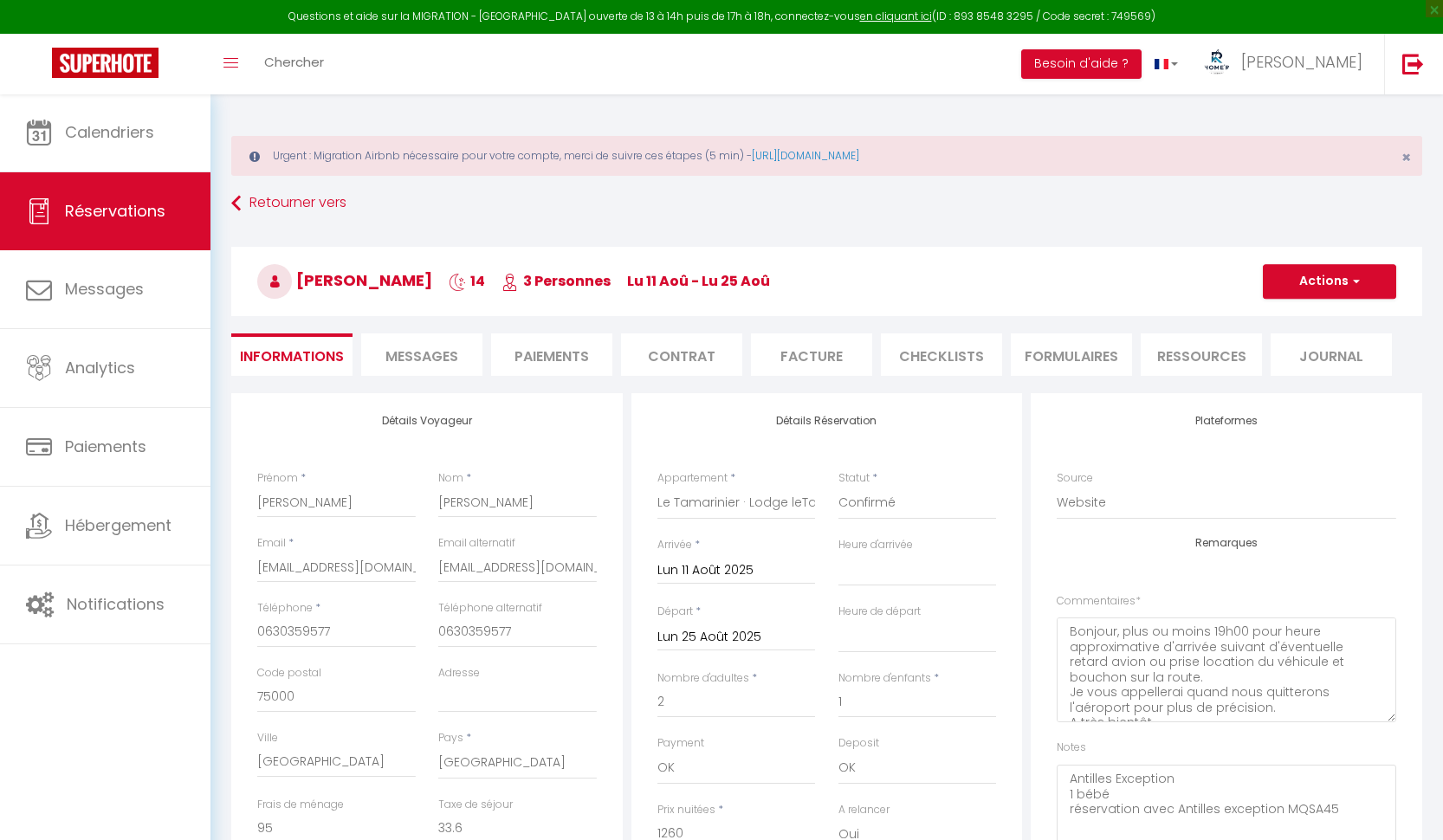
select select "19:00"
select select "11:00"
click at [547, 351] on li "Paiements" at bounding box center [551, 355] width 121 height 42
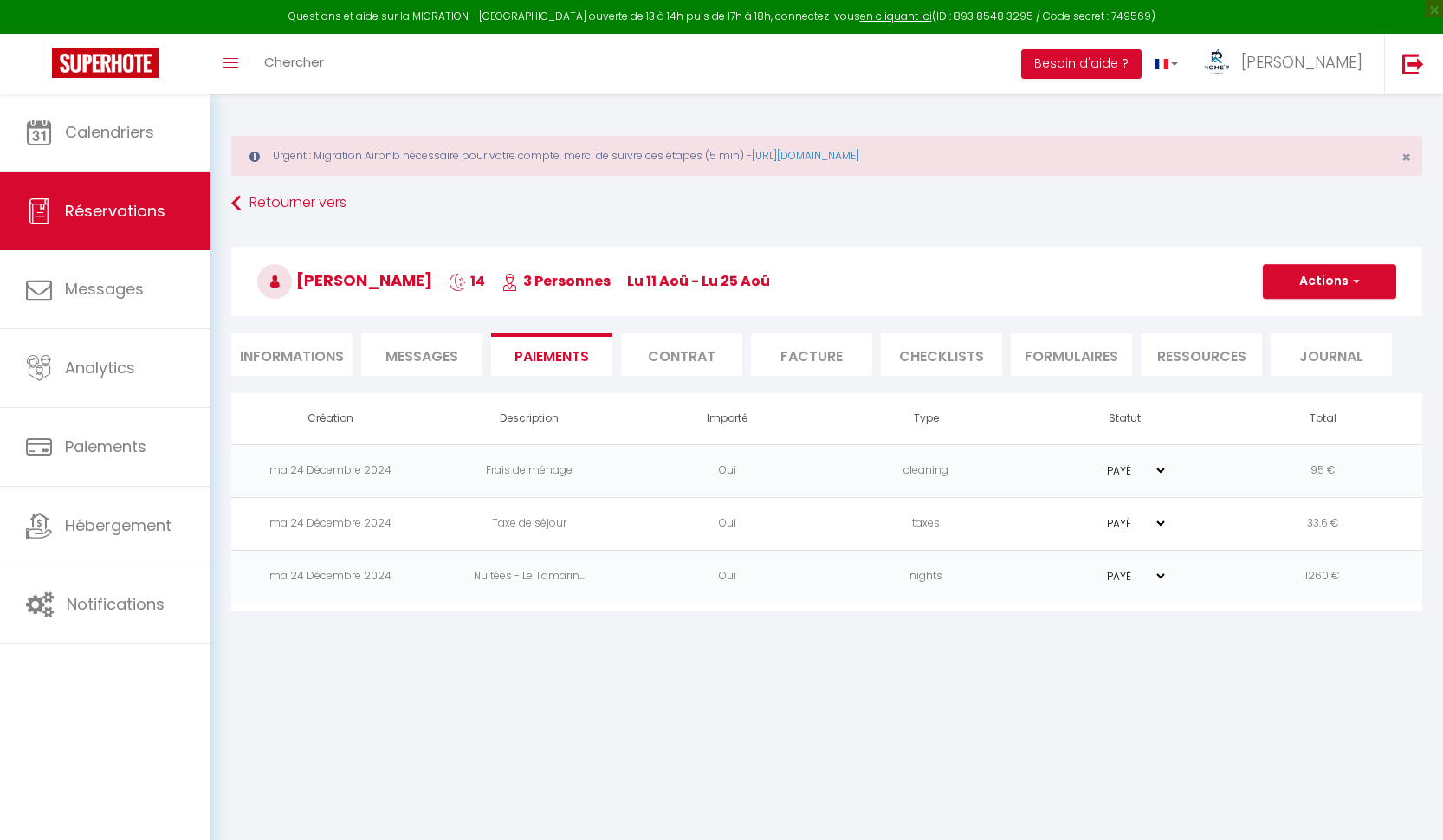
click at [441, 349] on span "Messages" at bounding box center [421, 357] width 73 height 20
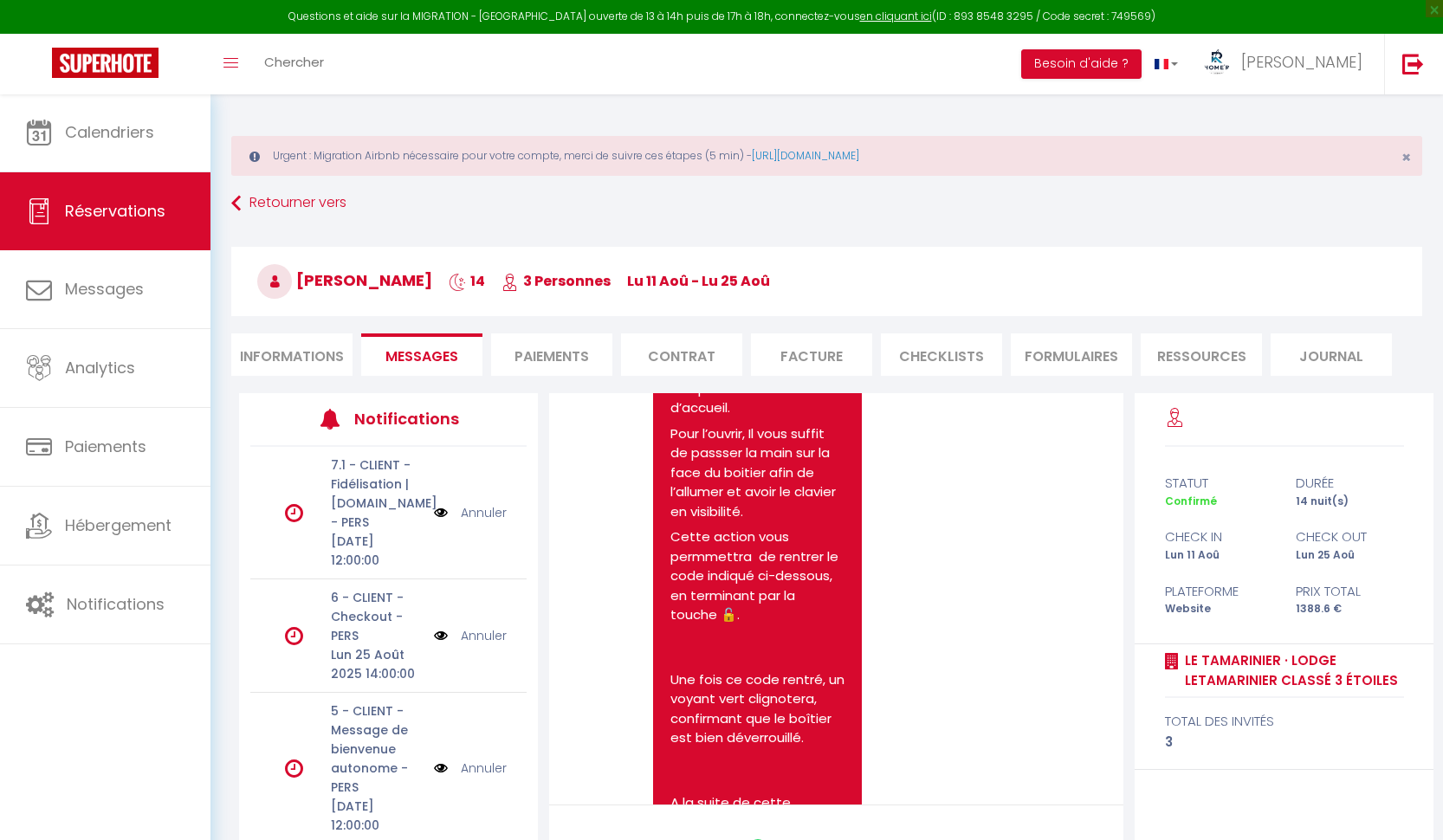
scroll to position [3934, 0]
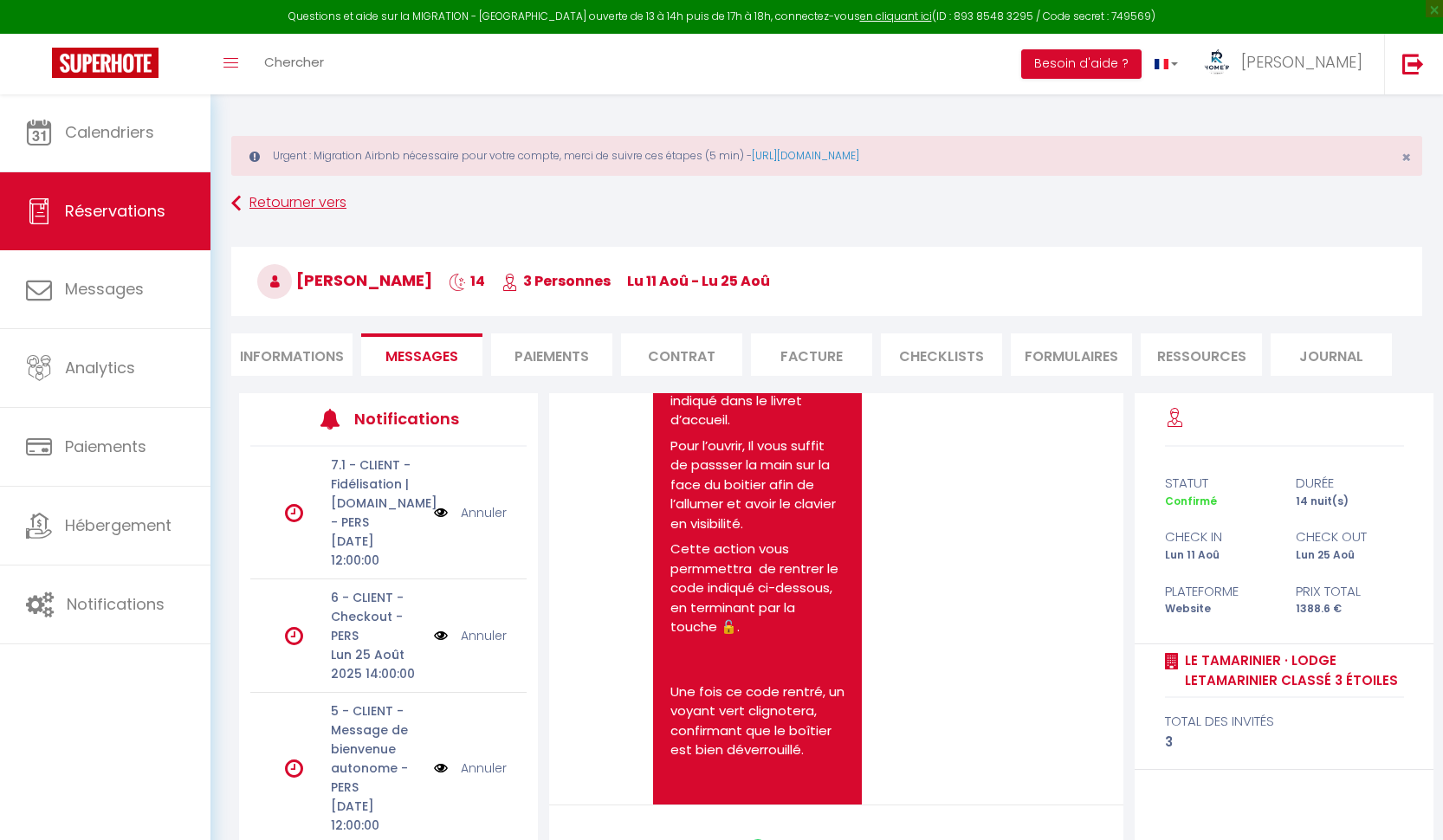
click at [884, 196] on link "Retourner vers" at bounding box center [826, 204] width 1190 height 31
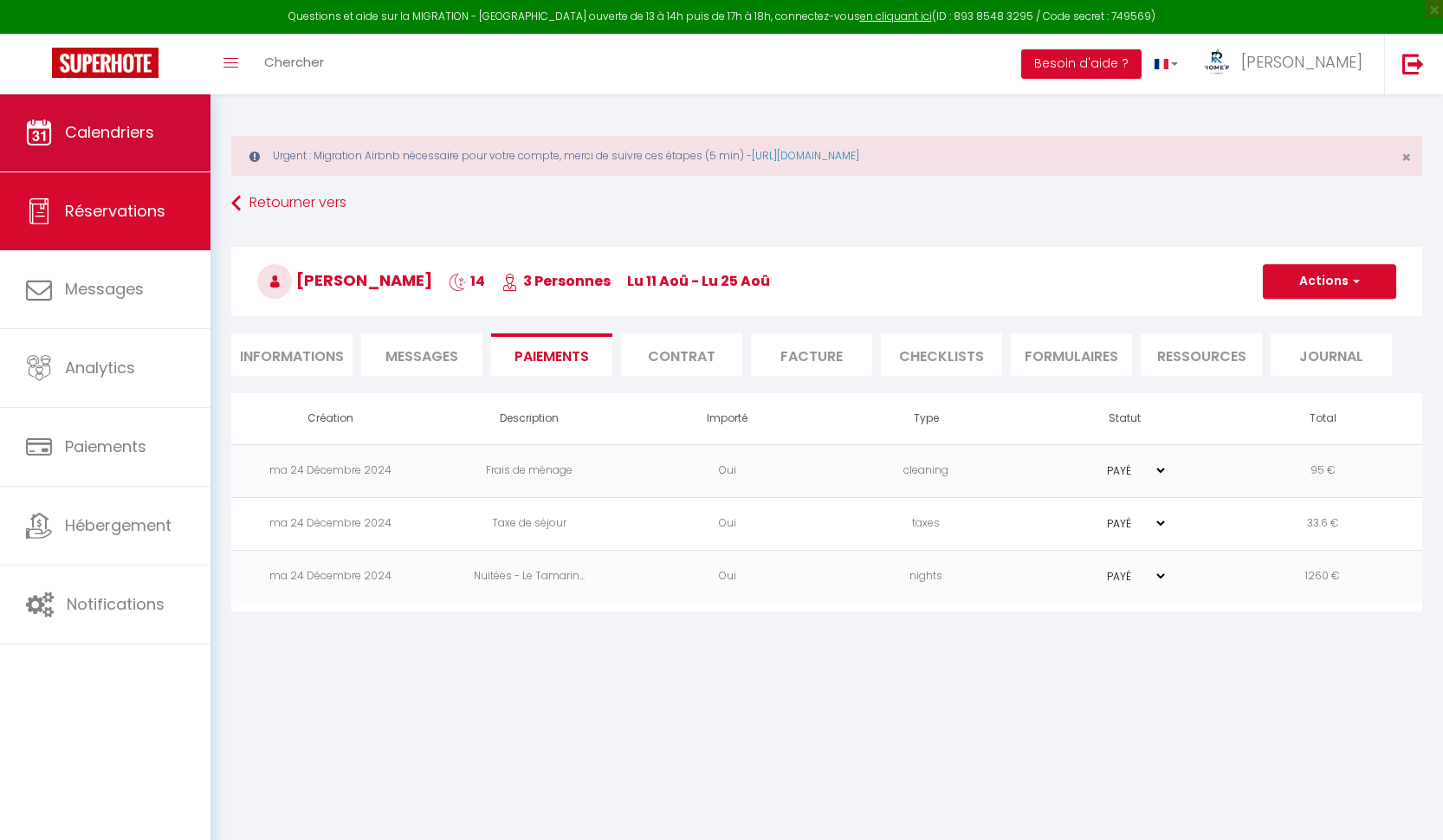
click at [141, 148] on link "Calendriers" at bounding box center [105, 132] width 210 height 78
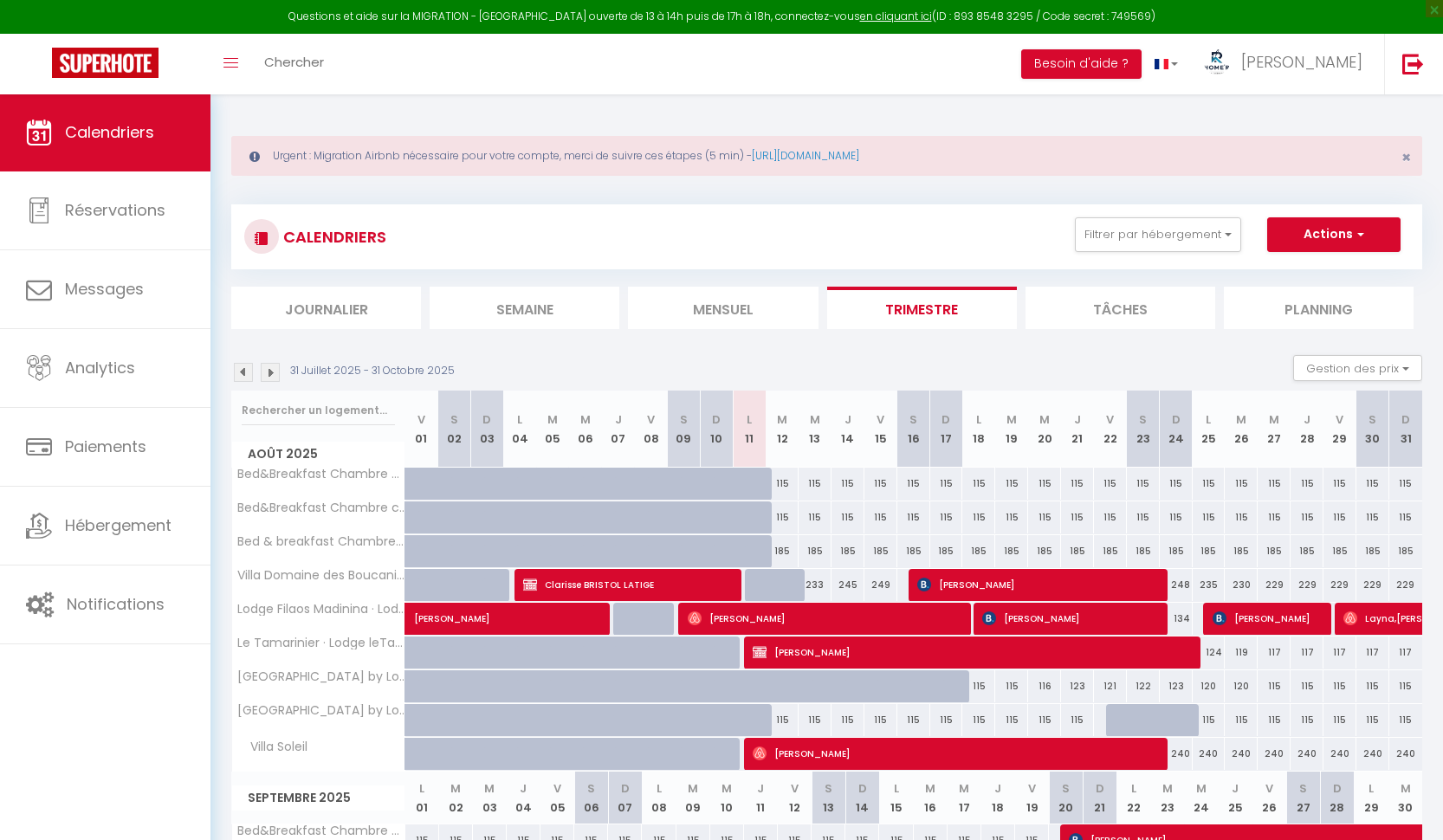
click at [806, 760] on span "[PERSON_NAME]" at bounding box center [955, 753] width 406 height 33
select select "OK"
select select "0"
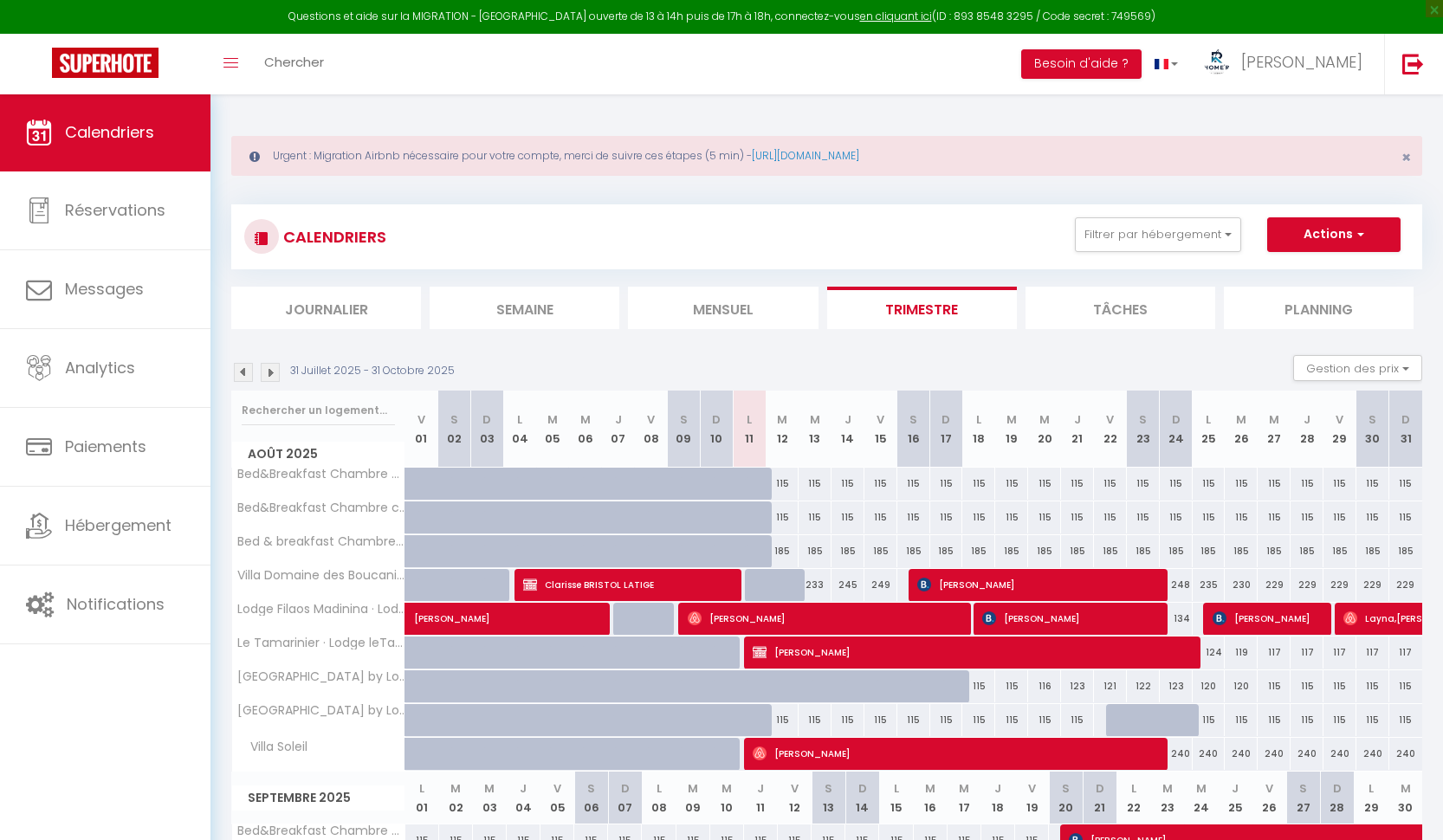
select select "1"
select select
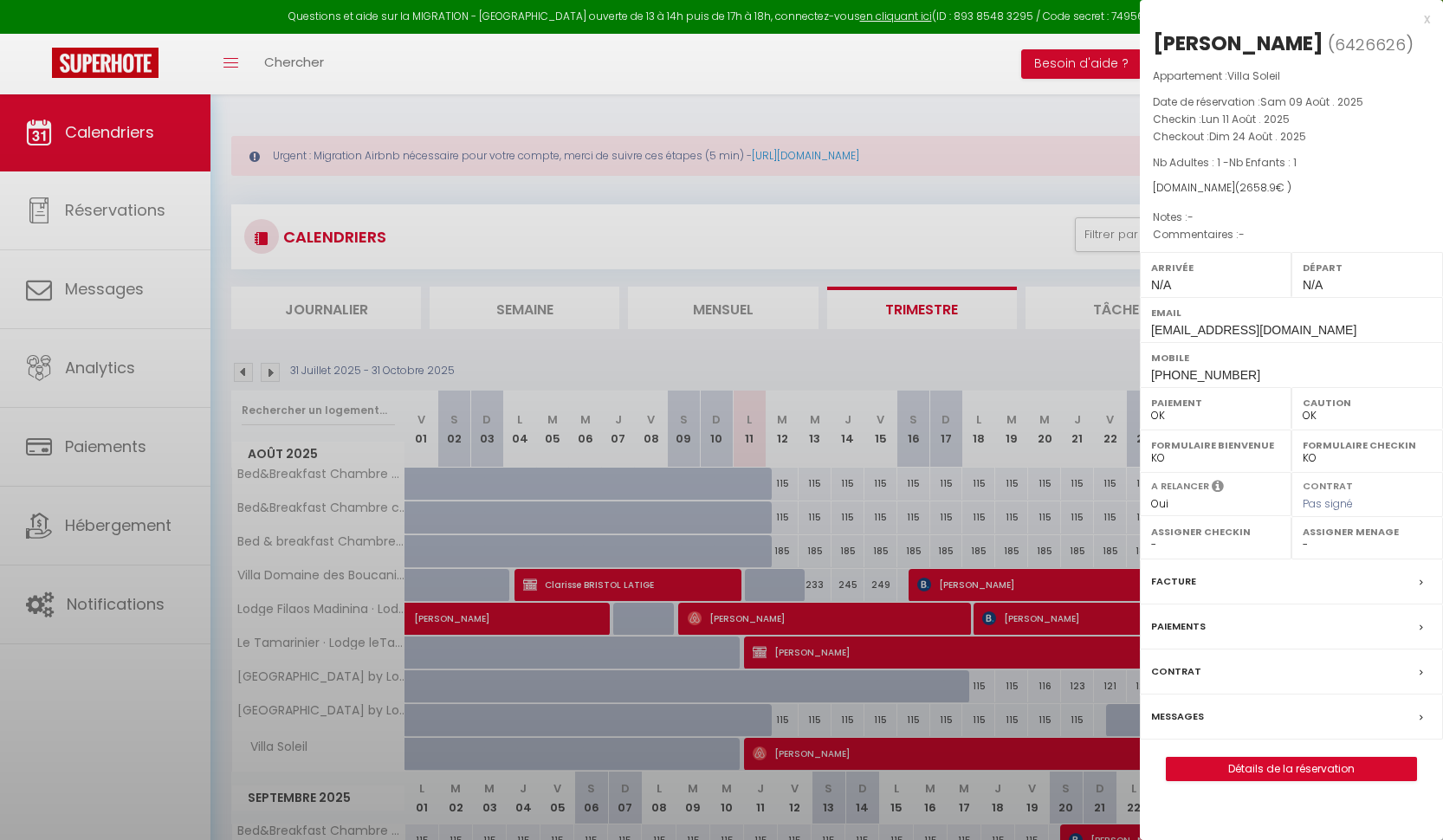
select select "36758"
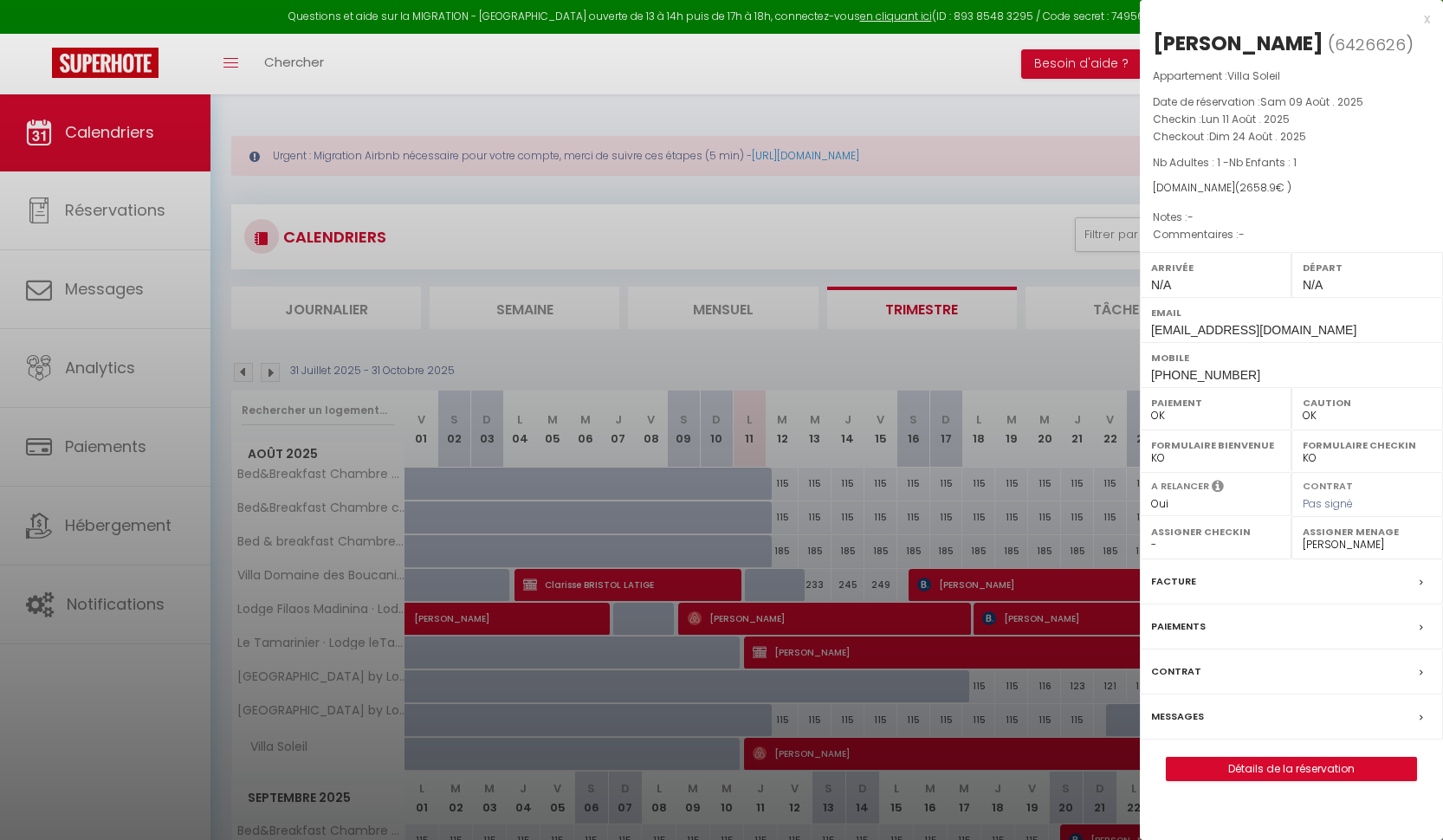
click at [1255, 762] on link "Détails de la réservation" at bounding box center [1291, 769] width 249 height 22
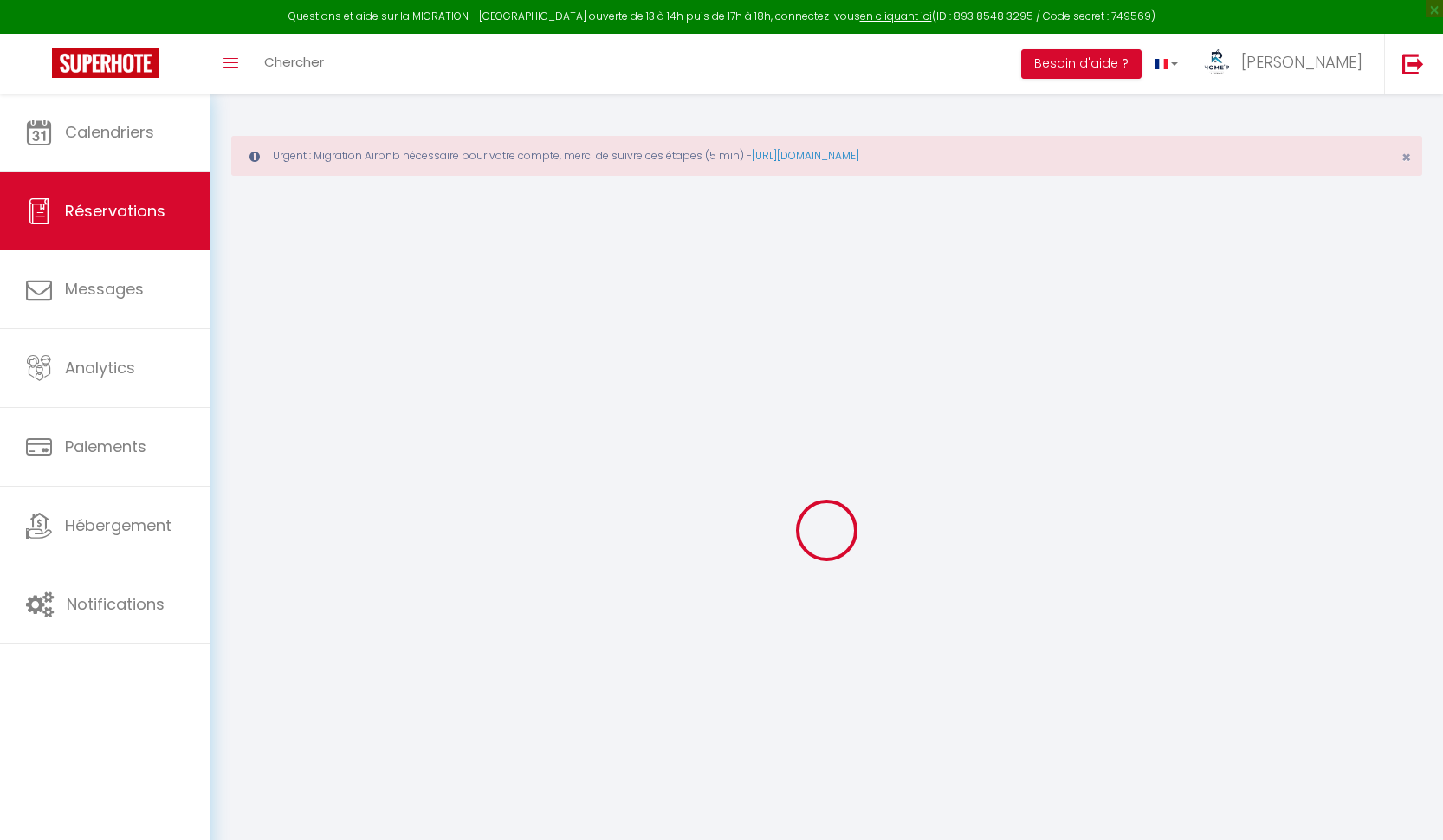
type input "[PERSON_NAME]"
type input "Zamor"
type input "[EMAIL_ADDRESS][DOMAIN_NAME]"
type input "[PHONE_NUMBER]"
select select
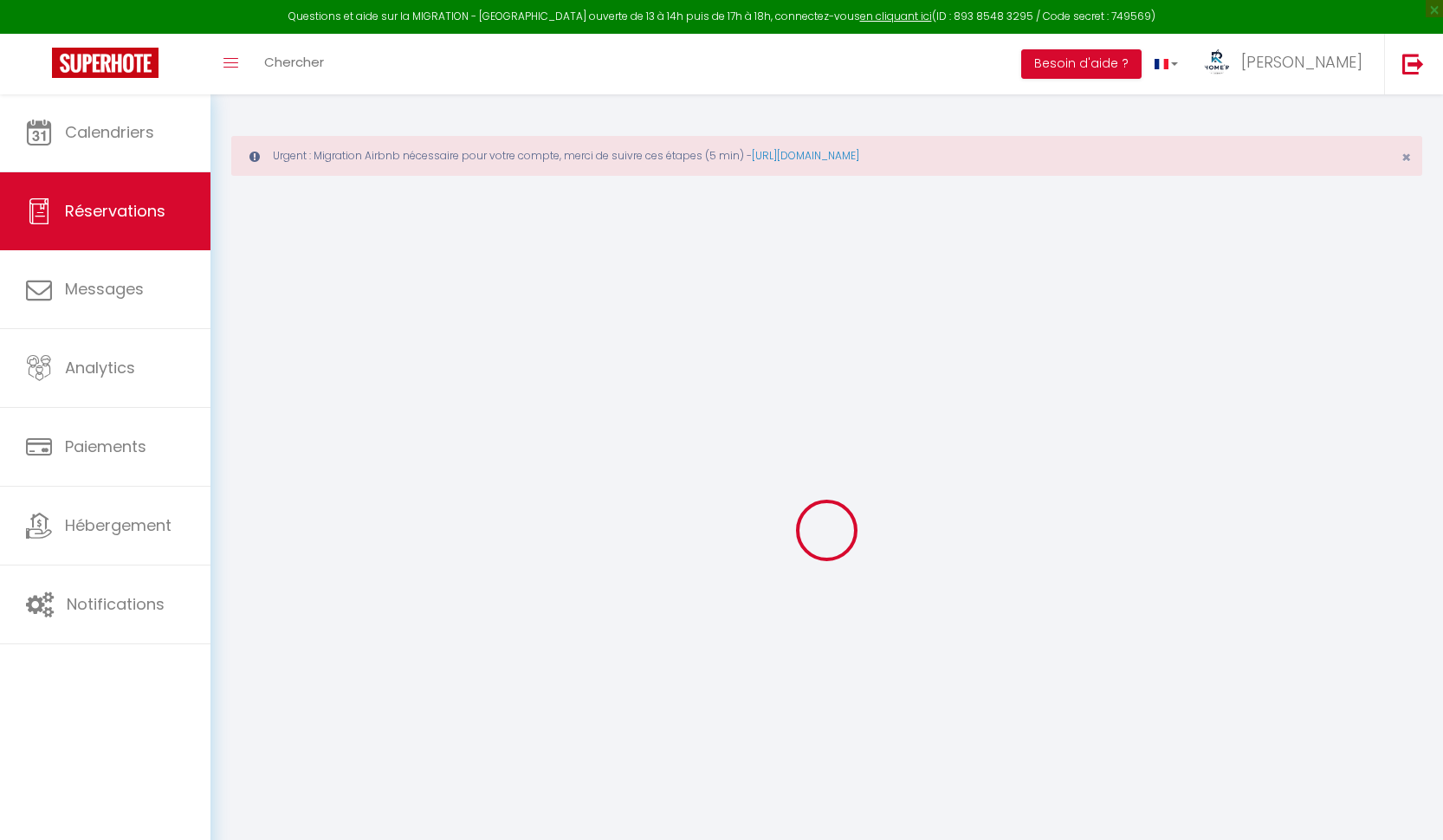
type input "94.18"
select select "69711"
select select "1"
select select
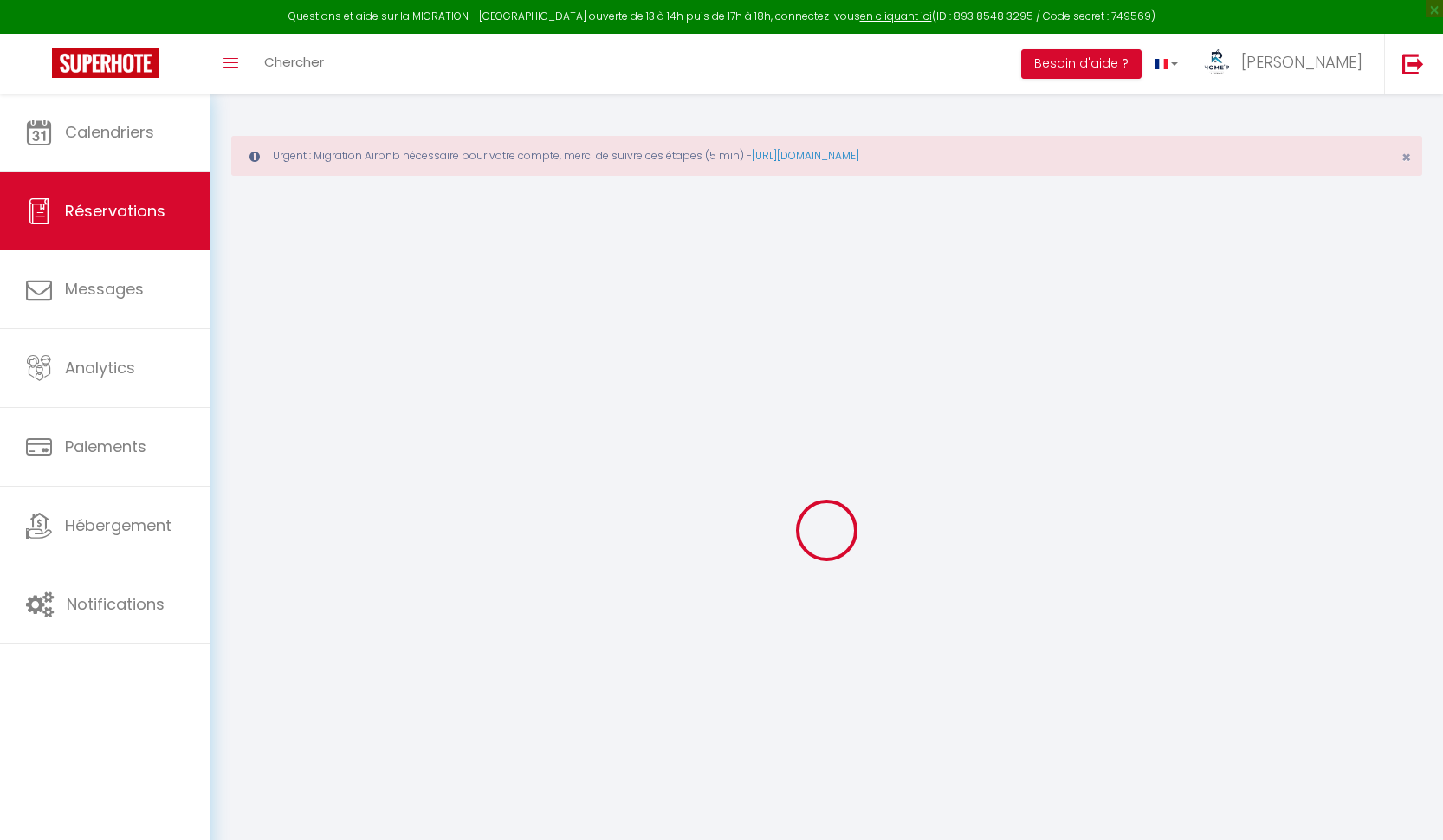
type input "1"
select select "12"
select select
type input "2496"
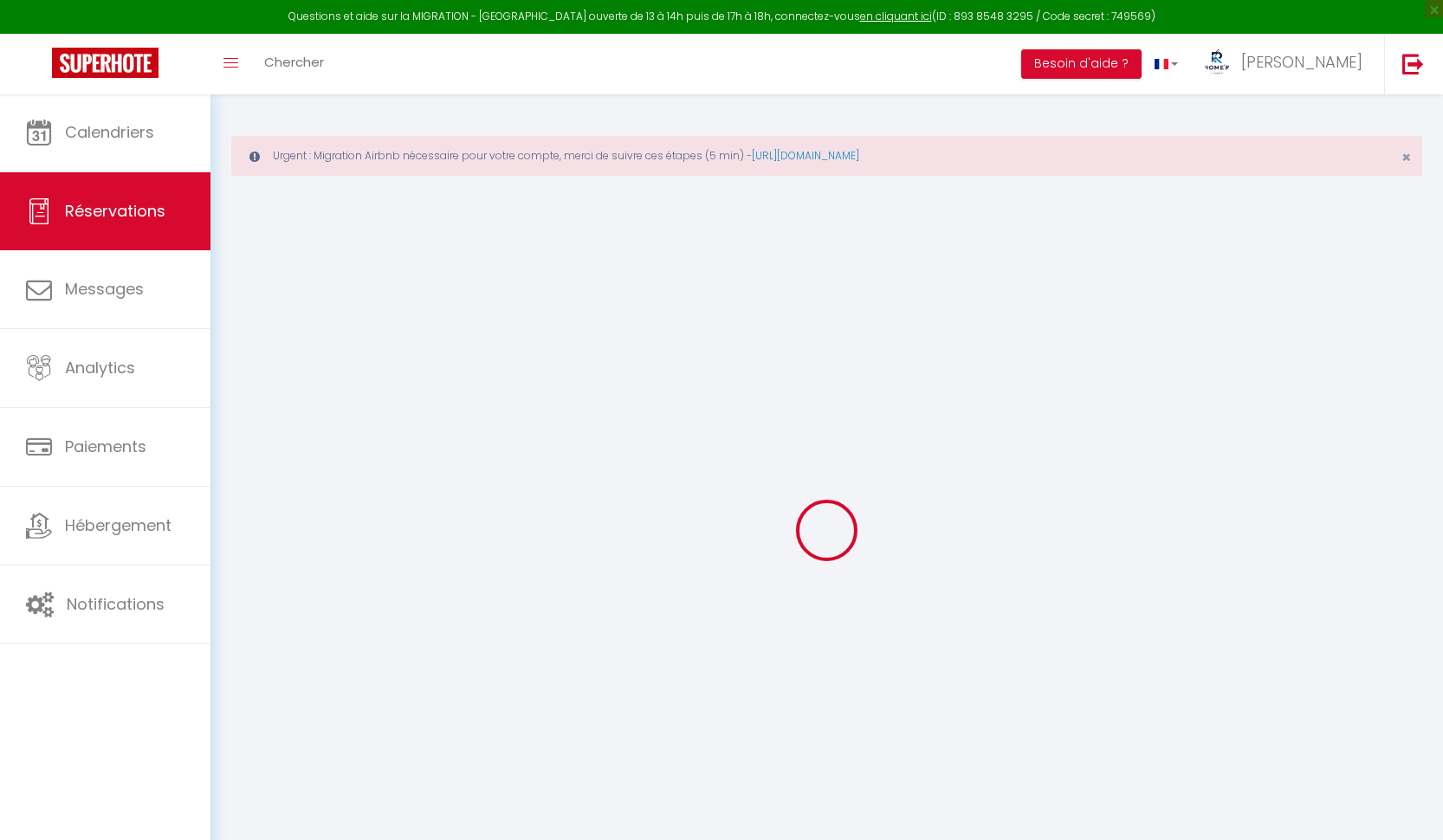
checkbox input "false"
type input "0"
select select "1"
type input "120"
type input "0"
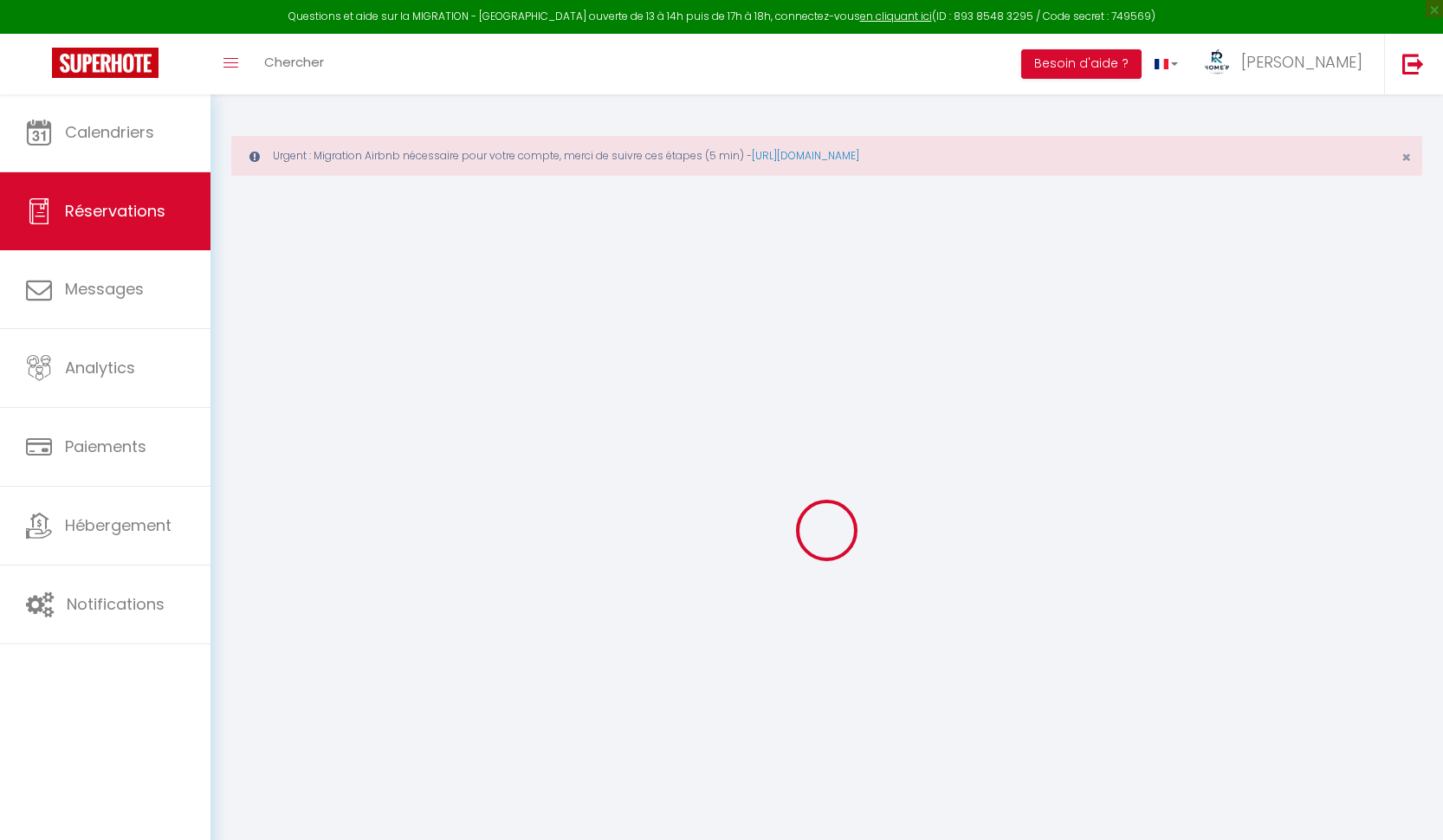
type input "0"
select select
select select "15"
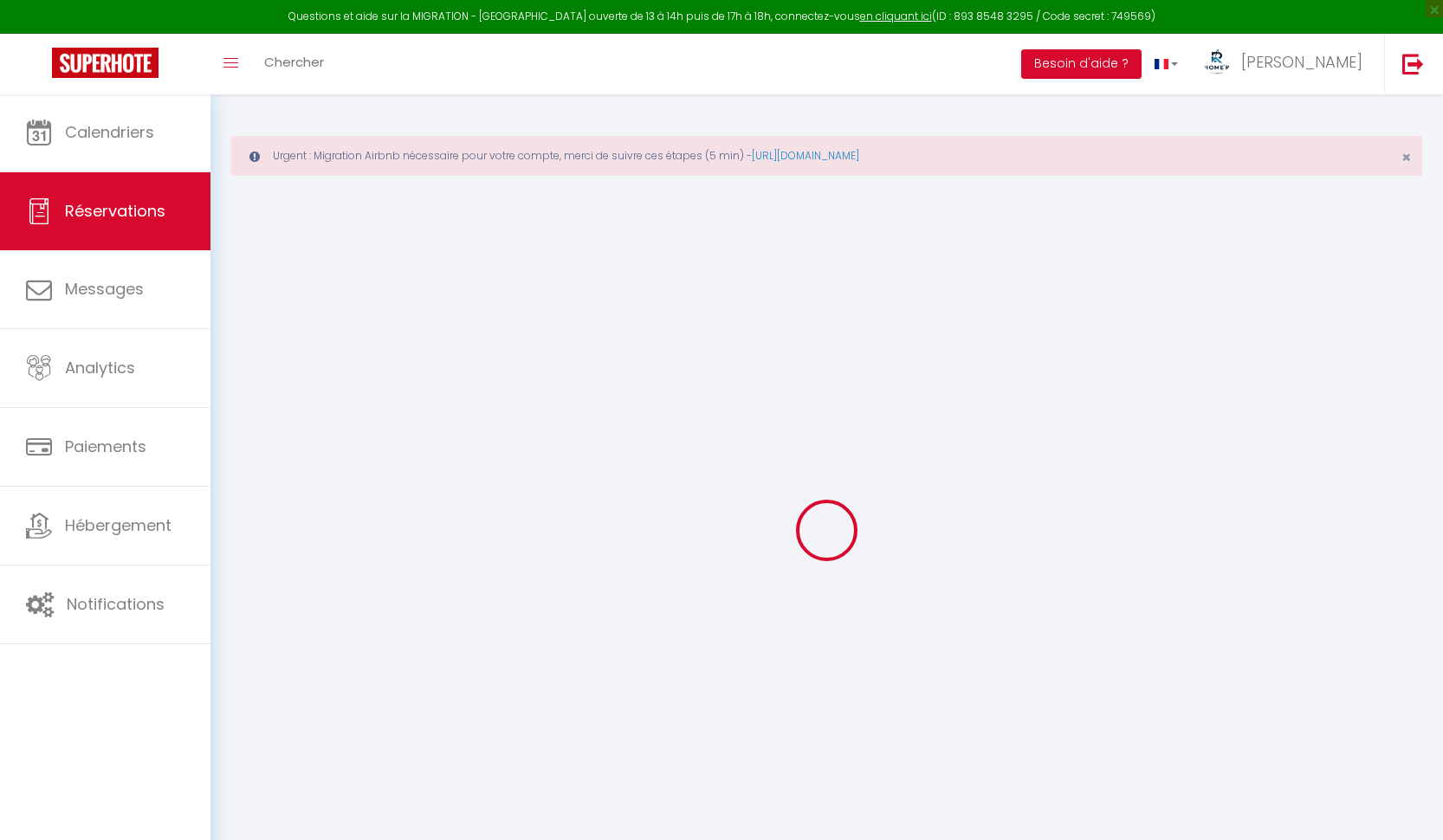
checkbox input "false"
select select
checkbox input "false"
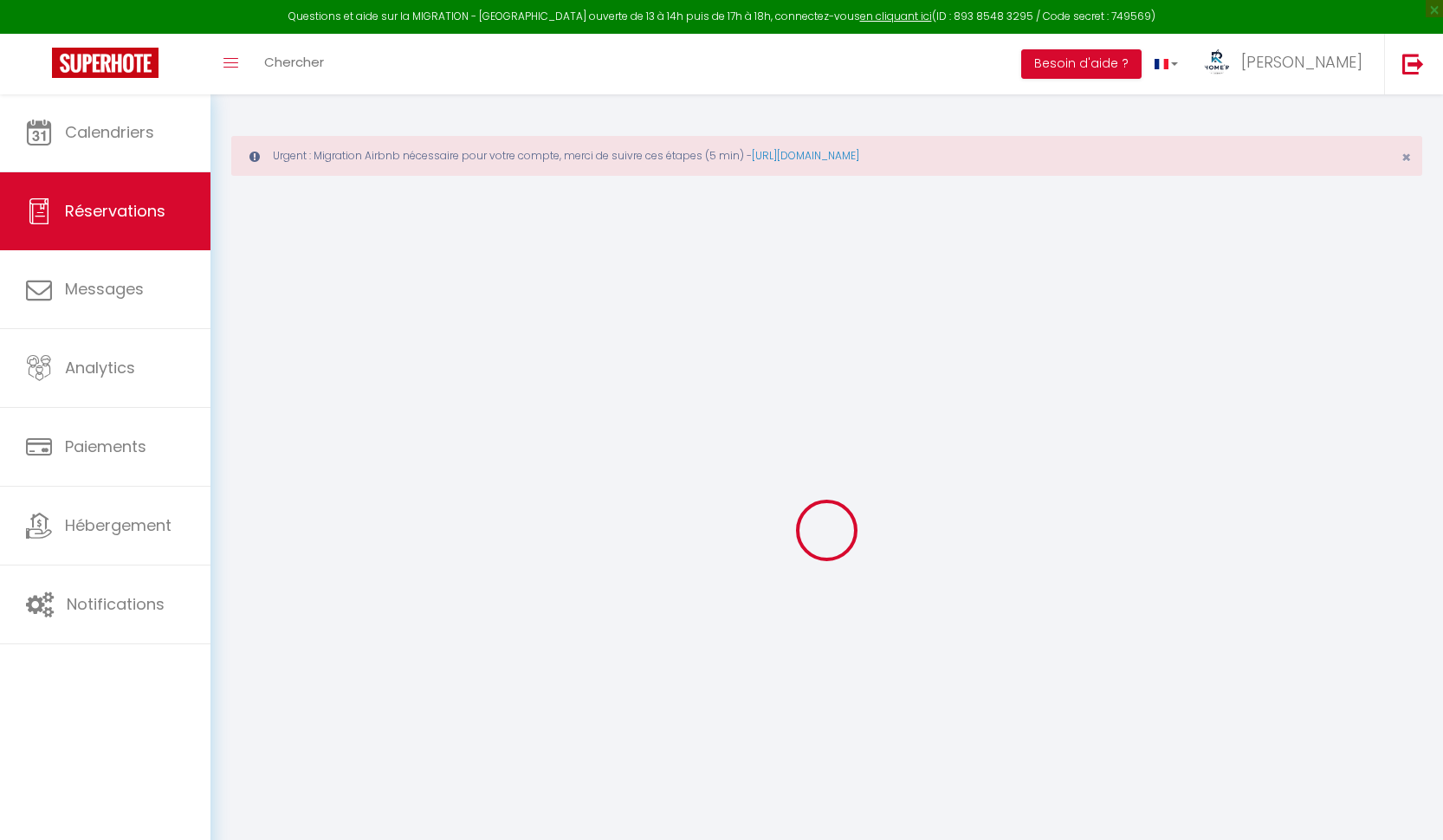
select select
checkbox input "false"
select select
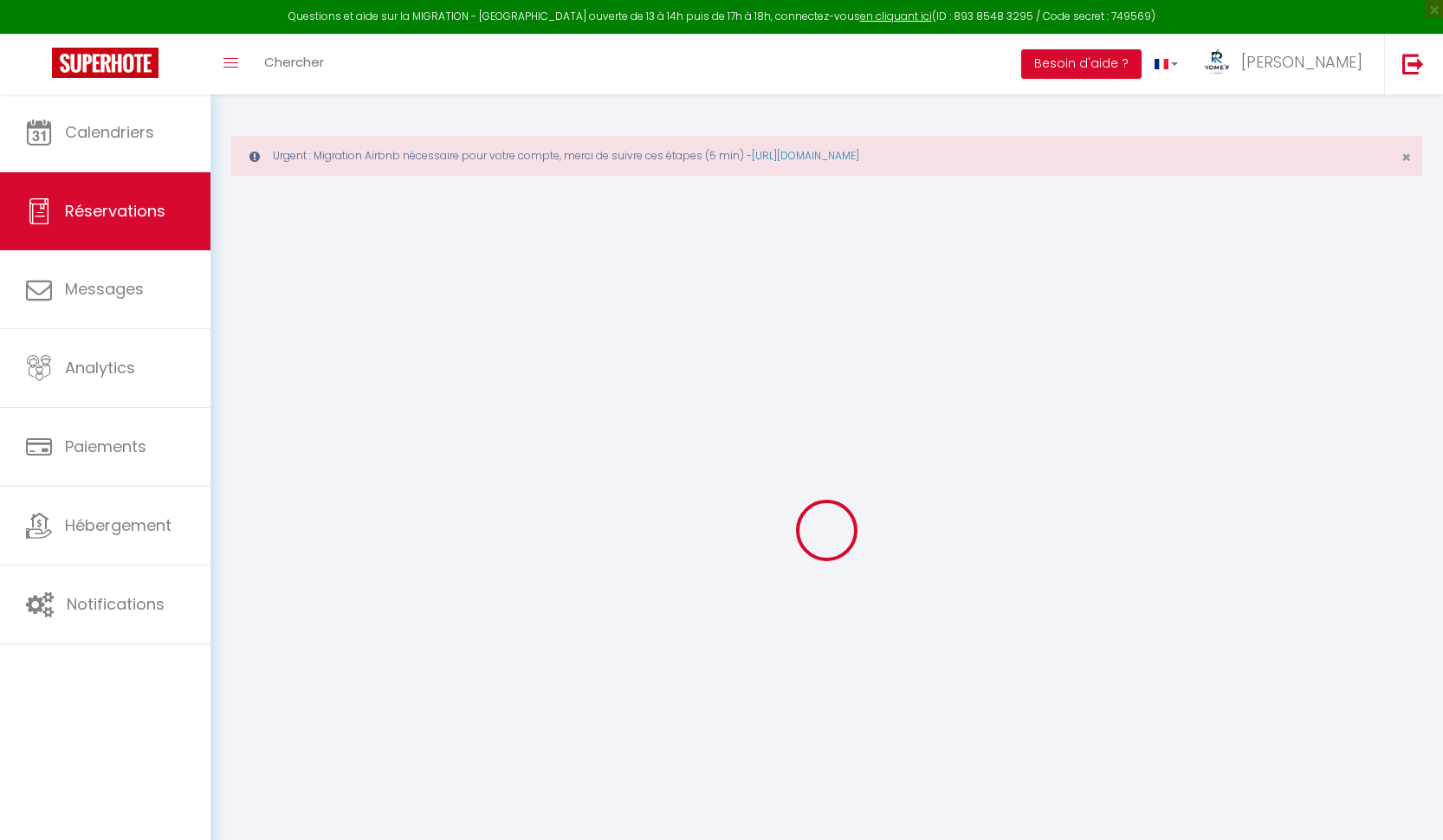
select select
checkbox input "false"
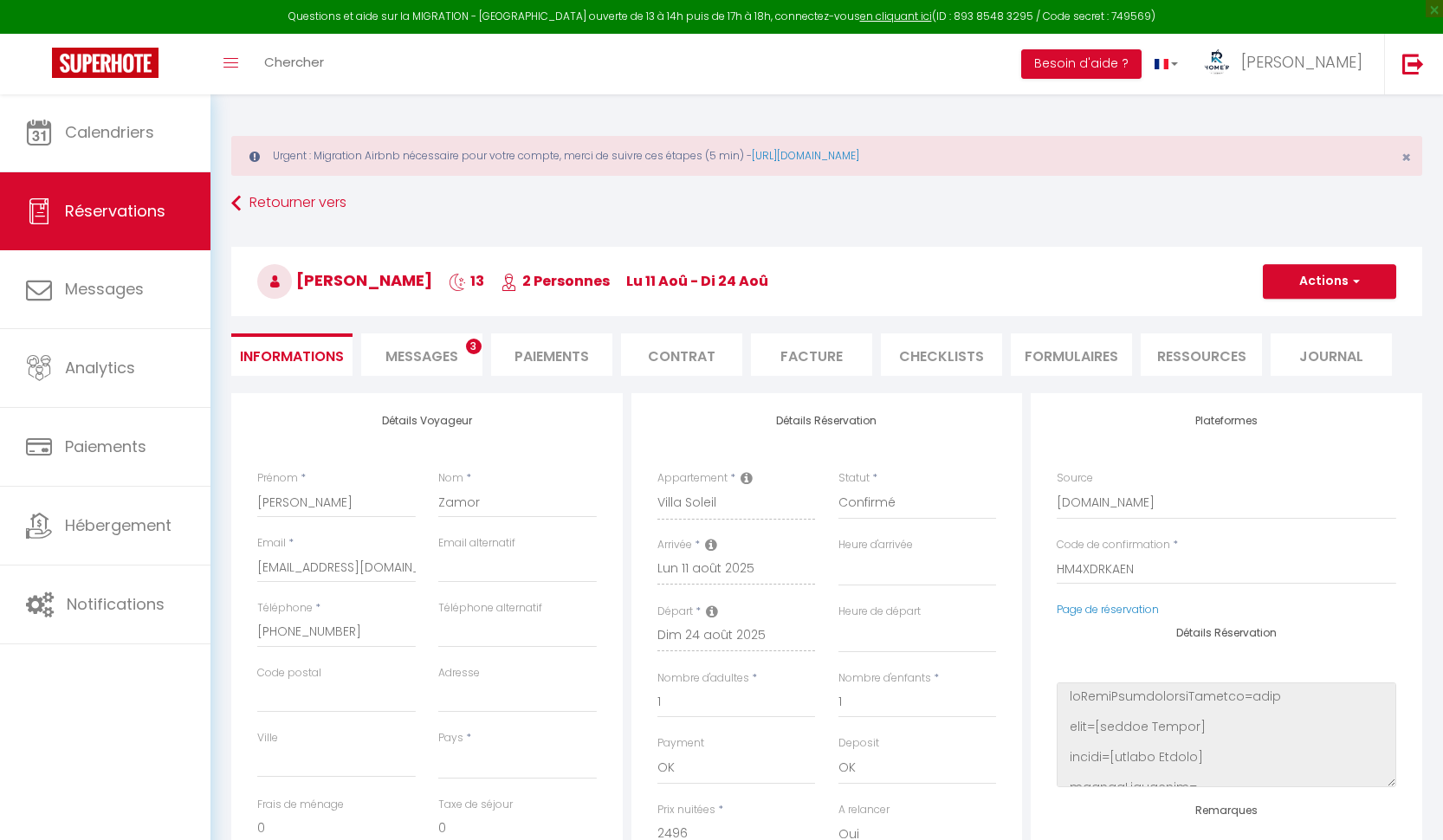
select select
type input "120"
type input "42.9"
select select
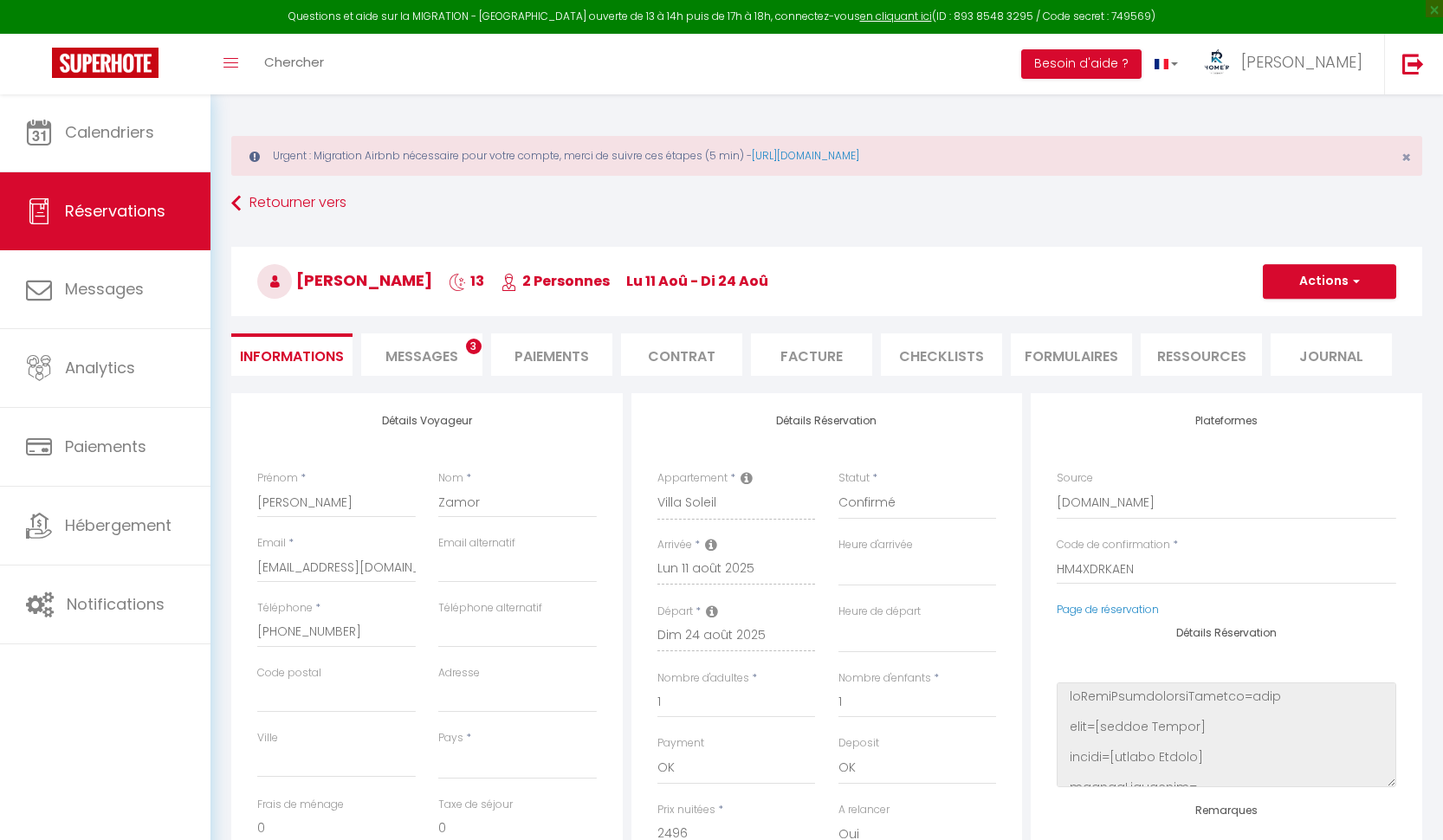
checkbox input "false"
select select
checkbox input "false"
select select
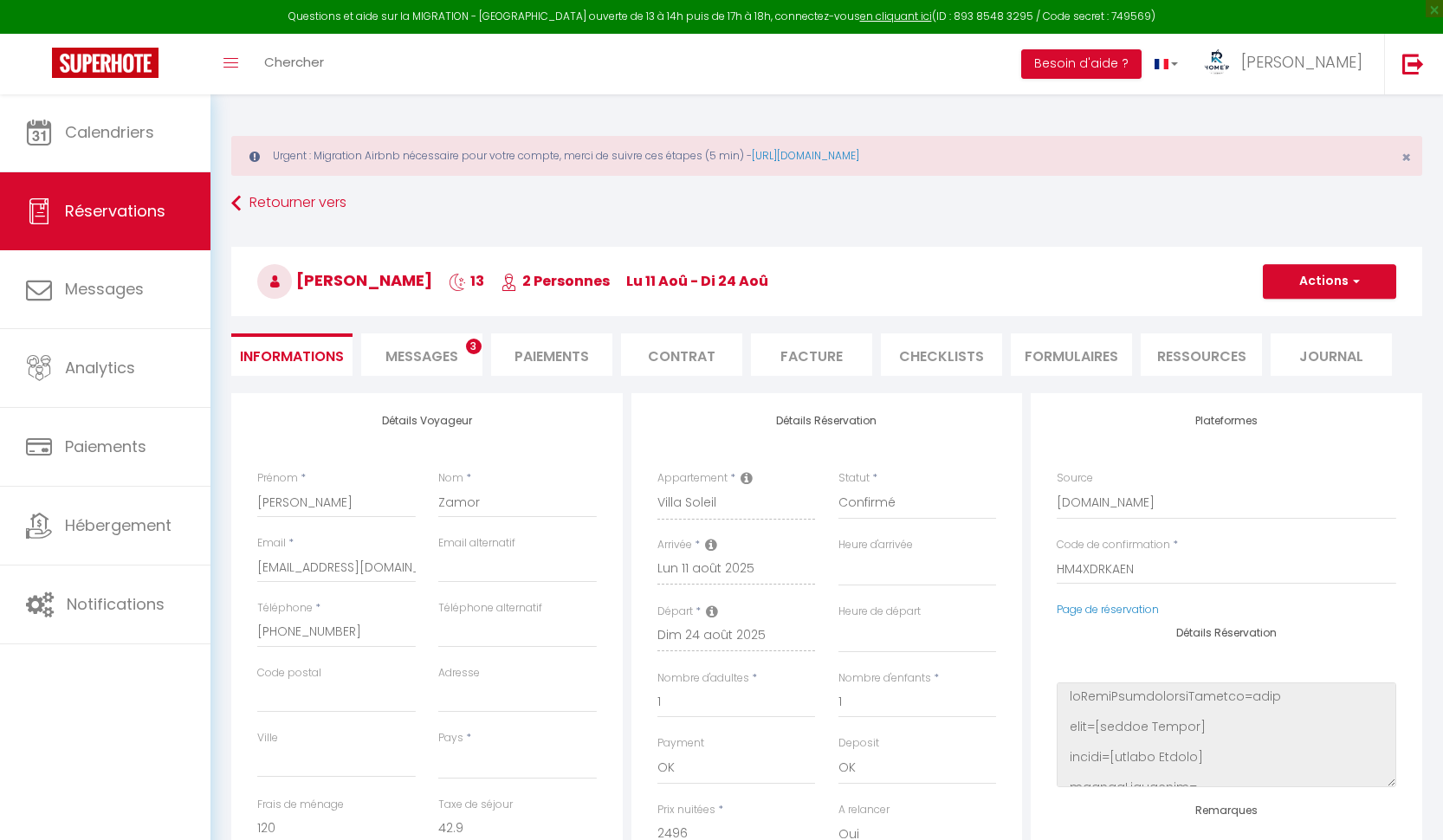
click at [420, 349] on span "Messages" at bounding box center [421, 357] width 73 height 20
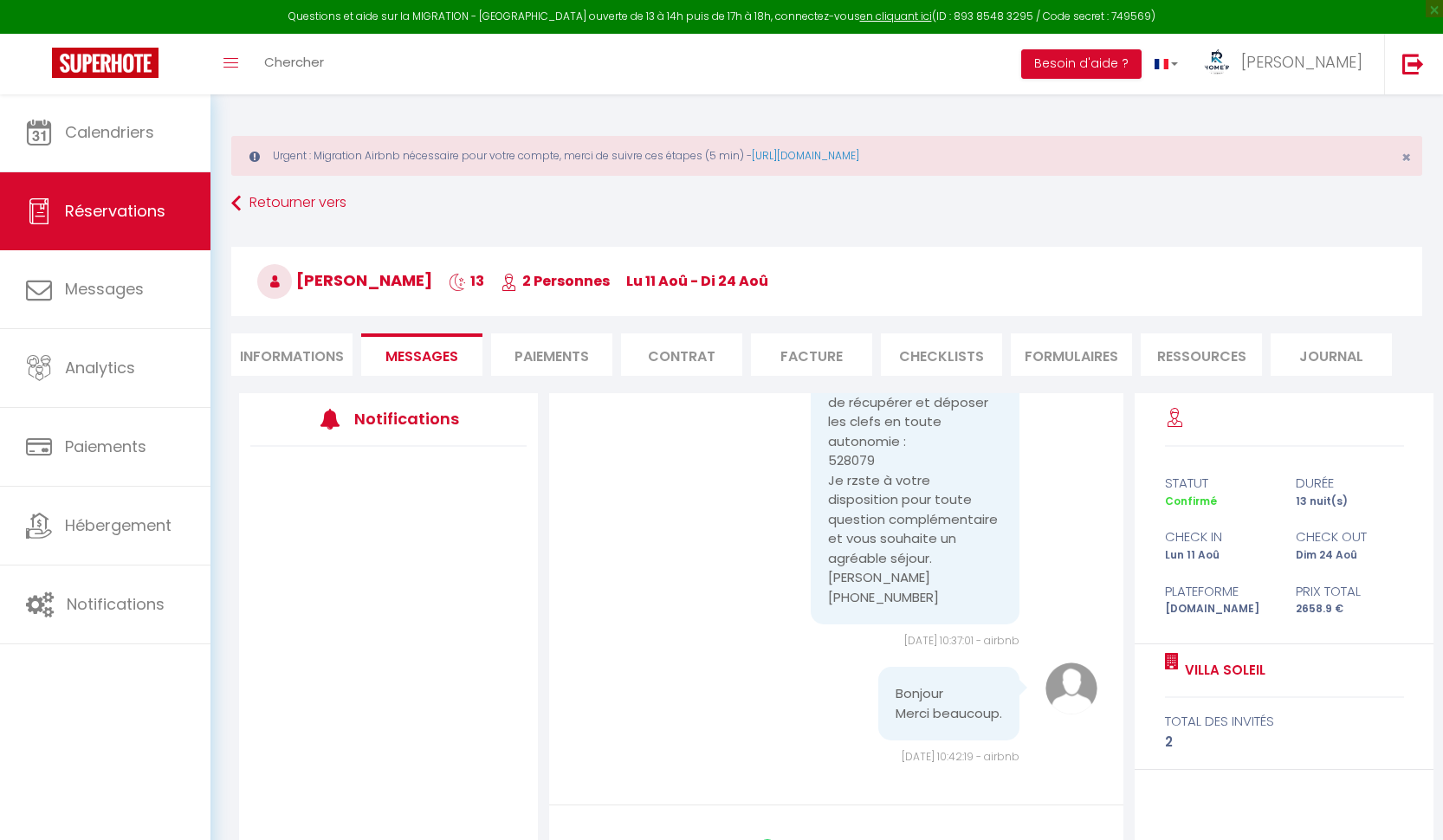
scroll to position [3142, 0]
click at [312, 361] on li "Informations" at bounding box center [291, 355] width 121 height 42
select select
